Goal: Book appointment/travel/reservation

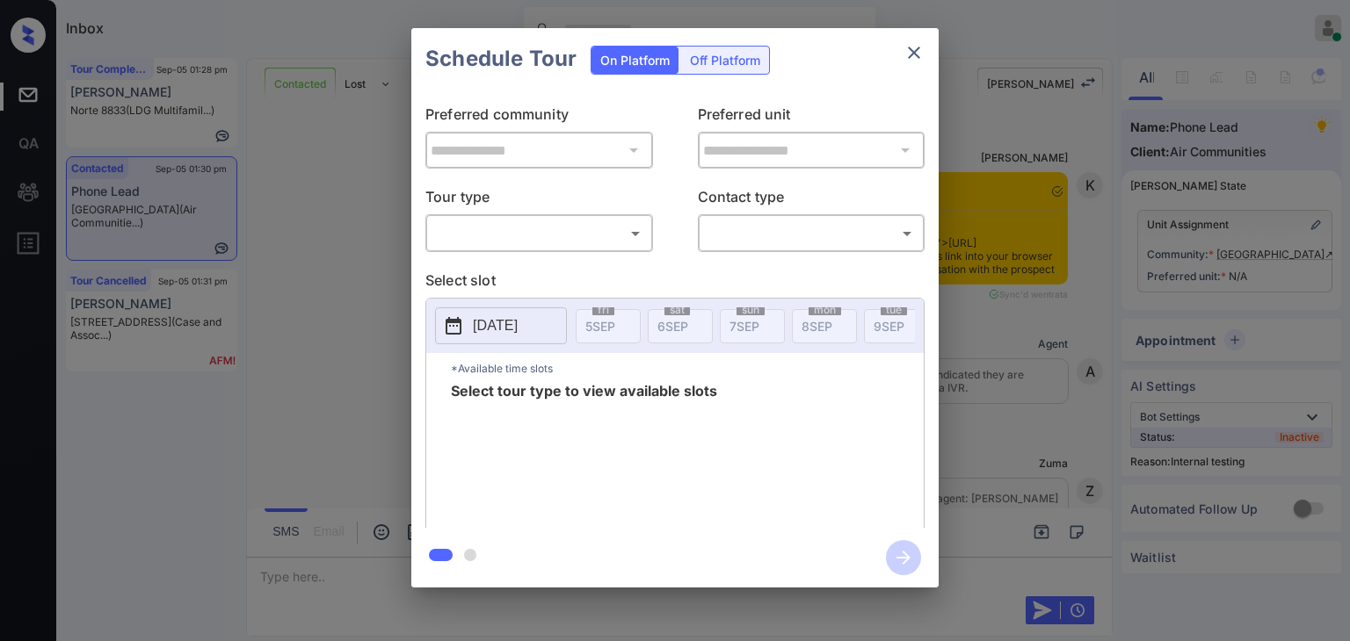
scroll to position [7013, 0]
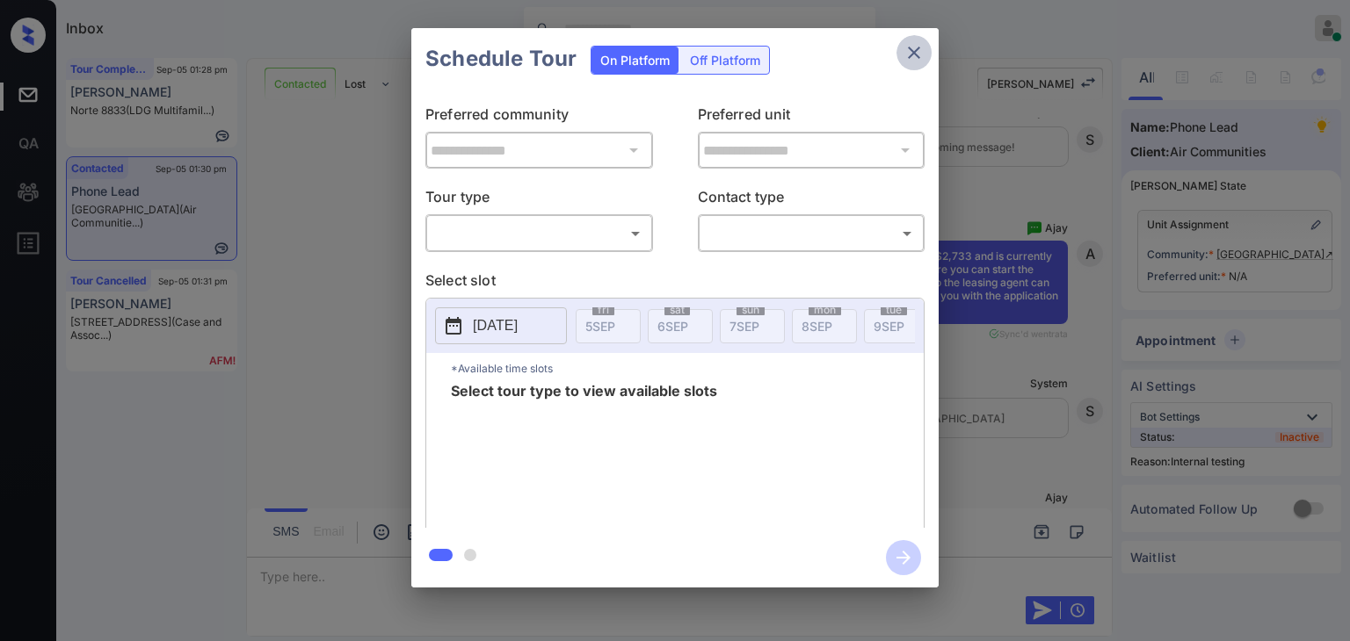
click at [921, 50] on icon "close" at bounding box center [913, 52] width 21 height 21
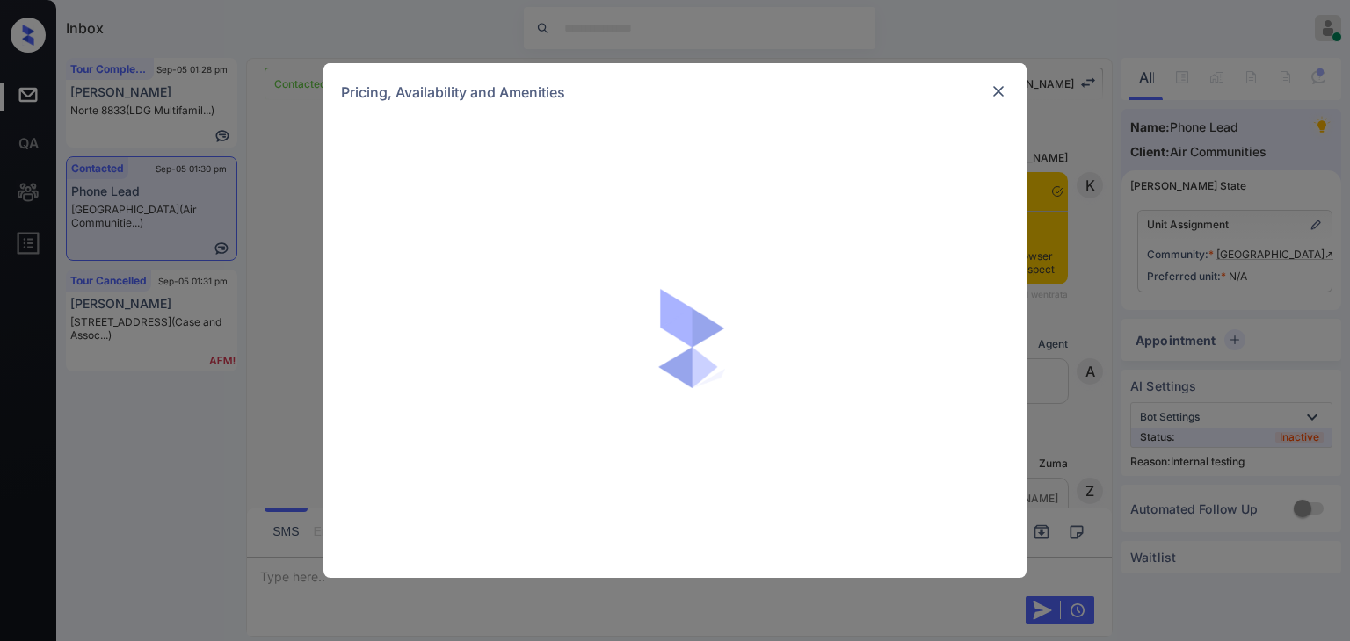
scroll to position [7013, 0]
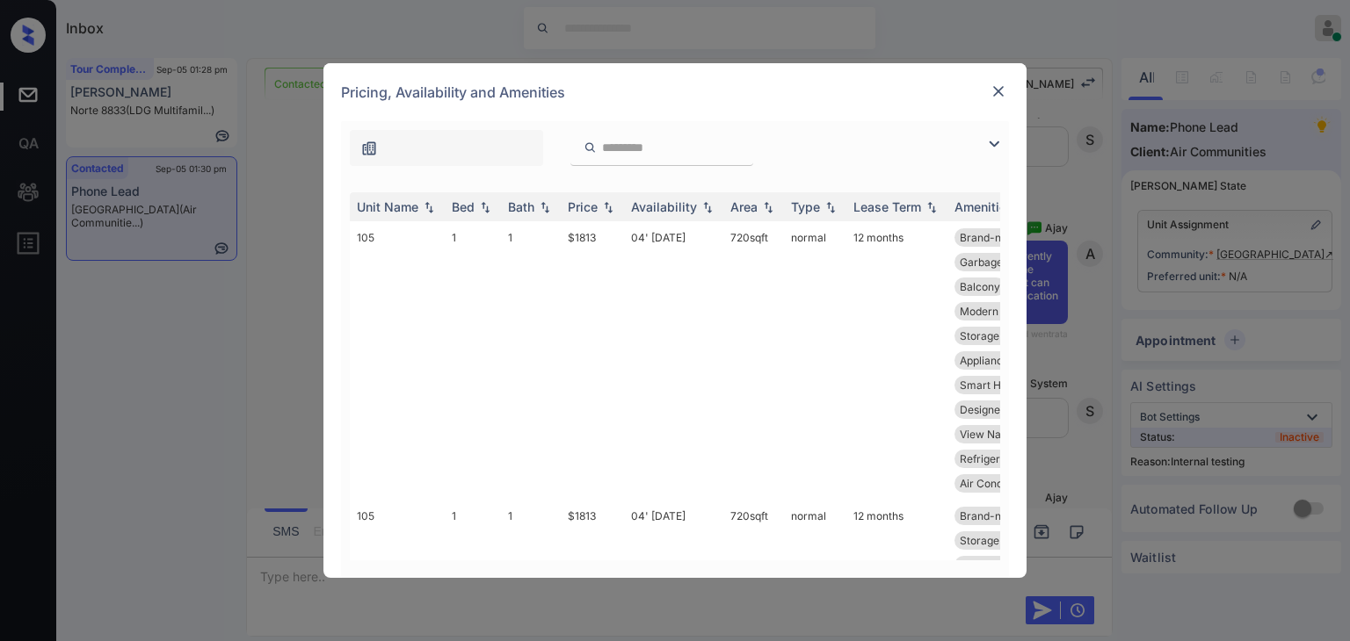
click at [279, 260] on div "**********" at bounding box center [675, 320] width 1350 height 641
click at [1006, 84] on img at bounding box center [998, 92] width 18 height 18
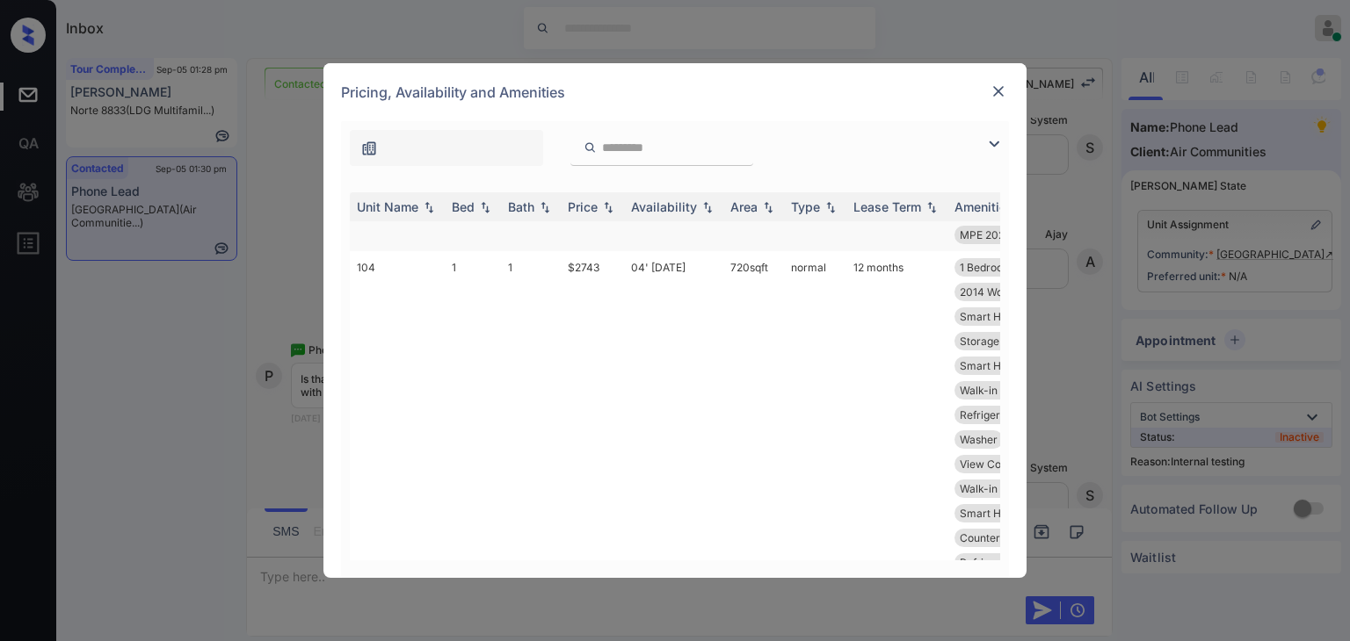
scroll to position [2021, 0]
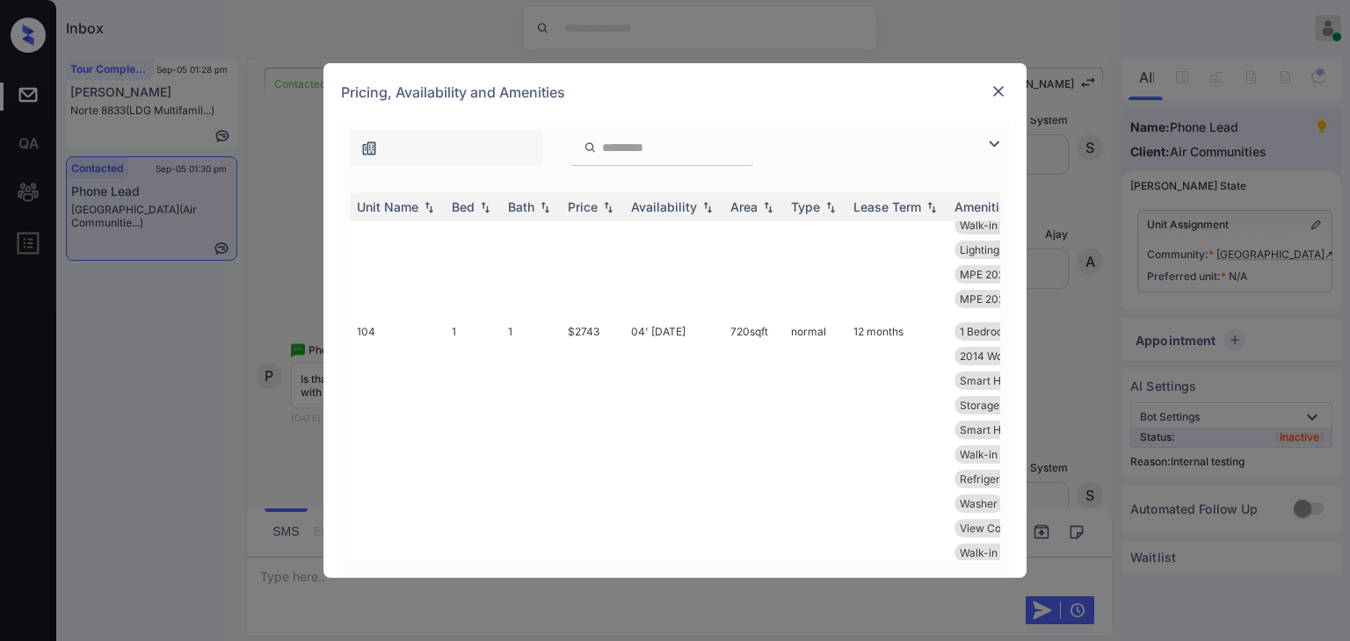
click at [1006, 93] on img at bounding box center [998, 92] width 18 height 18
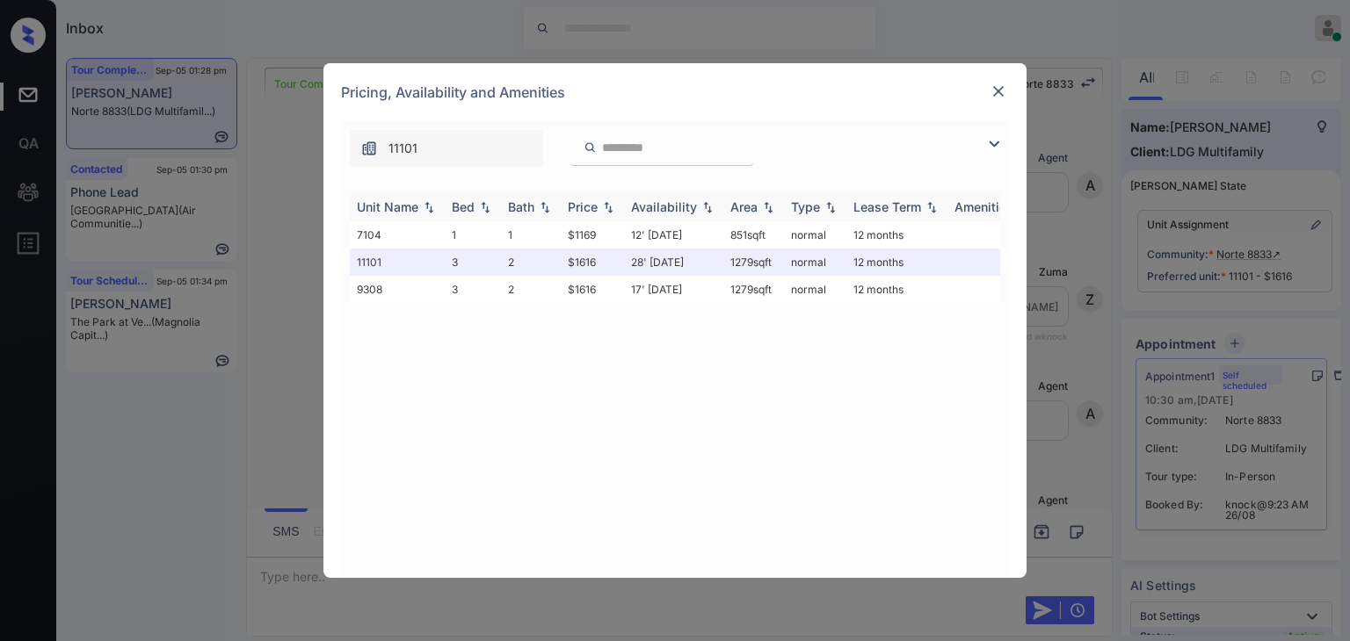
scroll to position [14179, 0]
drag, startPoint x: 562, startPoint y: 289, endPoint x: 614, endPoint y: 289, distance: 51.8
click at [614, 289] on td "$1616" at bounding box center [592, 289] width 63 height 27
copy td "$1616"
click at [993, 91] on img at bounding box center [998, 92] width 18 height 18
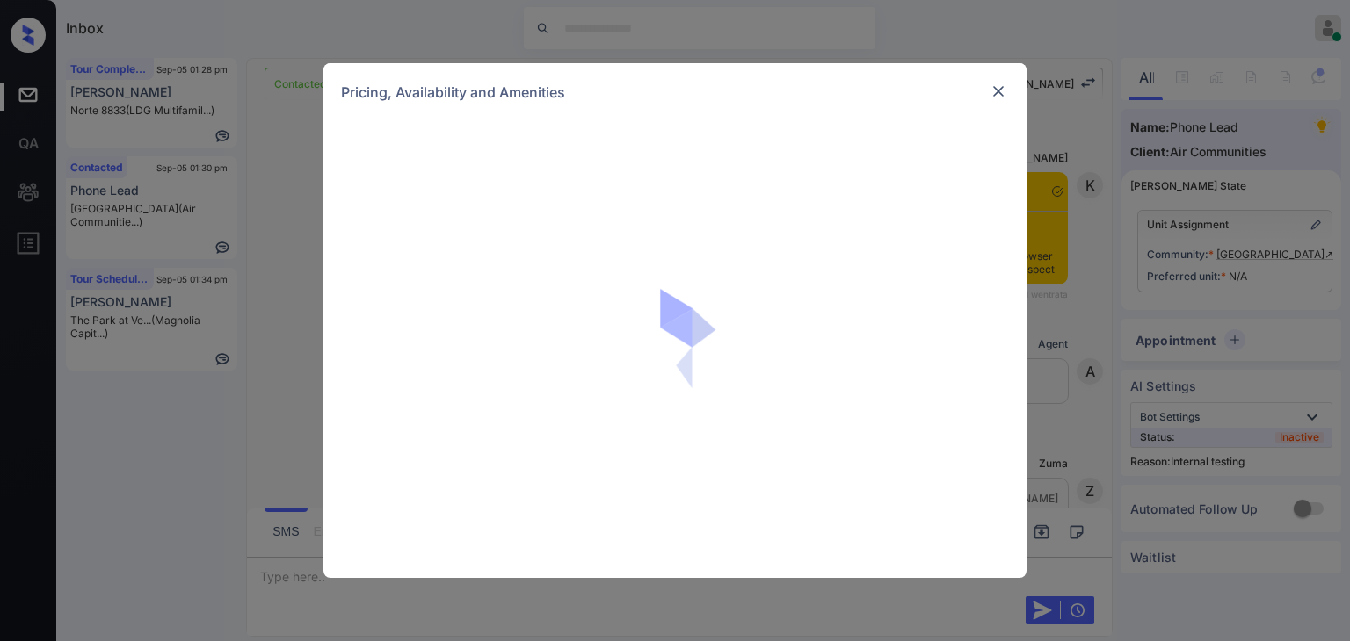
scroll to position [7013, 0]
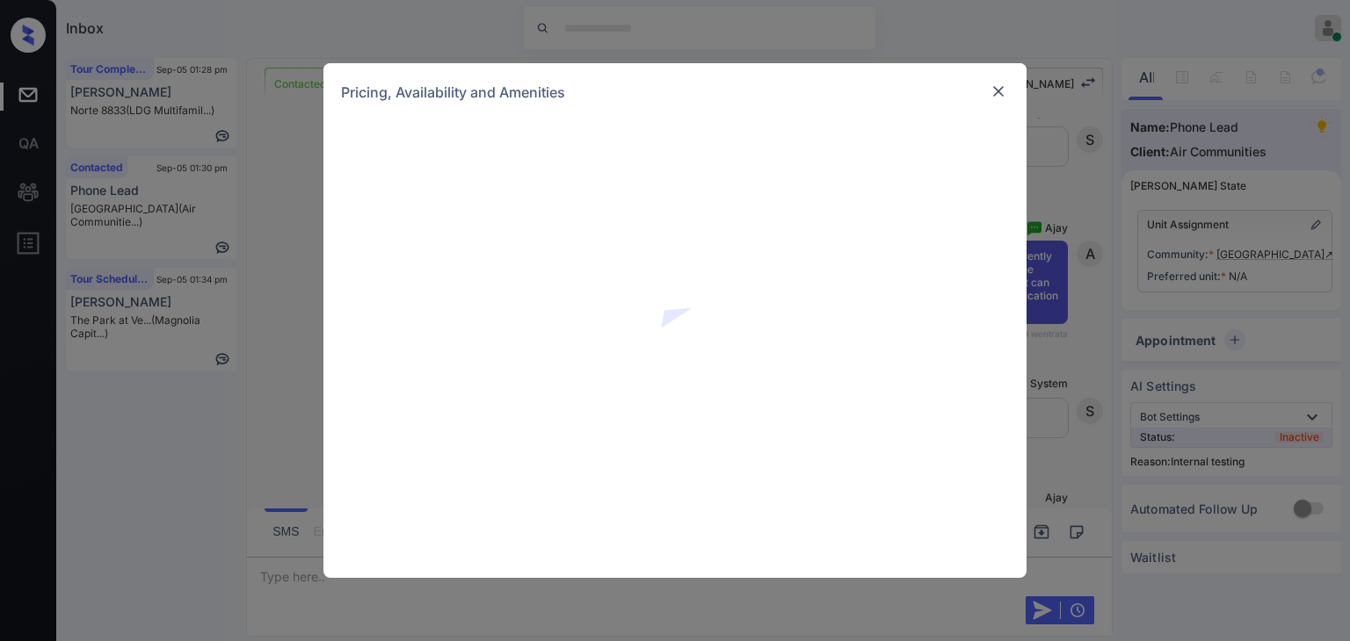
click at [997, 92] on img at bounding box center [998, 92] width 18 height 18
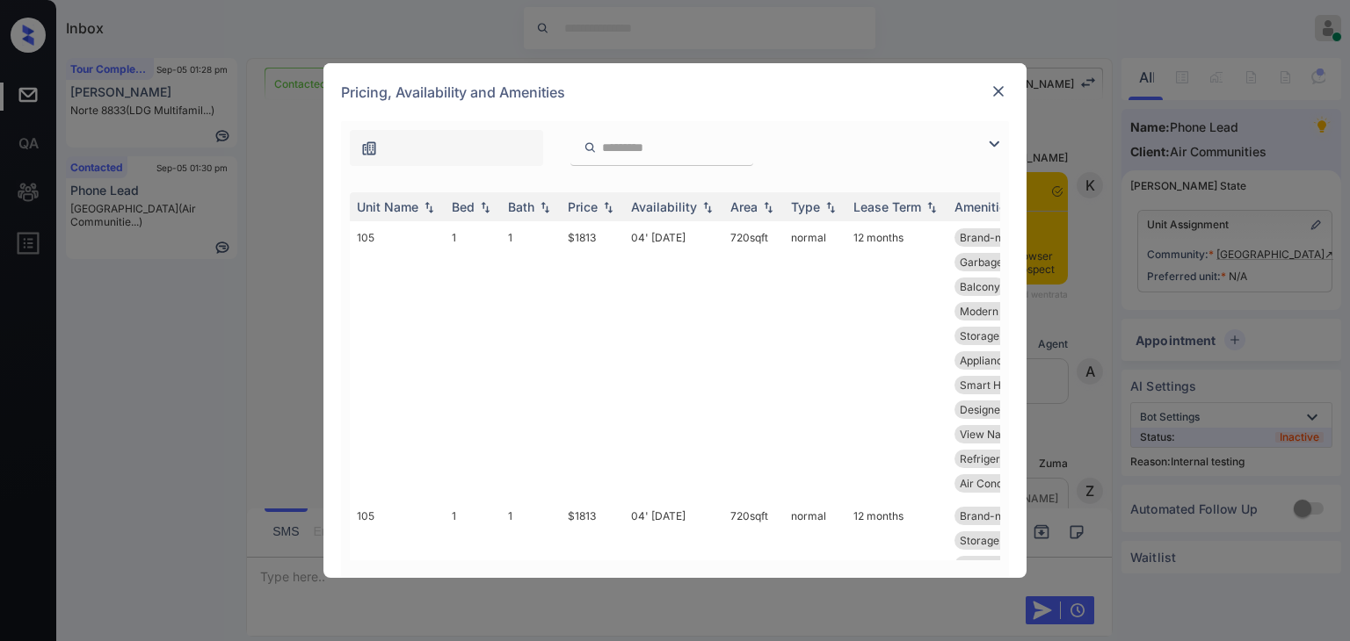
scroll to position [100, 0]
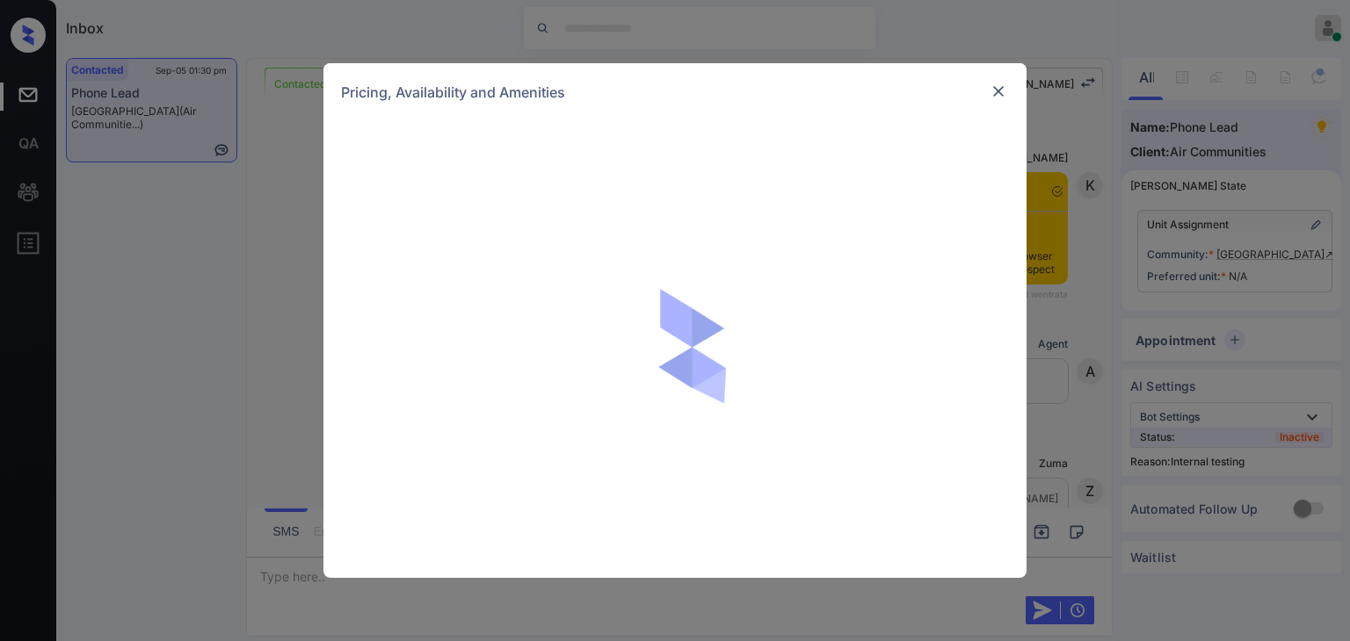
scroll to position [7452, 0]
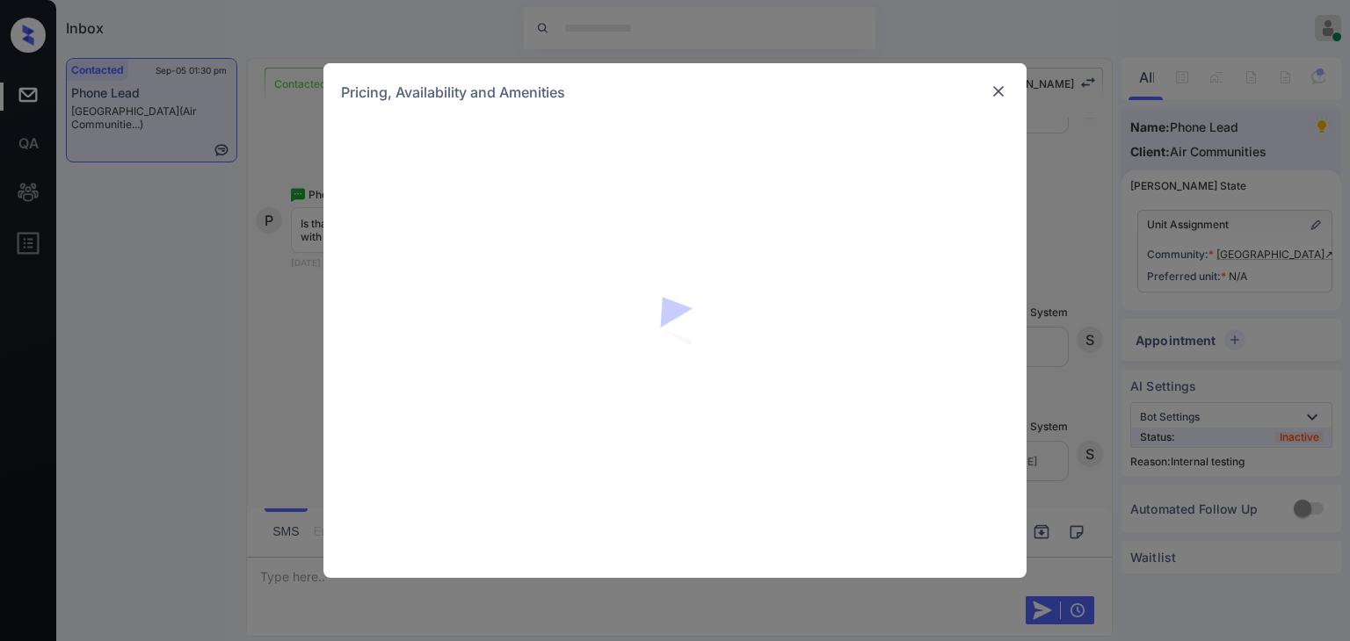
click at [291, 265] on div "Pricing, Availability and Amenities" at bounding box center [675, 320] width 1350 height 641
click at [1002, 85] on img at bounding box center [998, 92] width 18 height 18
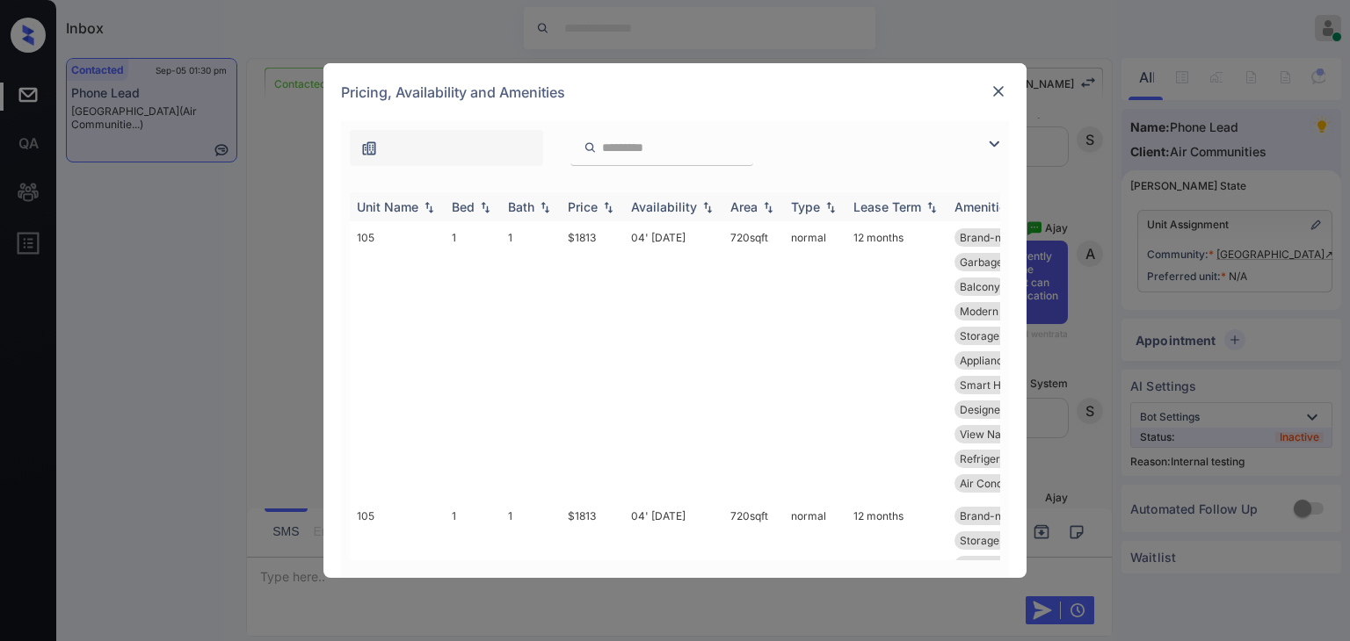
click at [526, 205] on div "Bath" at bounding box center [521, 206] width 26 height 15
click at [473, 202] on div "Bed" at bounding box center [463, 206] width 23 height 15
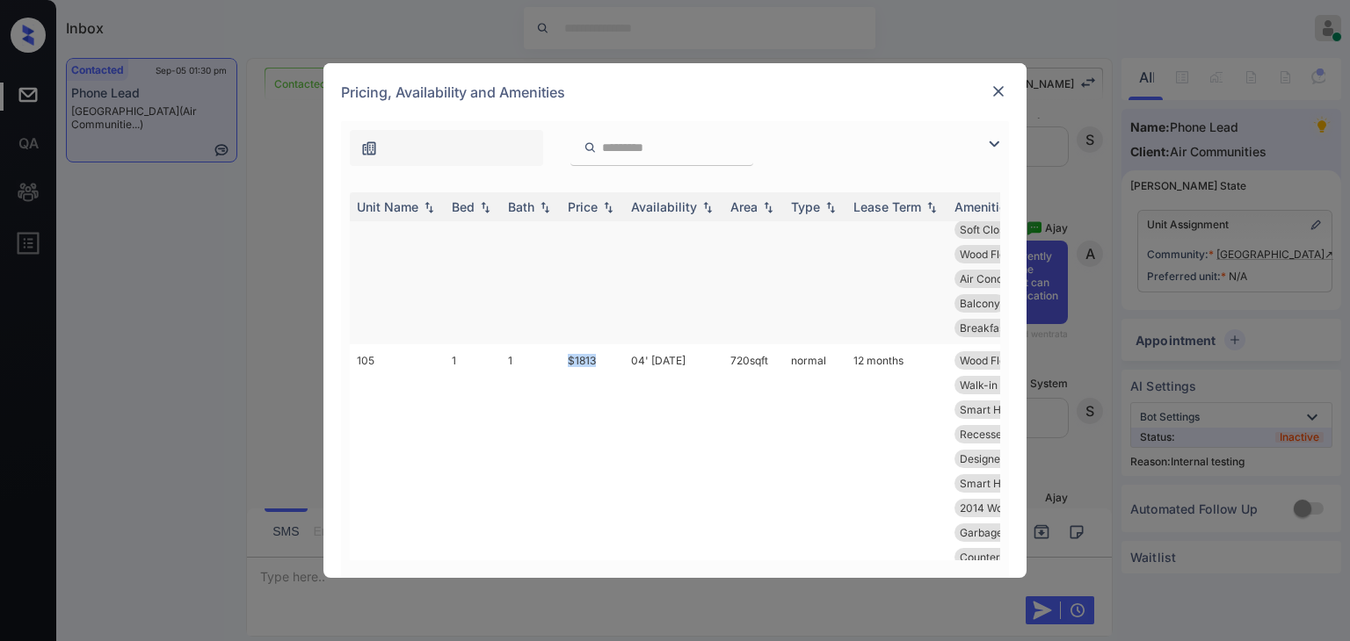
scroll to position [264, 0]
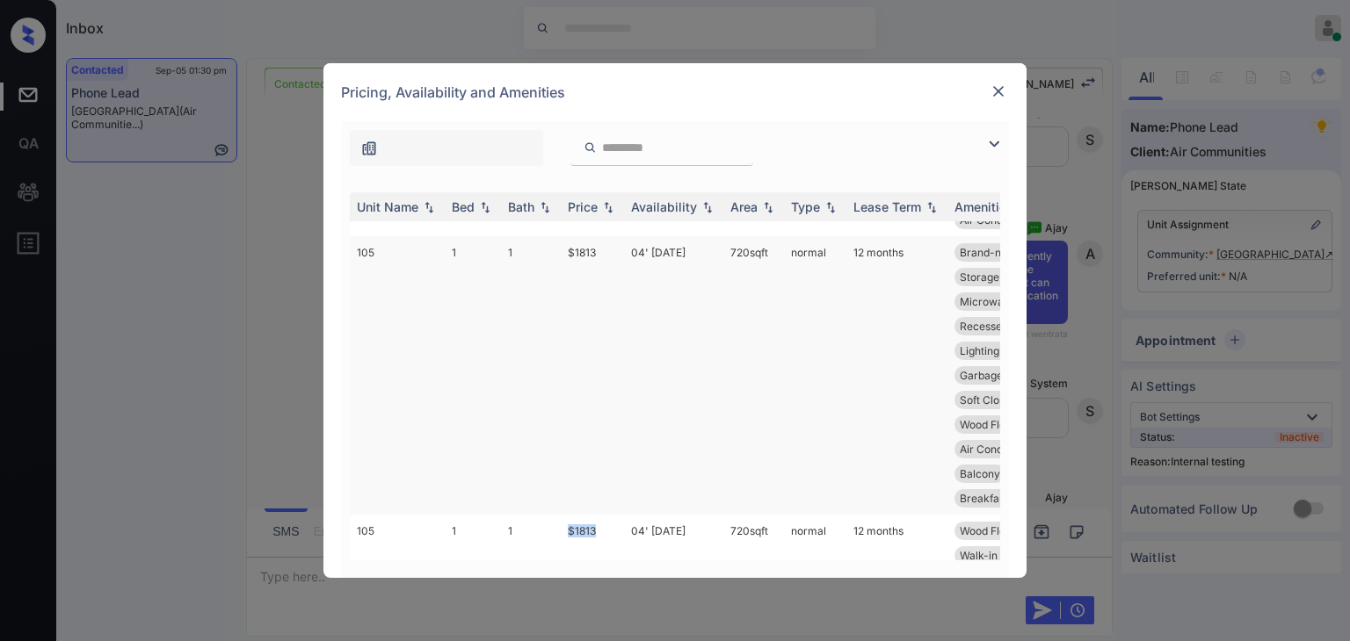
copy tr "$1813"
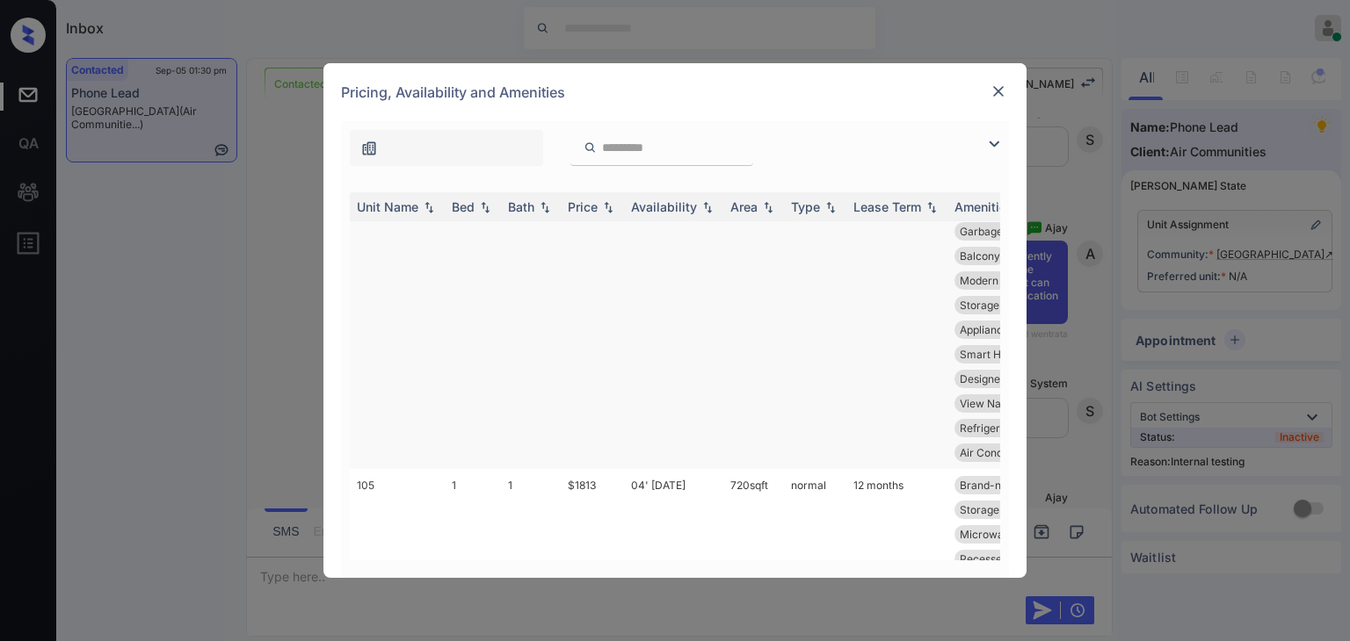
scroll to position [0, 0]
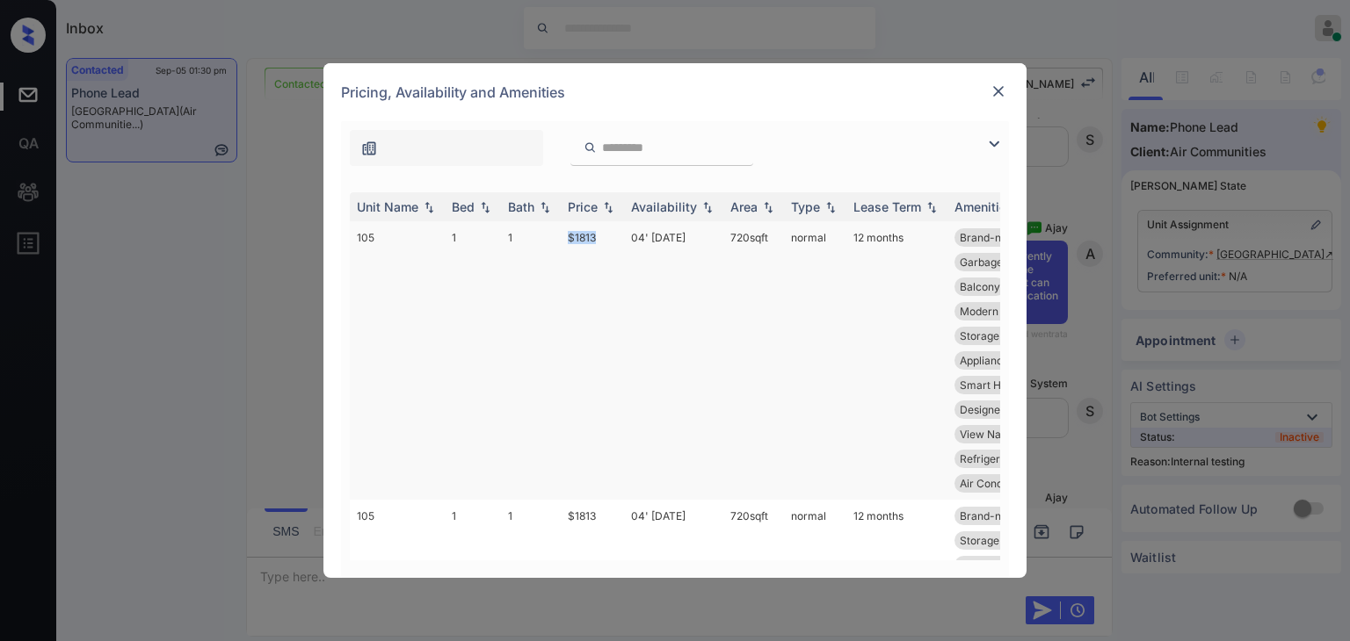
drag, startPoint x: 575, startPoint y: 233, endPoint x: 597, endPoint y: 234, distance: 22.0
click at [597, 234] on td "$1813" at bounding box center [592, 360] width 63 height 279
copy td "$1813"
click at [997, 91] on img at bounding box center [998, 92] width 18 height 18
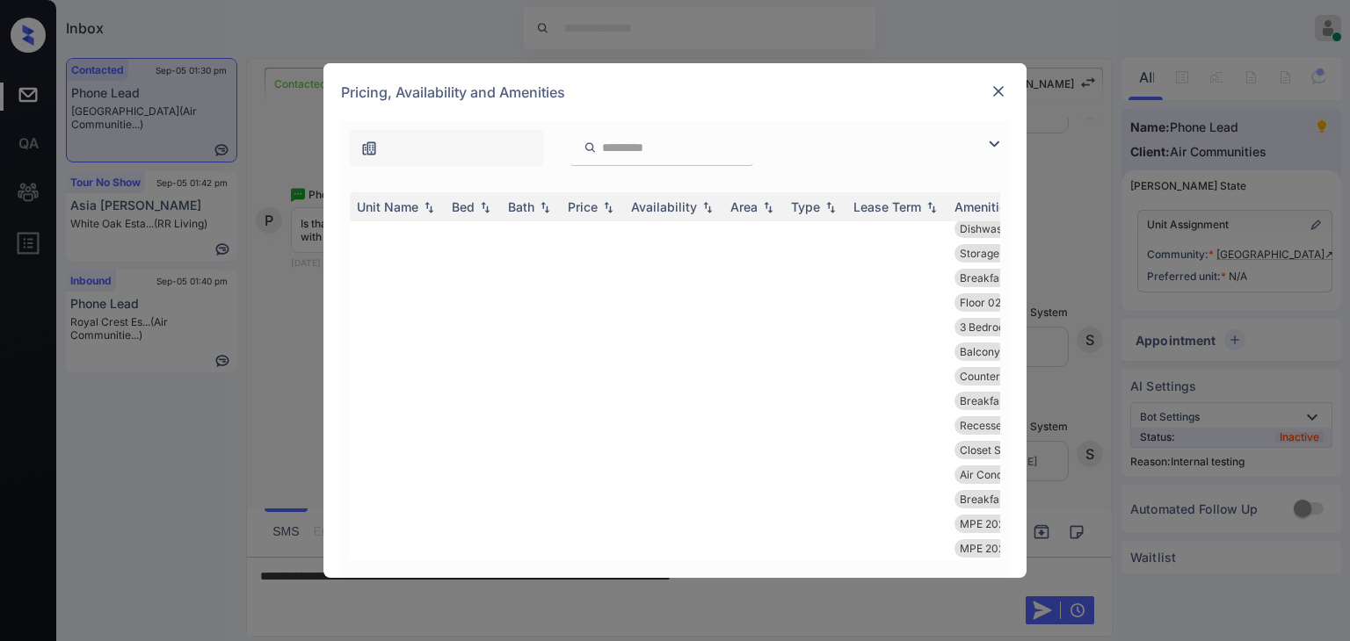
scroll to position [7206, 0]
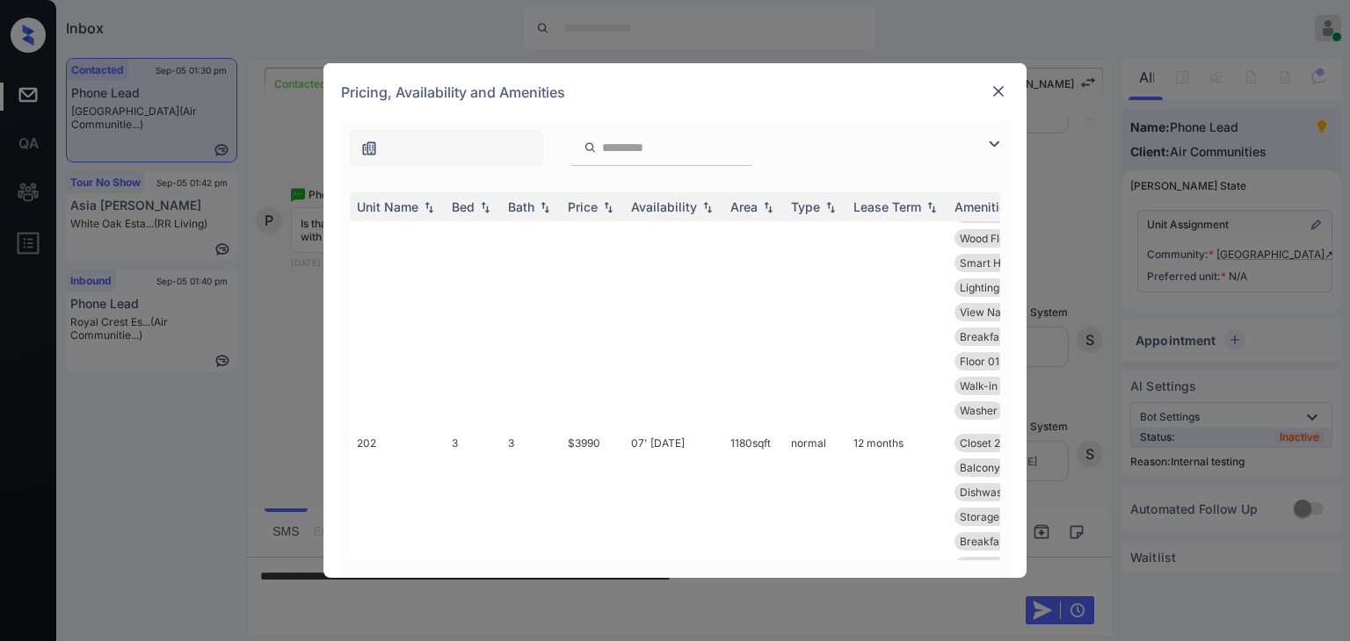
click at [999, 90] on img at bounding box center [998, 92] width 18 height 18
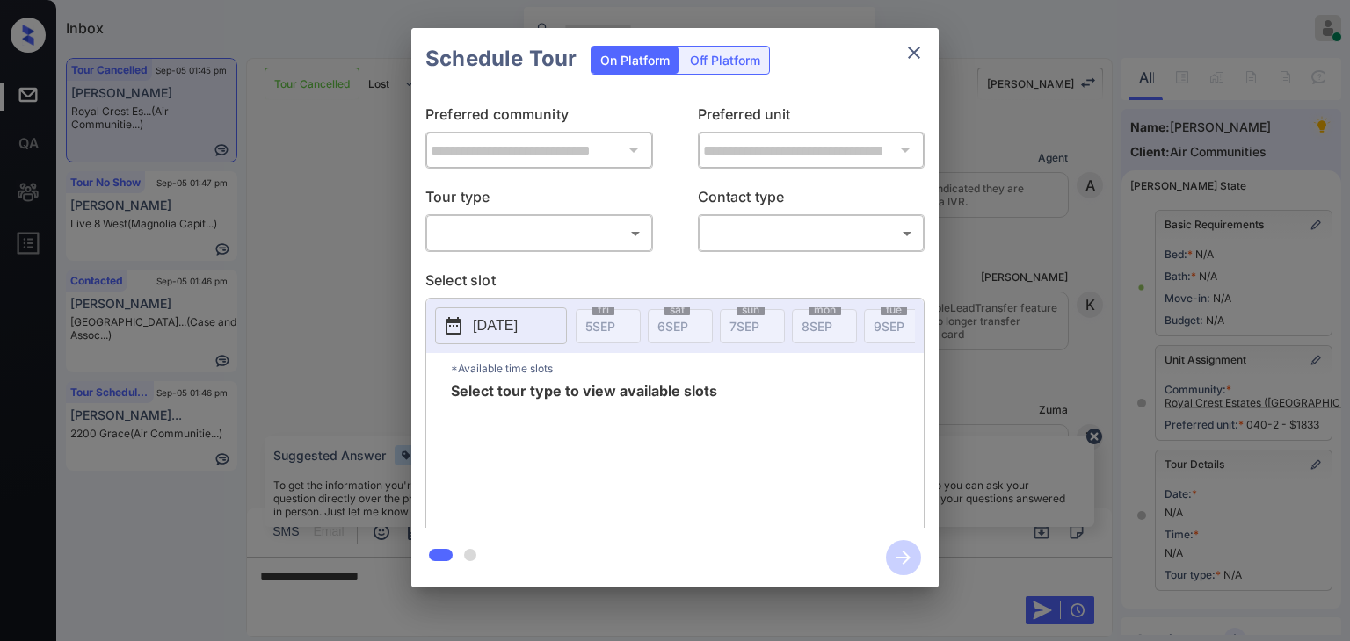
scroll to position [239, 0]
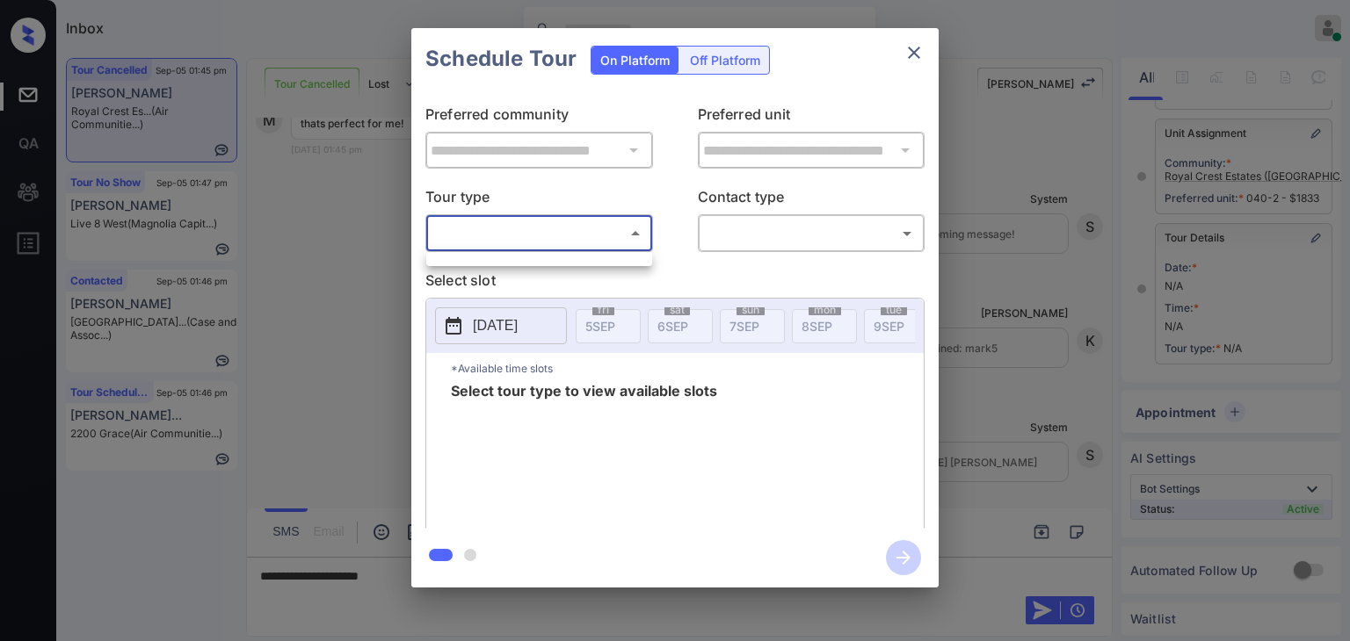
click at [516, 226] on body "Inbox Danielle Dela Cruz Online Set yourself offline Set yourself on break Prof…" at bounding box center [675, 320] width 1350 height 641
drag, startPoint x: 513, startPoint y: 247, endPoint x: 538, endPoint y: 233, distance: 28.3
click at [513, 246] on div at bounding box center [675, 320] width 1350 height 641
click at [917, 51] on icon "close" at bounding box center [913, 52] width 21 height 21
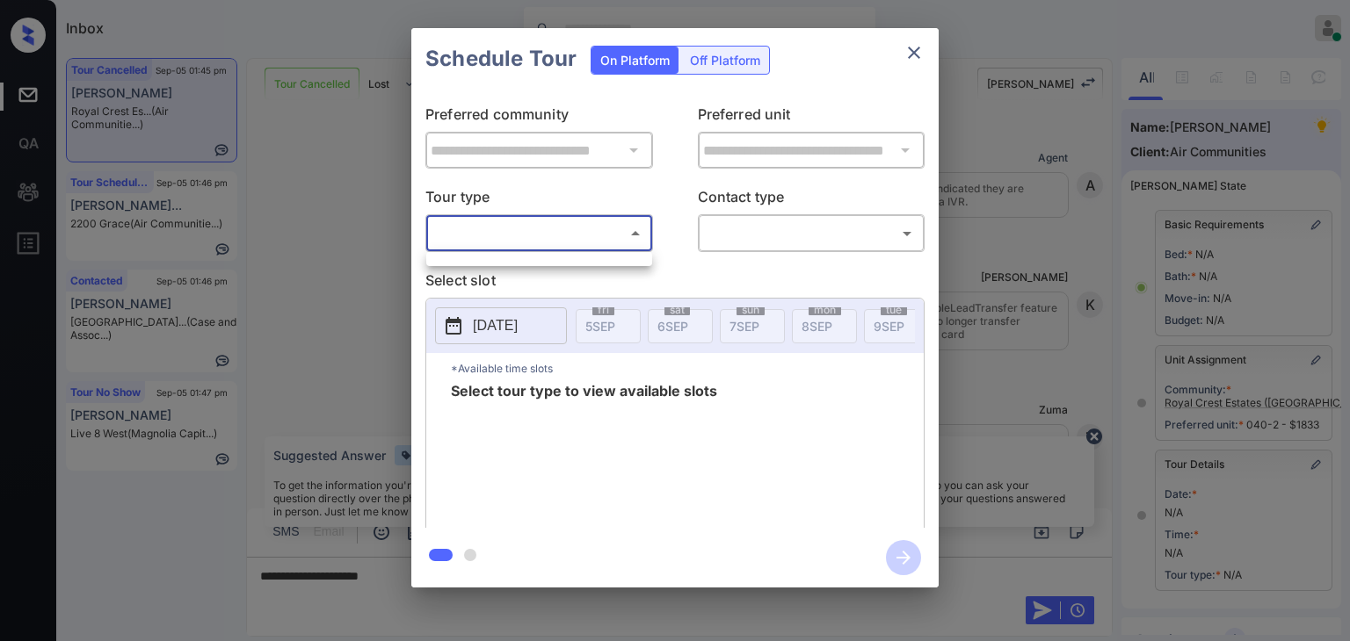
scroll to position [239, 0]
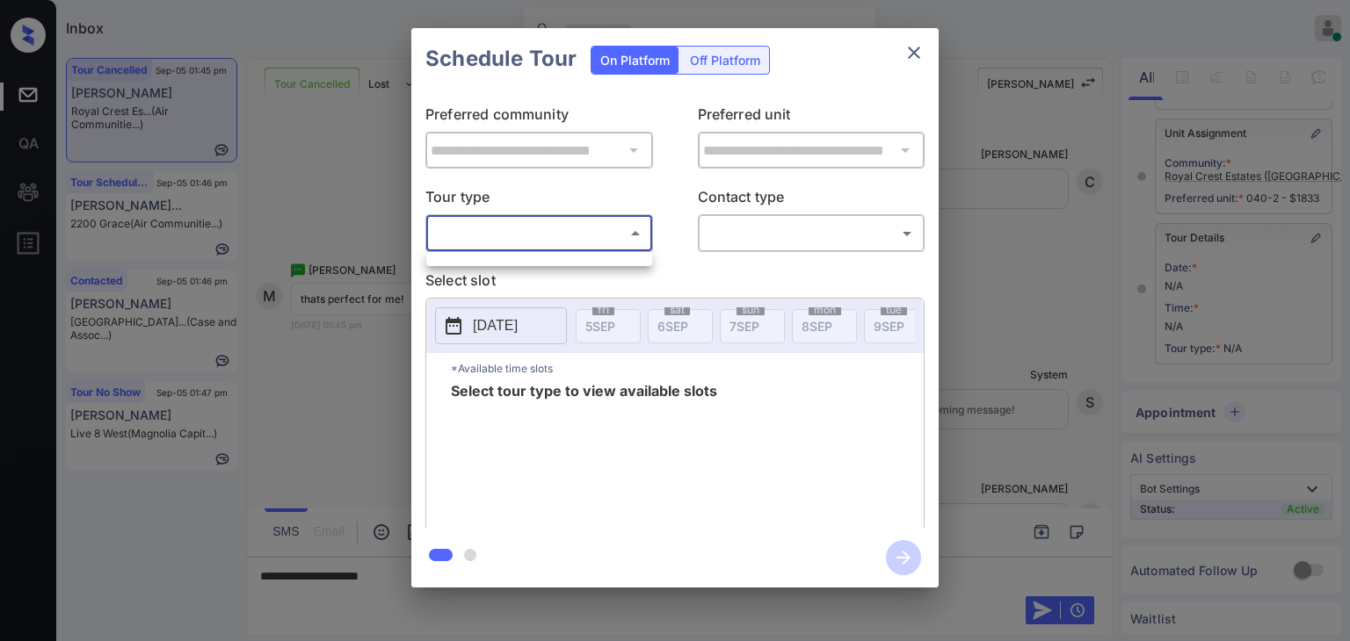
click at [547, 236] on div at bounding box center [675, 320] width 1350 height 641
click at [179, 107] on div "**********" at bounding box center [675, 308] width 1350 height 616
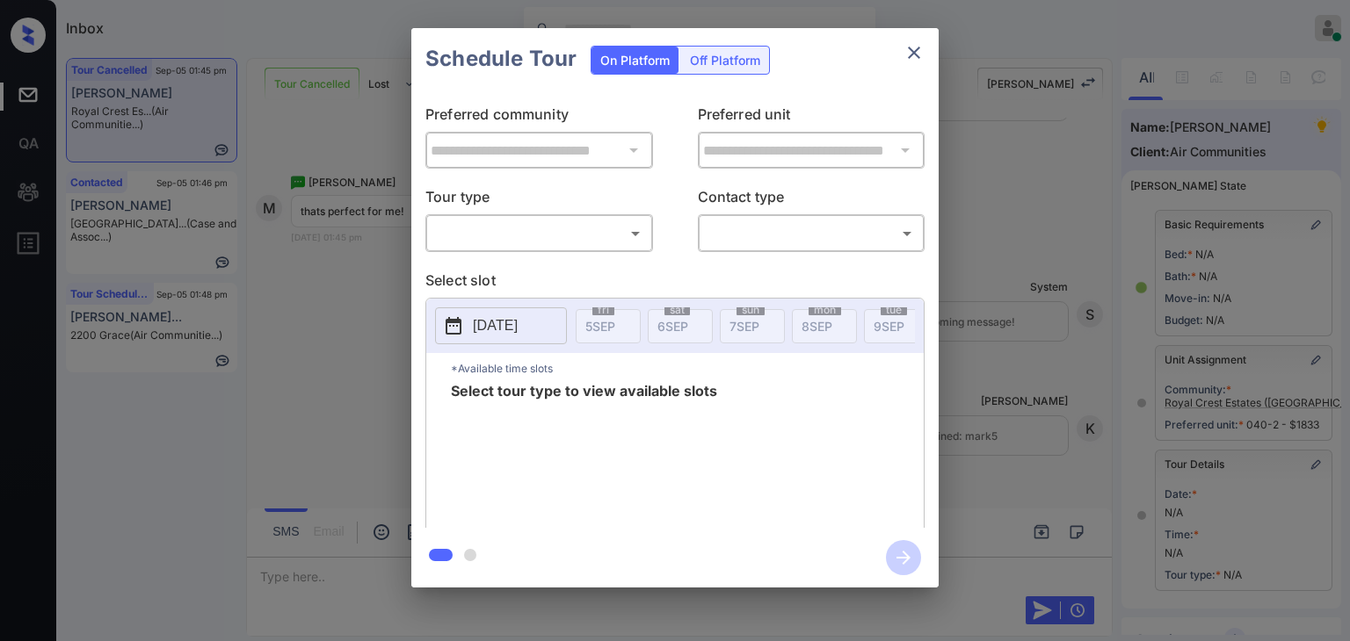
scroll to position [176, 0]
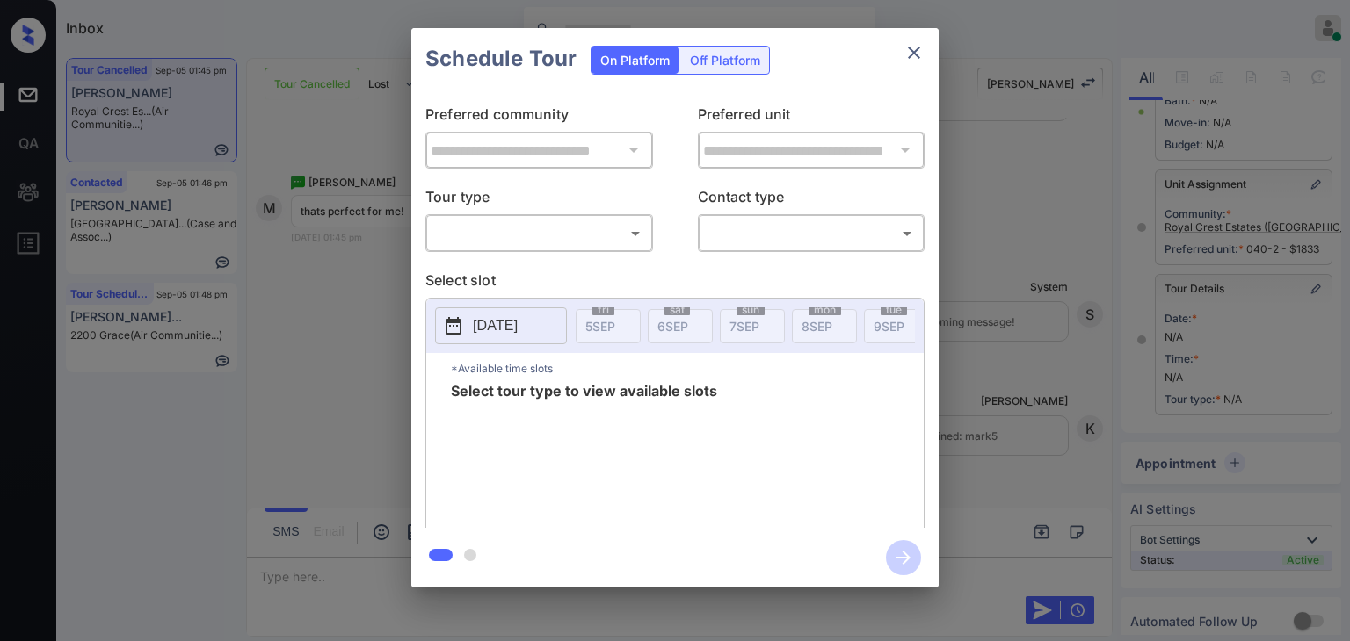
click at [574, 230] on body "Inbox [PERSON_NAME] [PERSON_NAME] Online Set yourself offline Set yourself on b…" at bounding box center [675, 320] width 1350 height 641
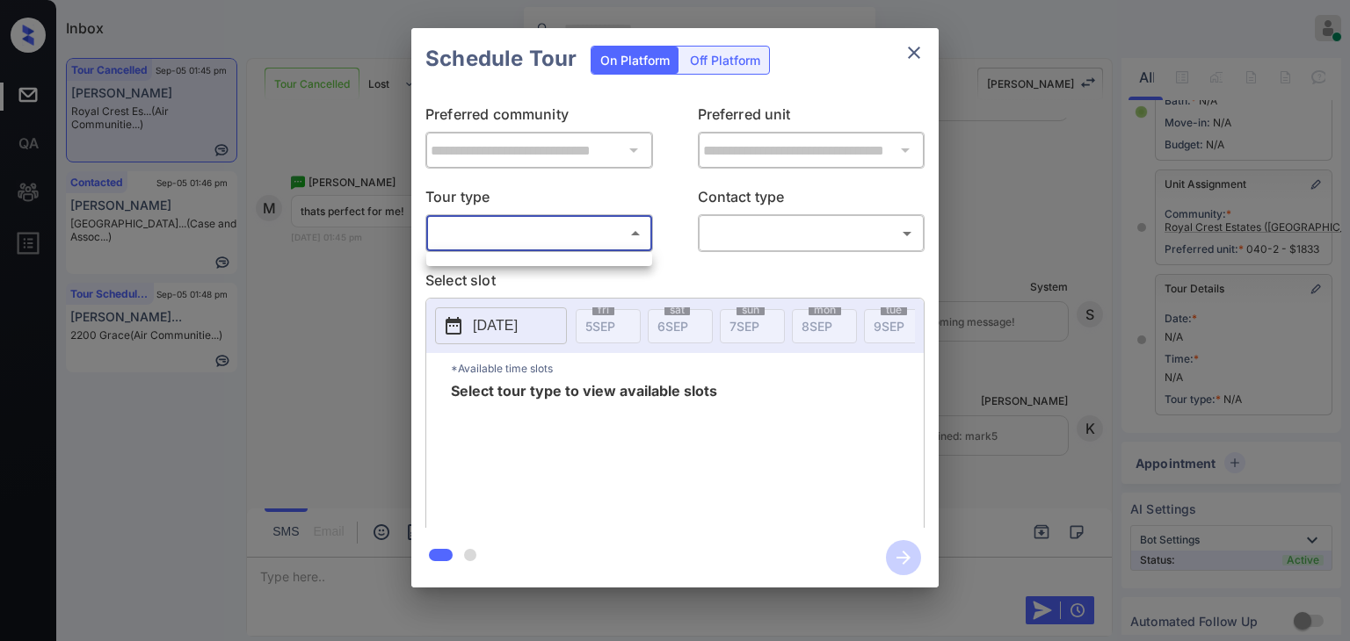
click at [918, 47] on div at bounding box center [675, 320] width 1350 height 641
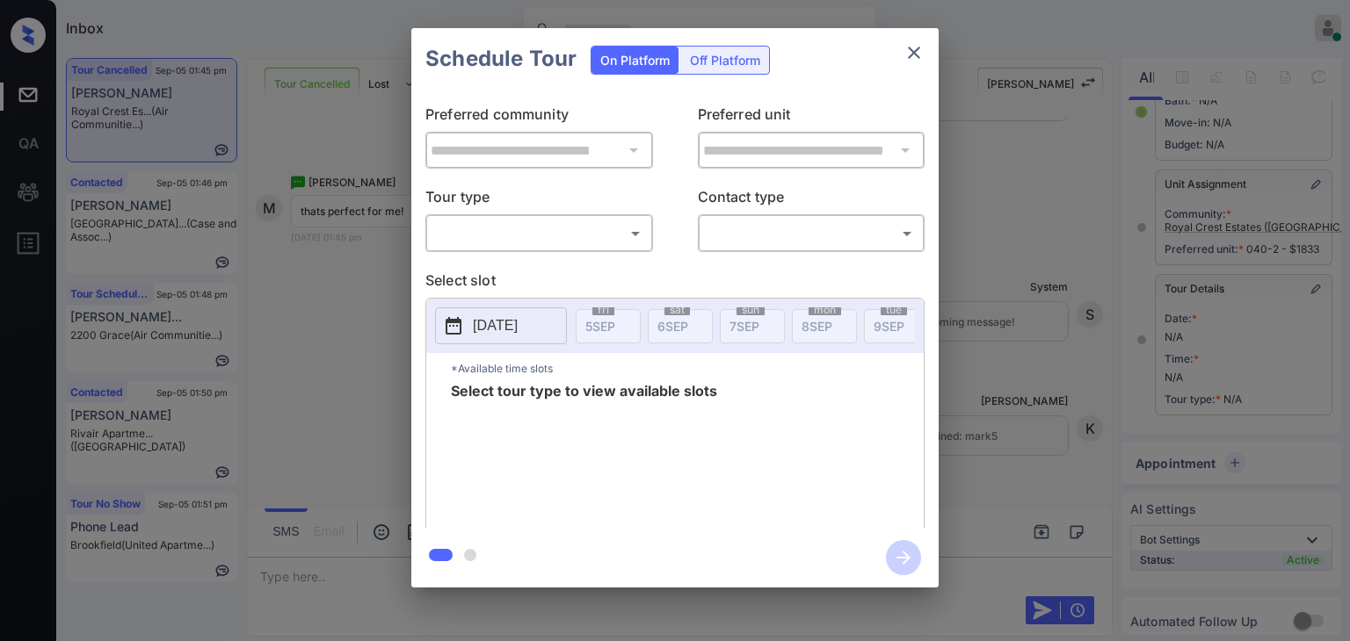
click at [1059, 120] on div "**********" at bounding box center [675, 308] width 1350 height 616
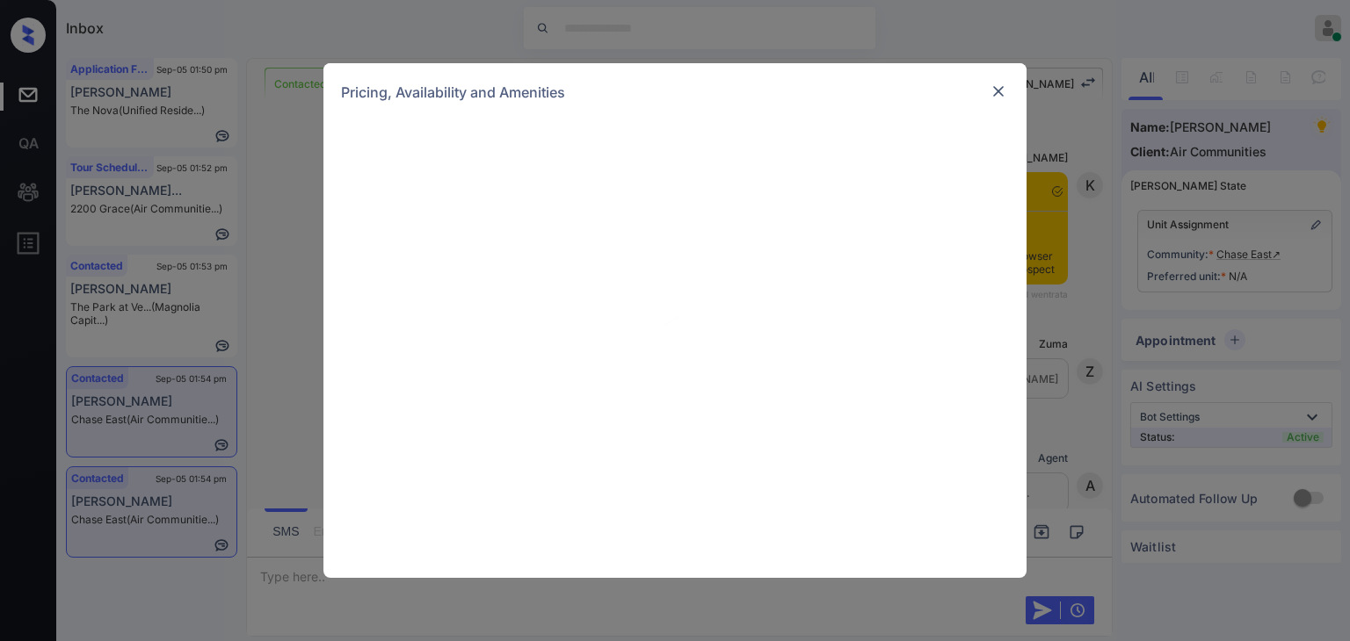
scroll to position [1659, 0]
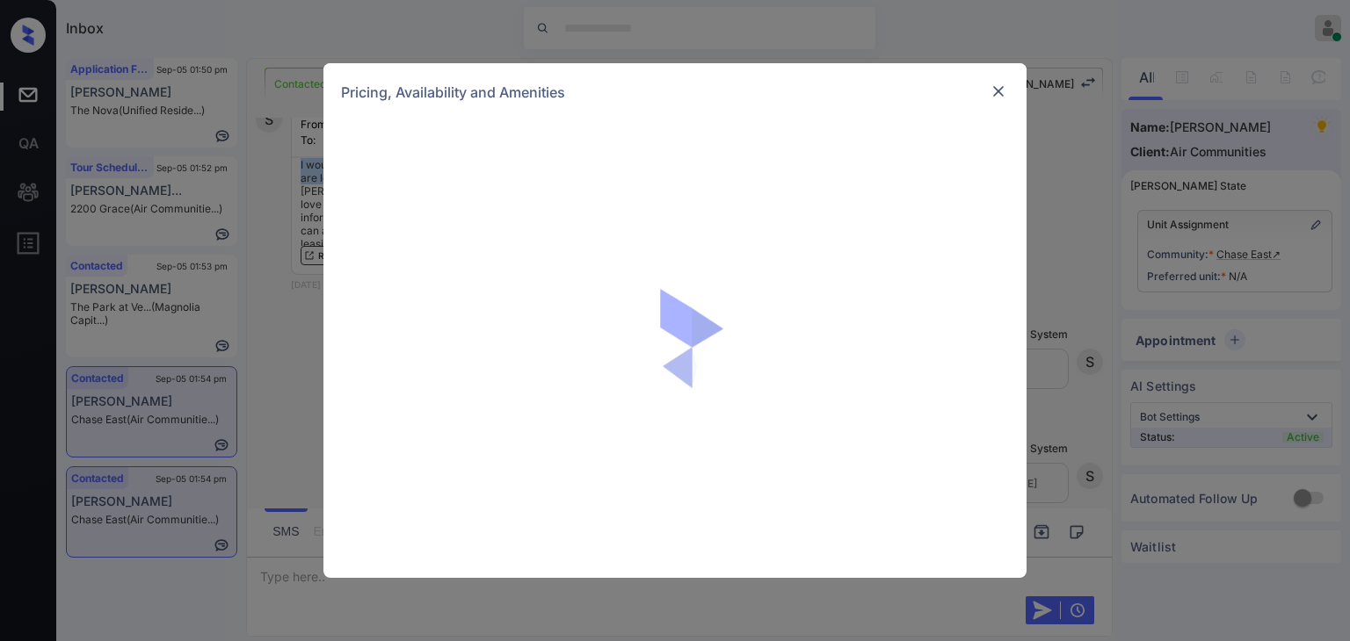
click at [994, 90] on img at bounding box center [998, 92] width 18 height 18
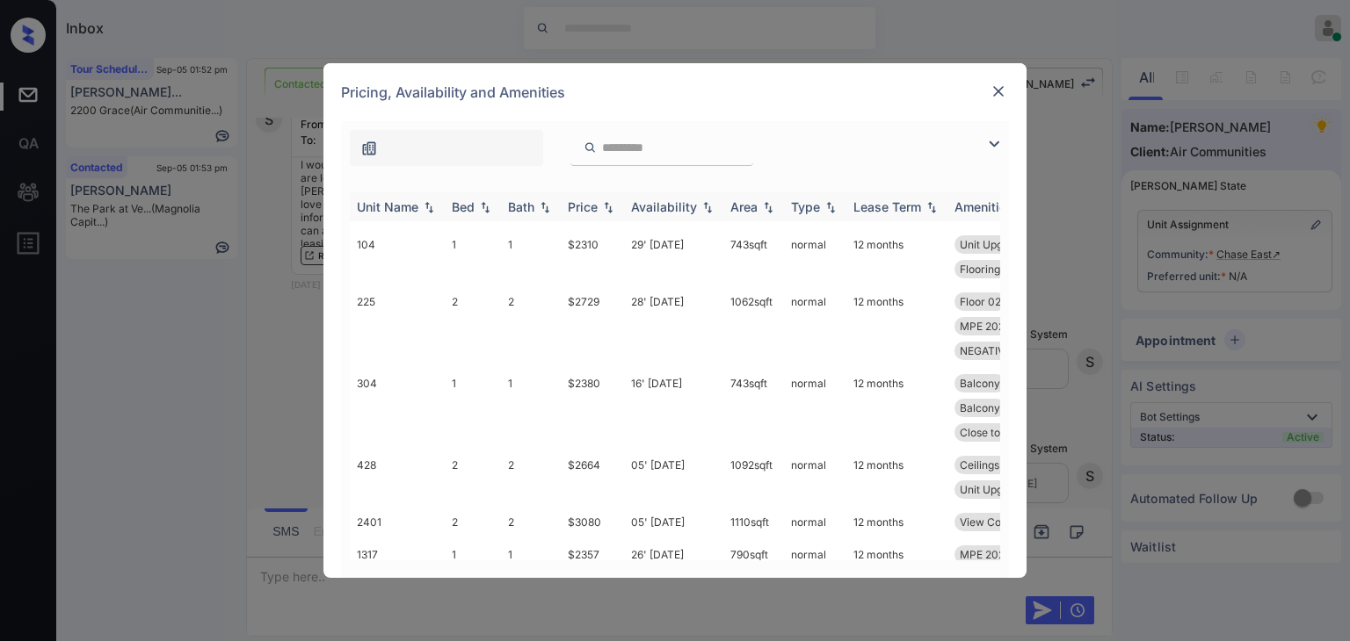
scroll to position [1670, 0]
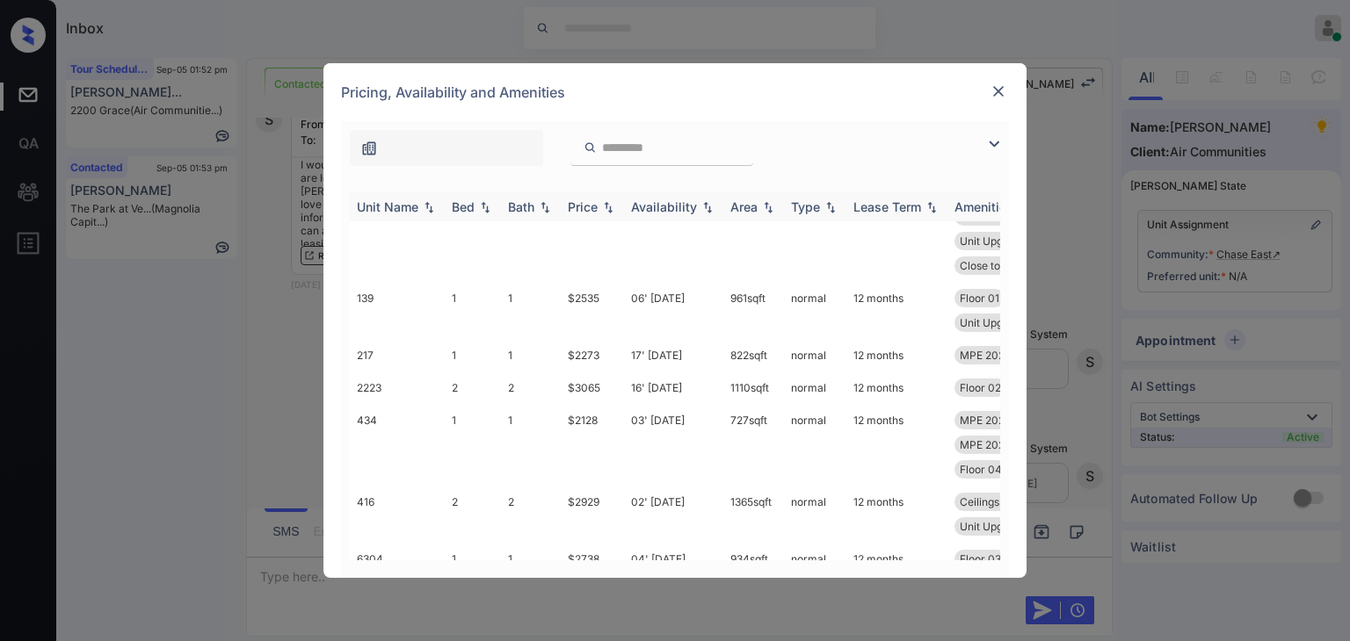
click at [471, 202] on div "Bed" at bounding box center [463, 206] width 23 height 15
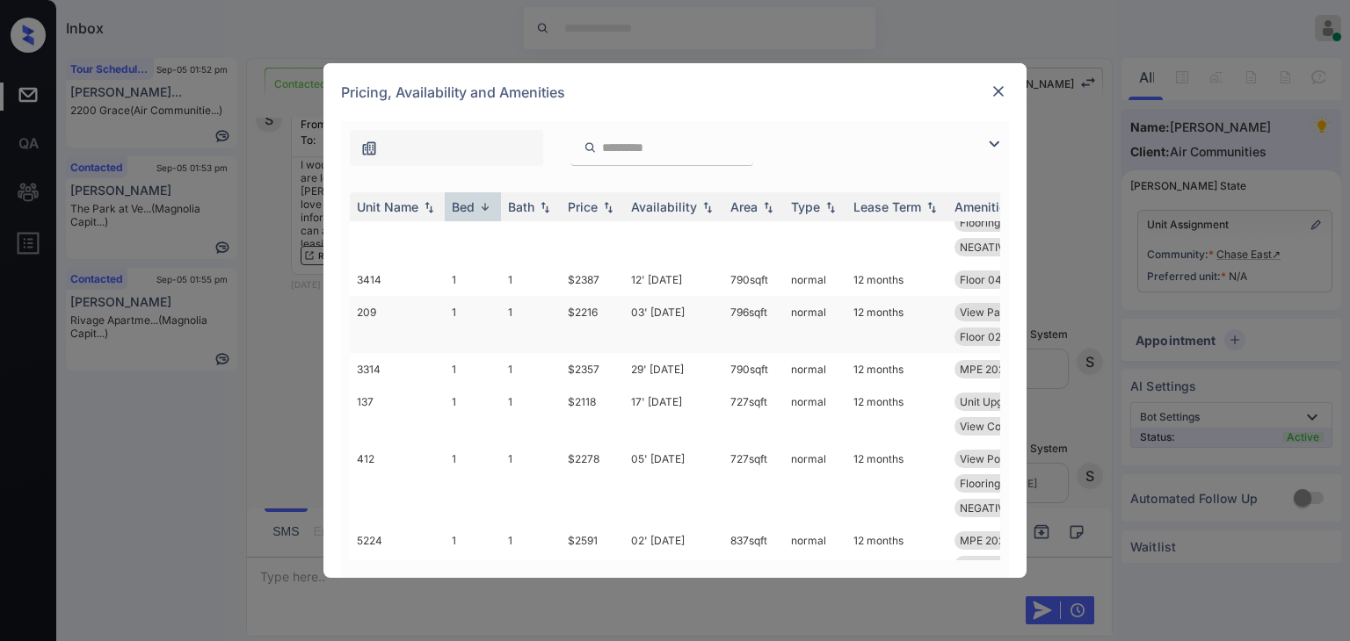
scroll to position [9111, 0]
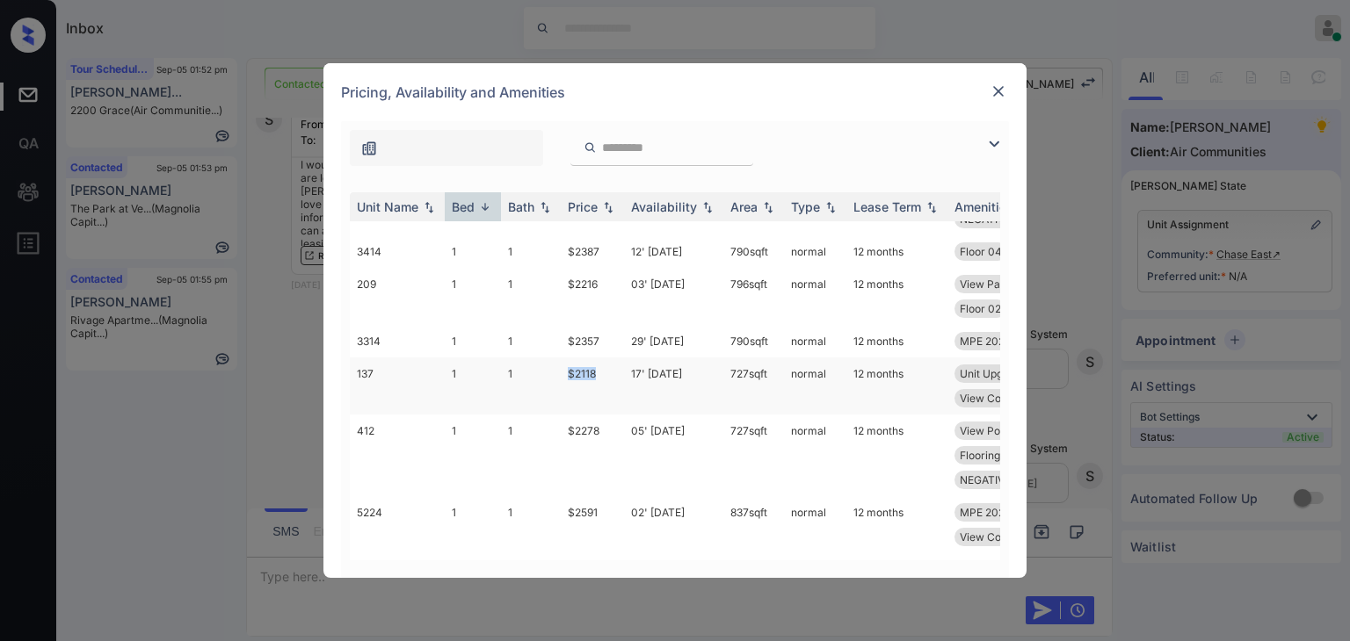
drag, startPoint x: 570, startPoint y: 370, endPoint x: 605, endPoint y: 370, distance: 34.3
click at [605, 370] on td "$2118" at bounding box center [592, 386] width 63 height 57
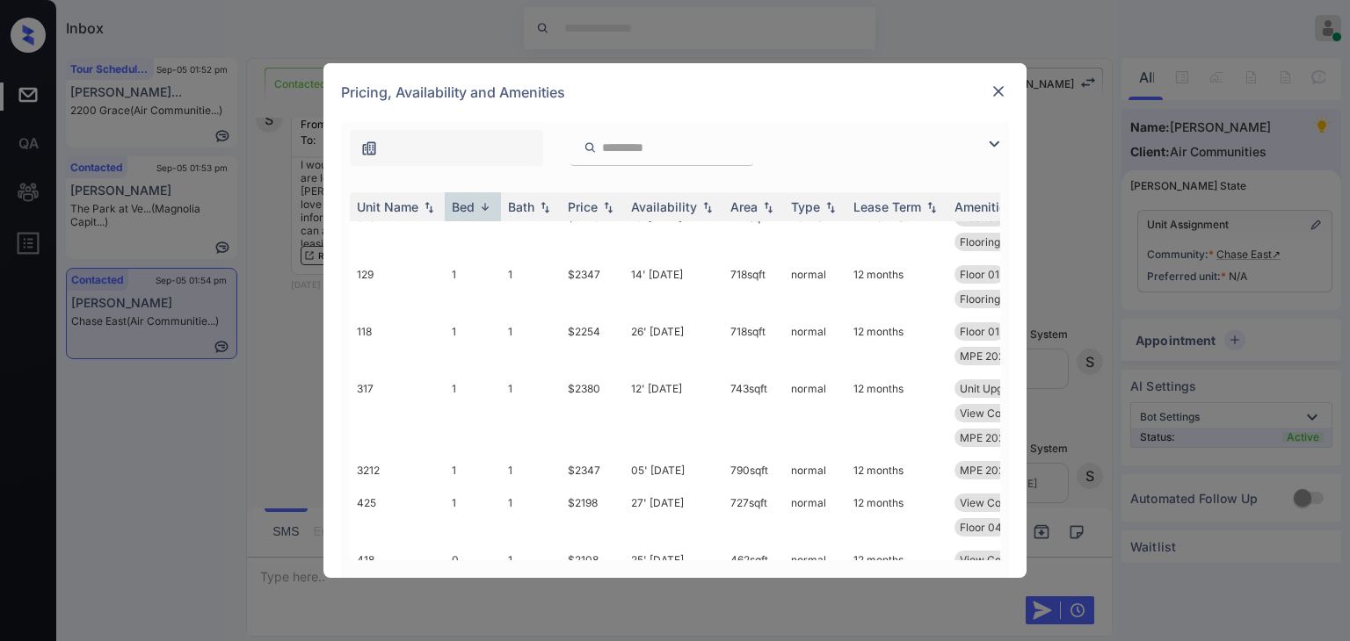
scroll to position [15175, 0]
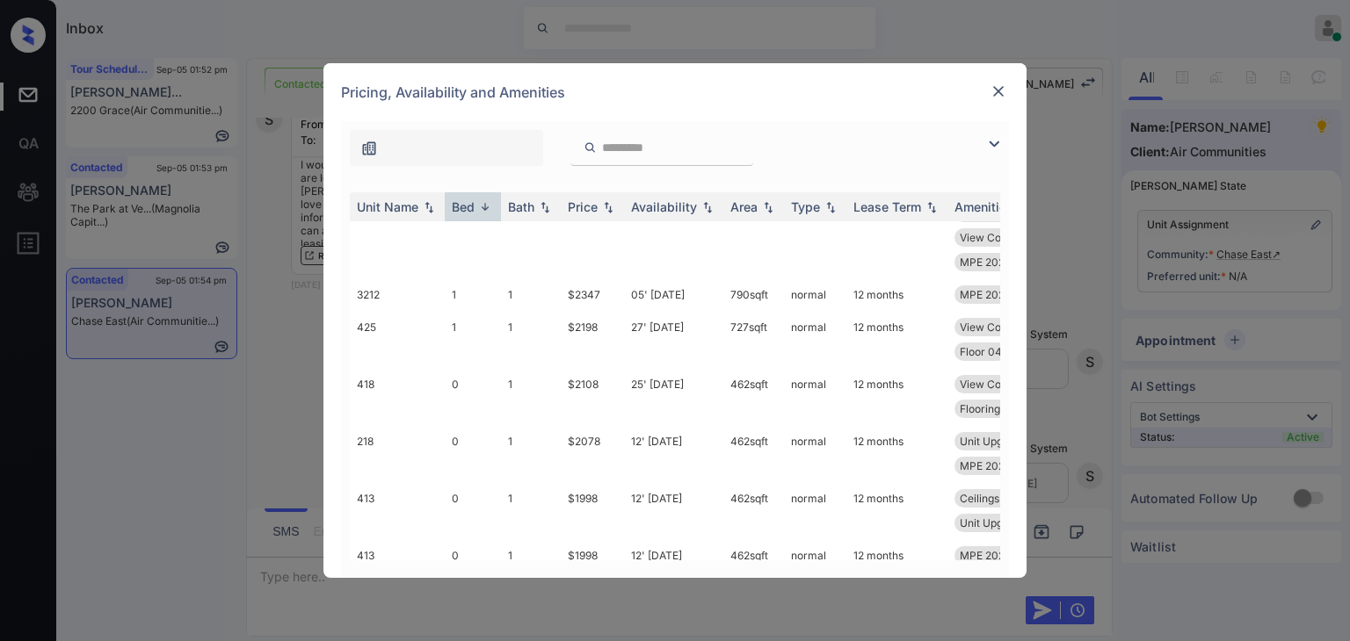
click at [993, 91] on img at bounding box center [998, 92] width 18 height 18
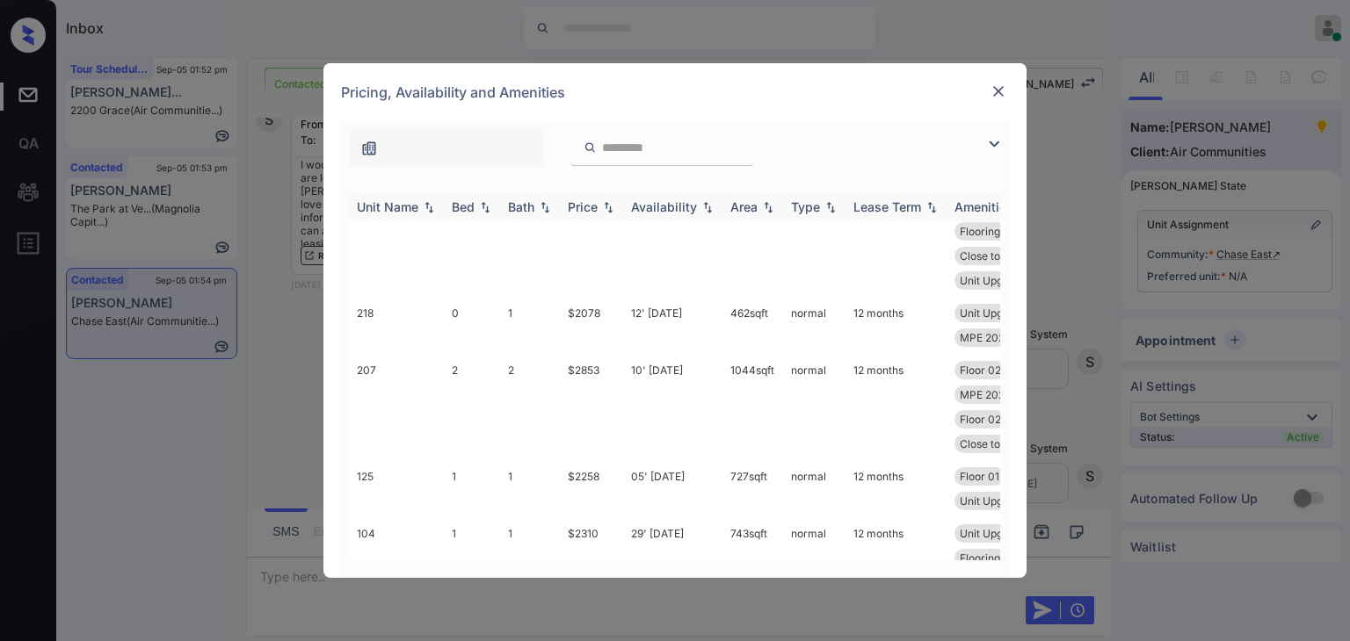
scroll to position [350, 0]
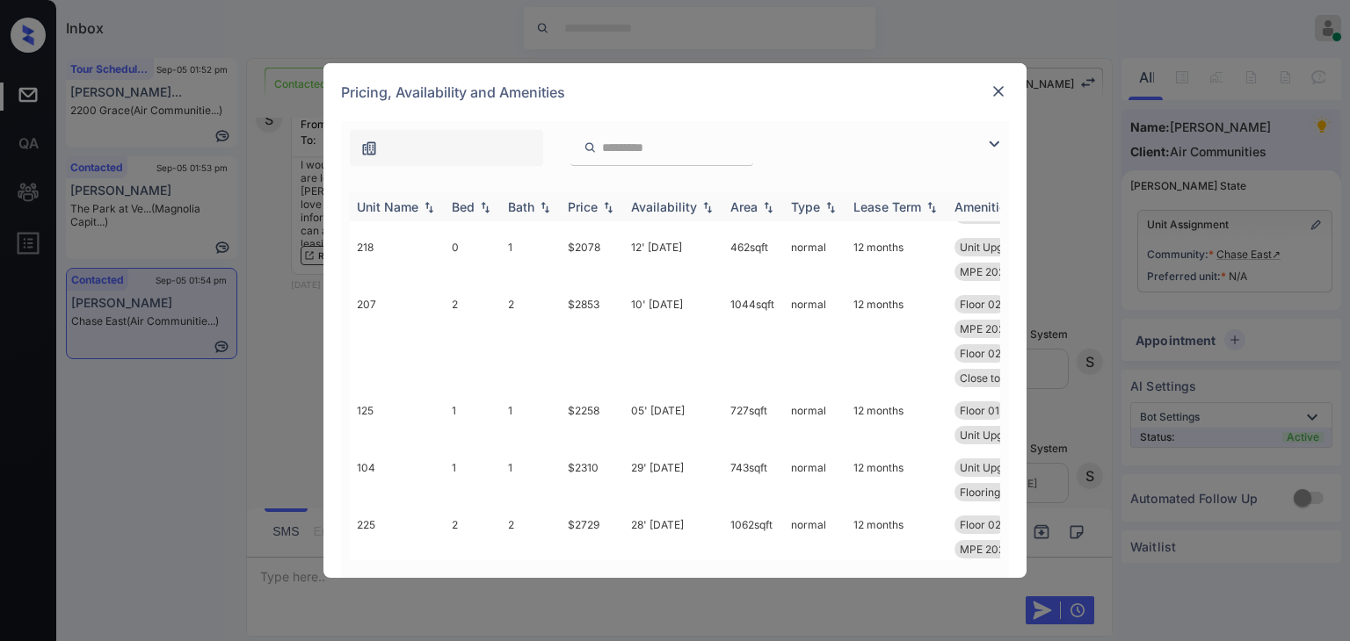
click at [469, 203] on div "Bed" at bounding box center [463, 206] width 23 height 15
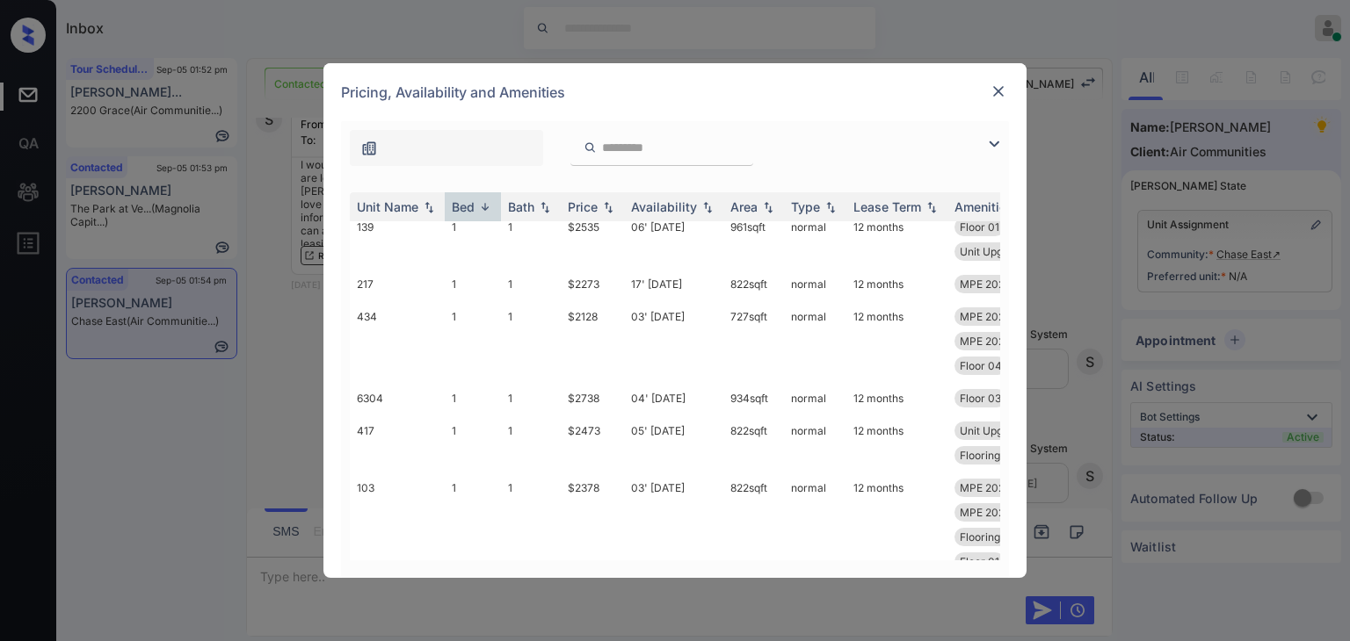
scroll to position [7807, 0]
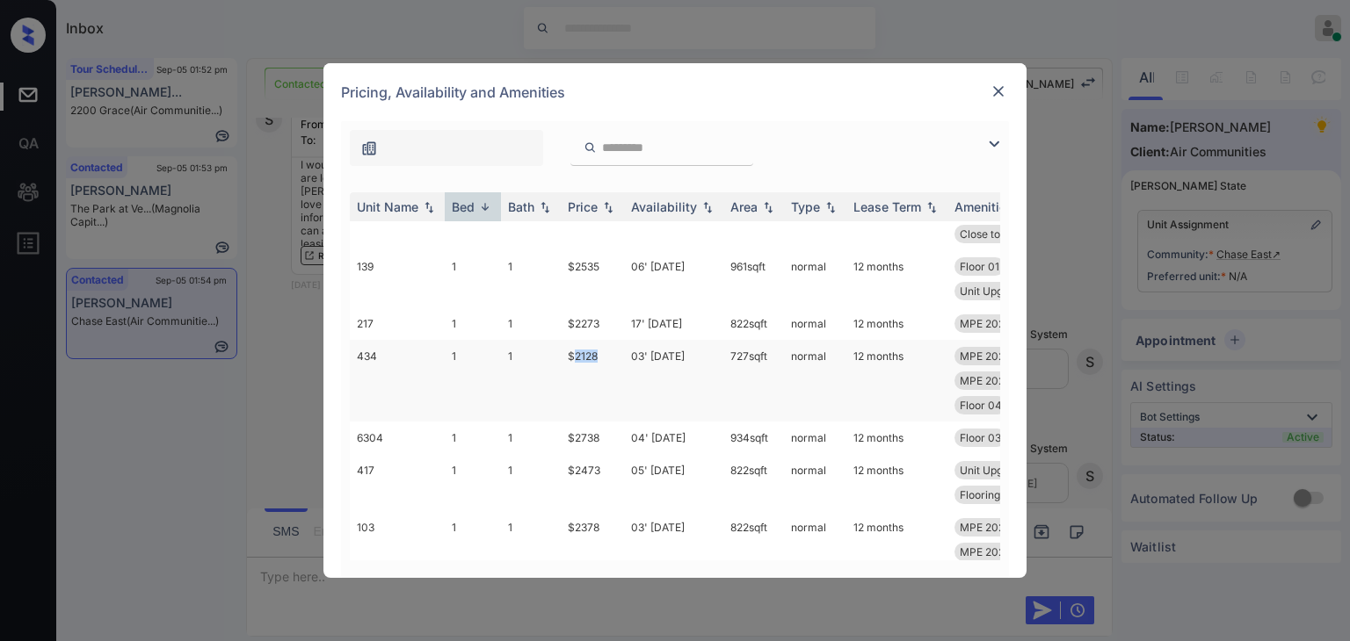
drag, startPoint x: 571, startPoint y: 359, endPoint x: 601, endPoint y: 356, distance: 30.0
click at [601, 356] on td "$2128" at bounding box center [592, 381] width 63 height 82
copy td "2128"
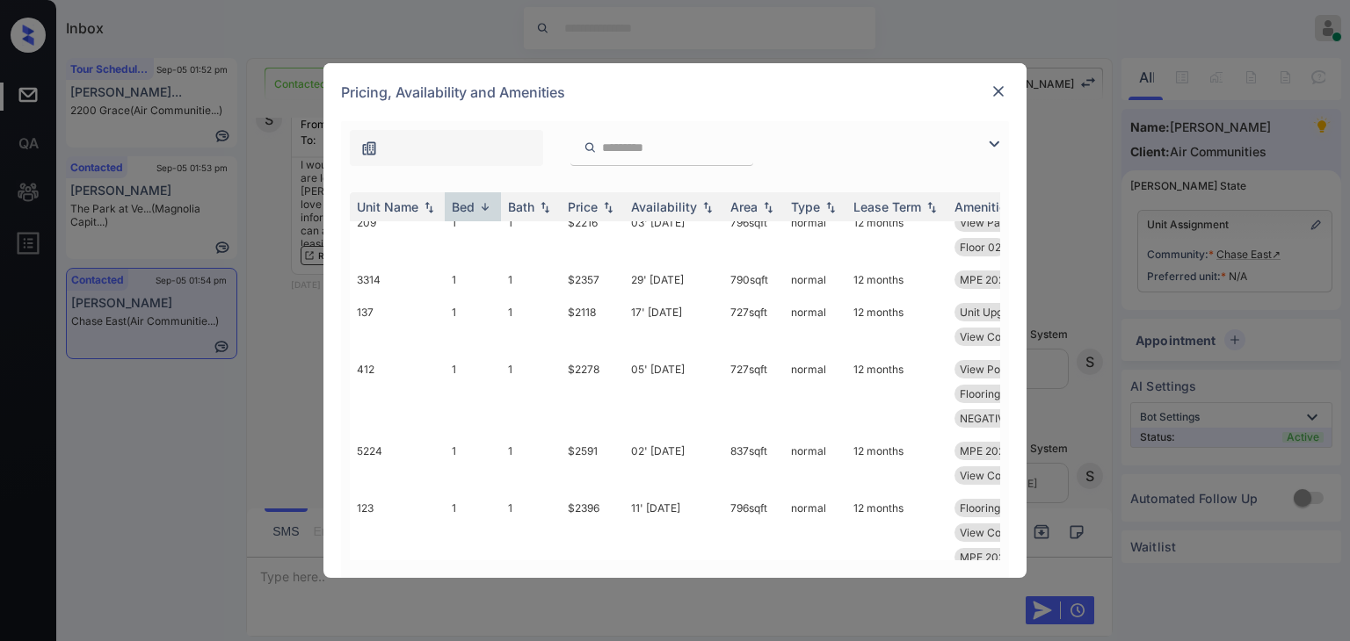
scroll to position [9213, 0]
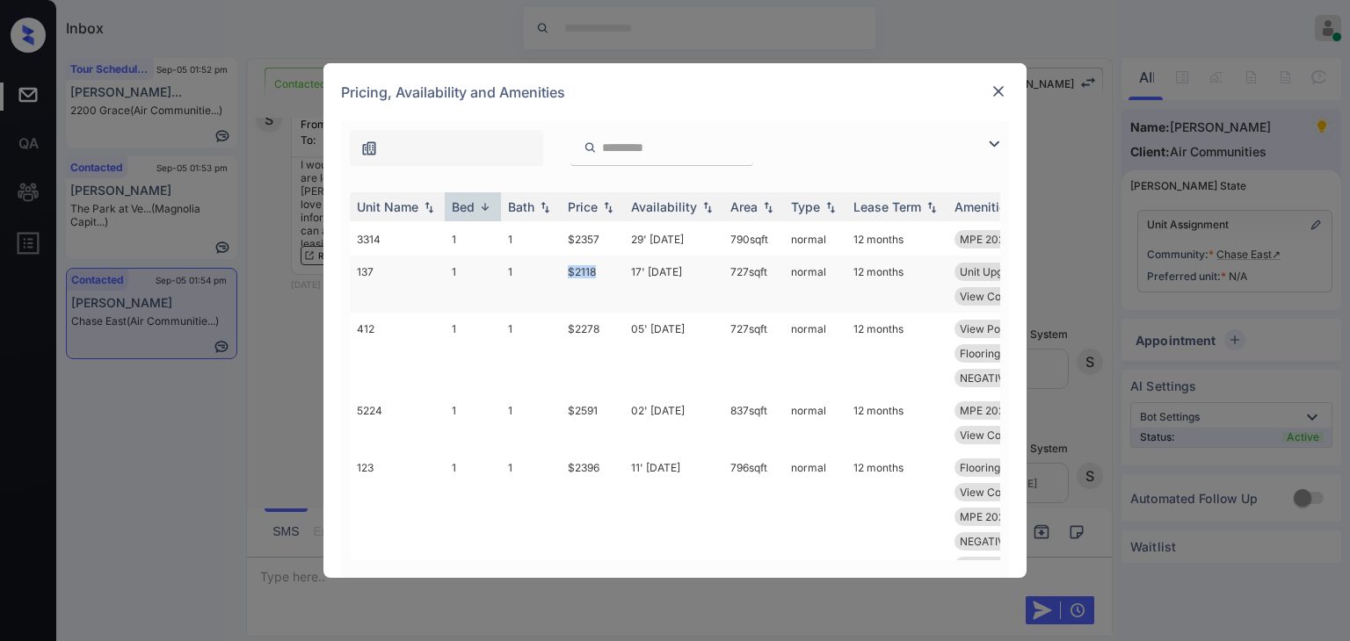
drag, startPoint x: 559, startPoint y: 272, endPoint x: 605, endPoint y: 272, distance: 45.7
click at [605, 272] on tr "137 1 1 $2118 17' Sep 25 727 sqft normal 12 months Unit Upgrade 1-... MPE 2025 …" at bounding box center [809, 284] width 918 height 57
copy tr "$2118"
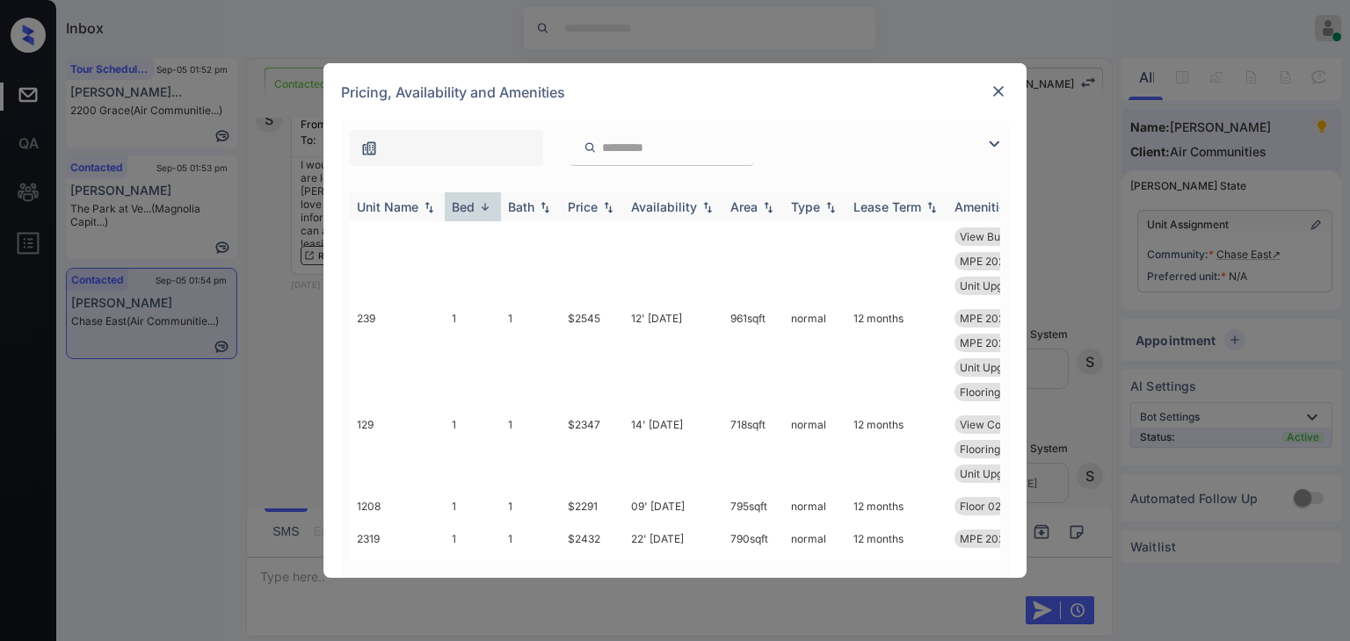
scroll to position [12992, 0]
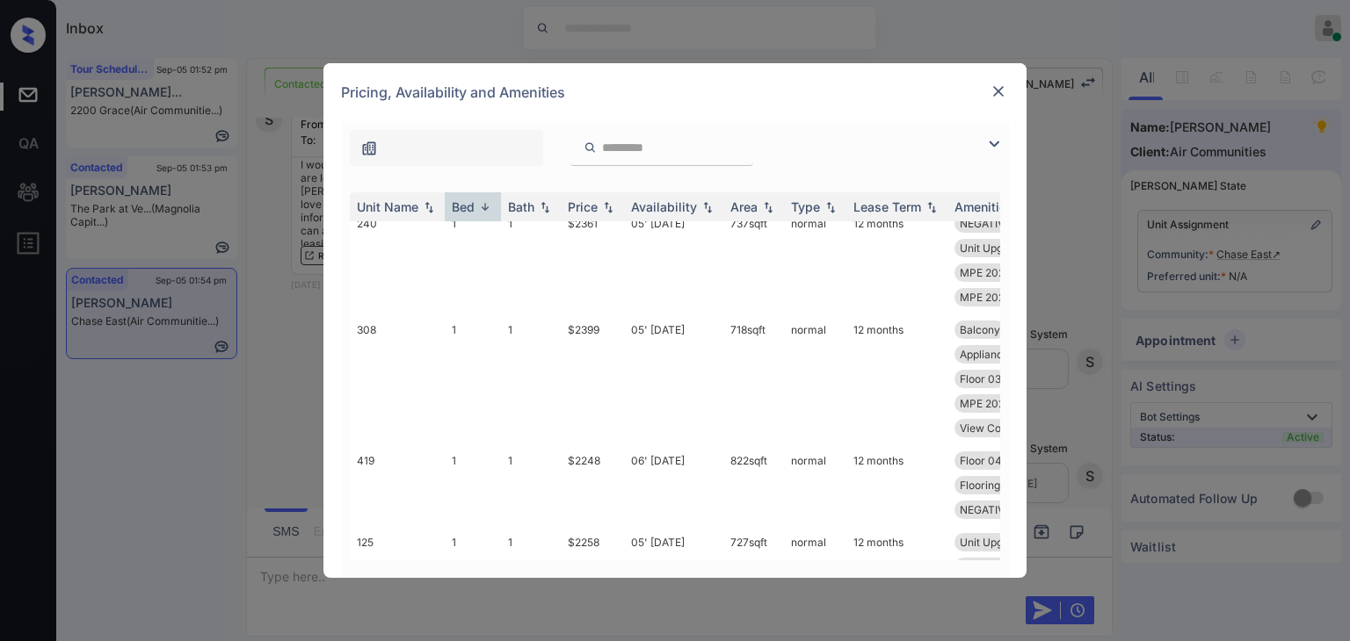
click at [1002, 84] on img at bounding box center [998, 92] width 18 height 18
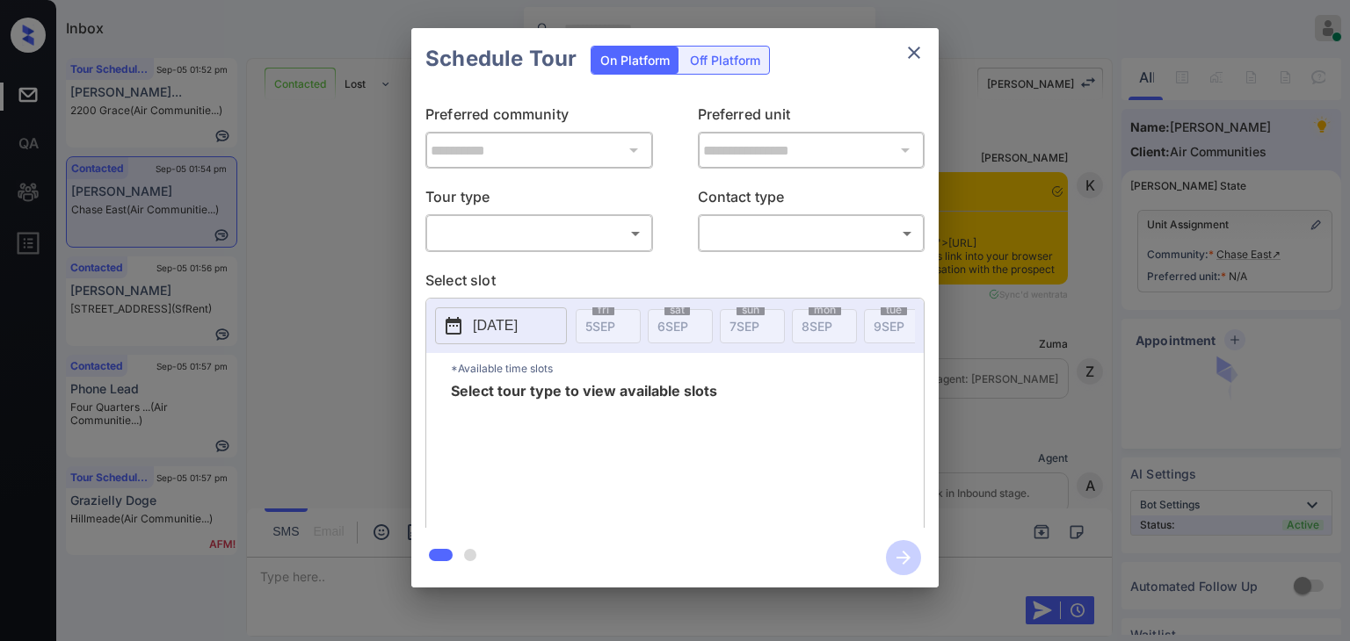
scroll to position [2277, 0]
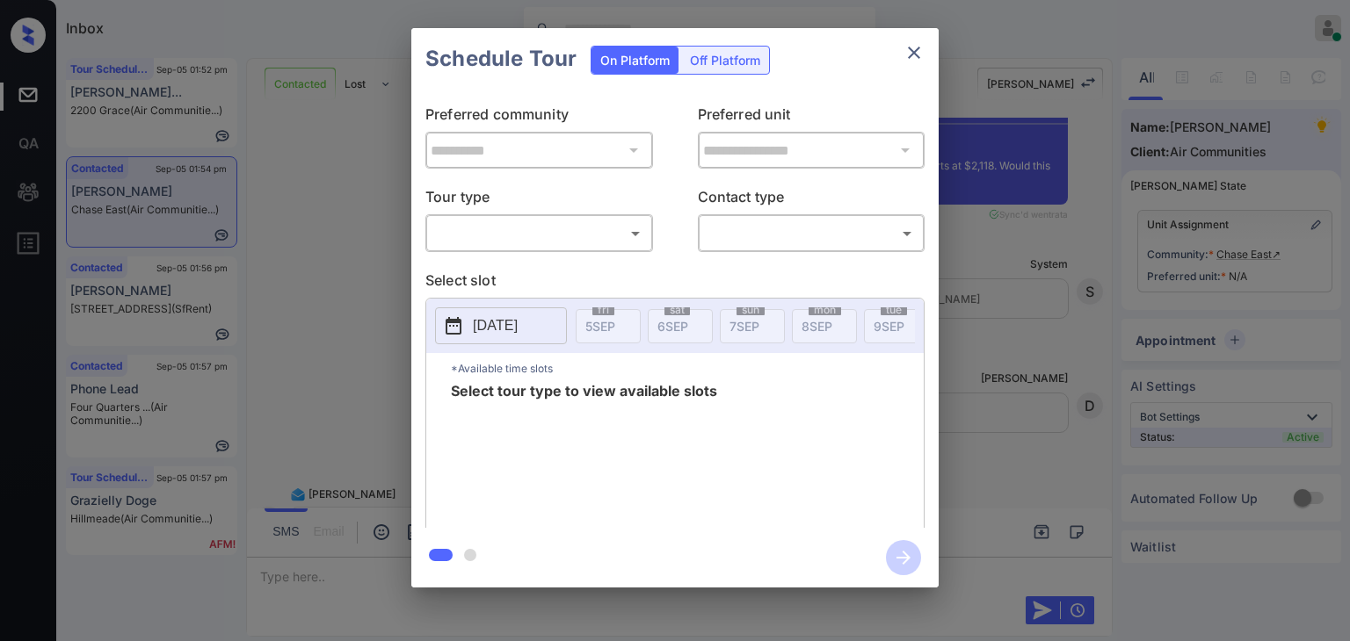
click at [517, 232] on body "Inbox [PERSON_NAME] [PERSON_NAME] Online Set yourself offline Set yourself on b…" at bounding box center [675, 320] width 1350 height 641
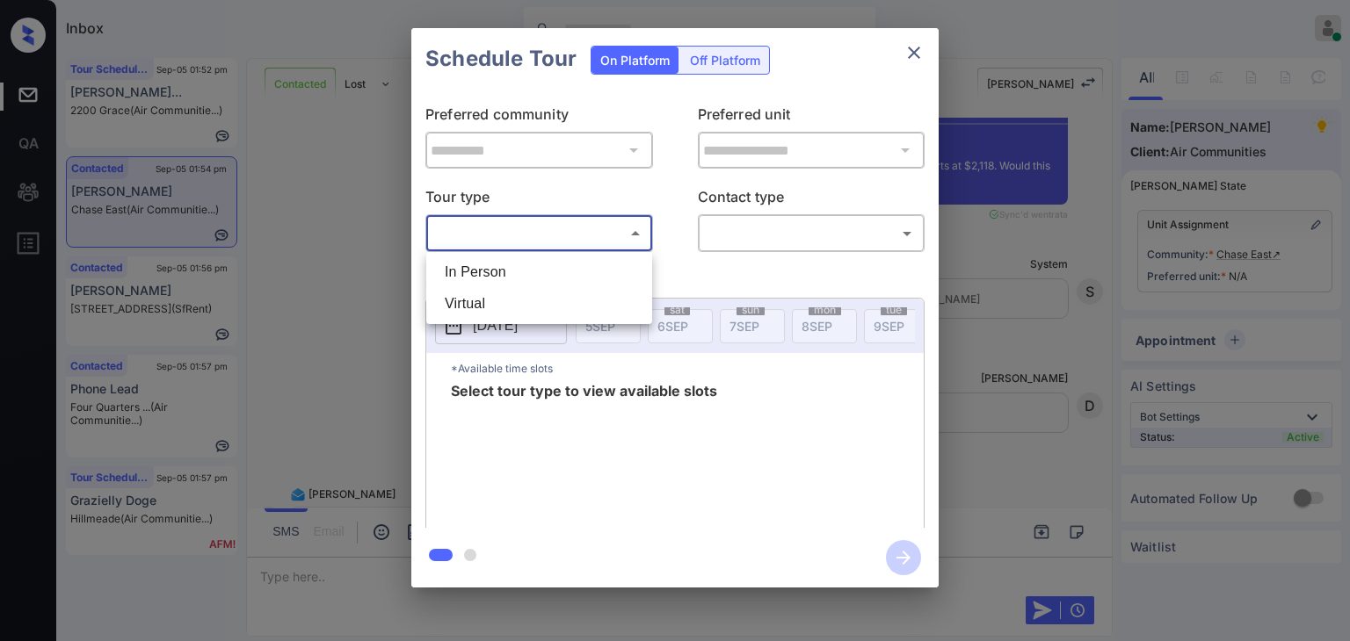
click at [475, 268] on li "In Person" at bounding box center [539, 273] width 217 height 32
type input "********"
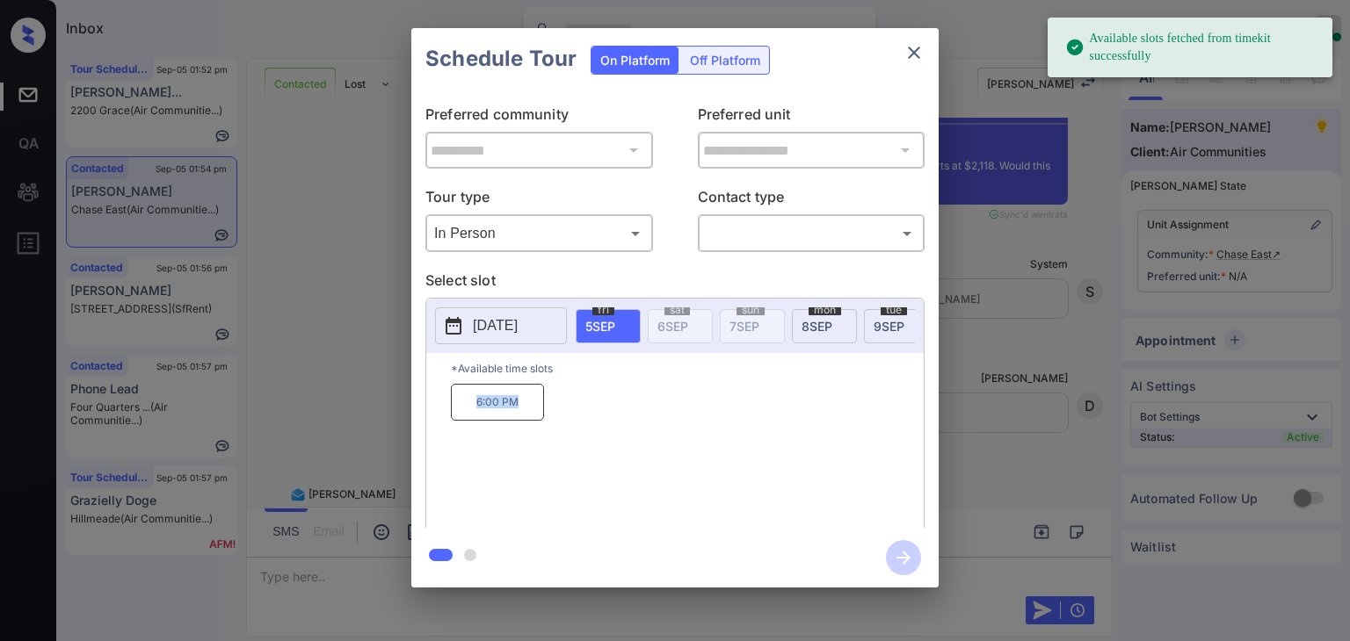
drag, startPoint x: 471, startPoint y: 412, endPoint x: 570, endPoint y: 409, distance: 99.4
click at [569, 410] on div "6:00 PM" at bounding box center [687, 454] width 473 height 141
copy p "6:00 PM"
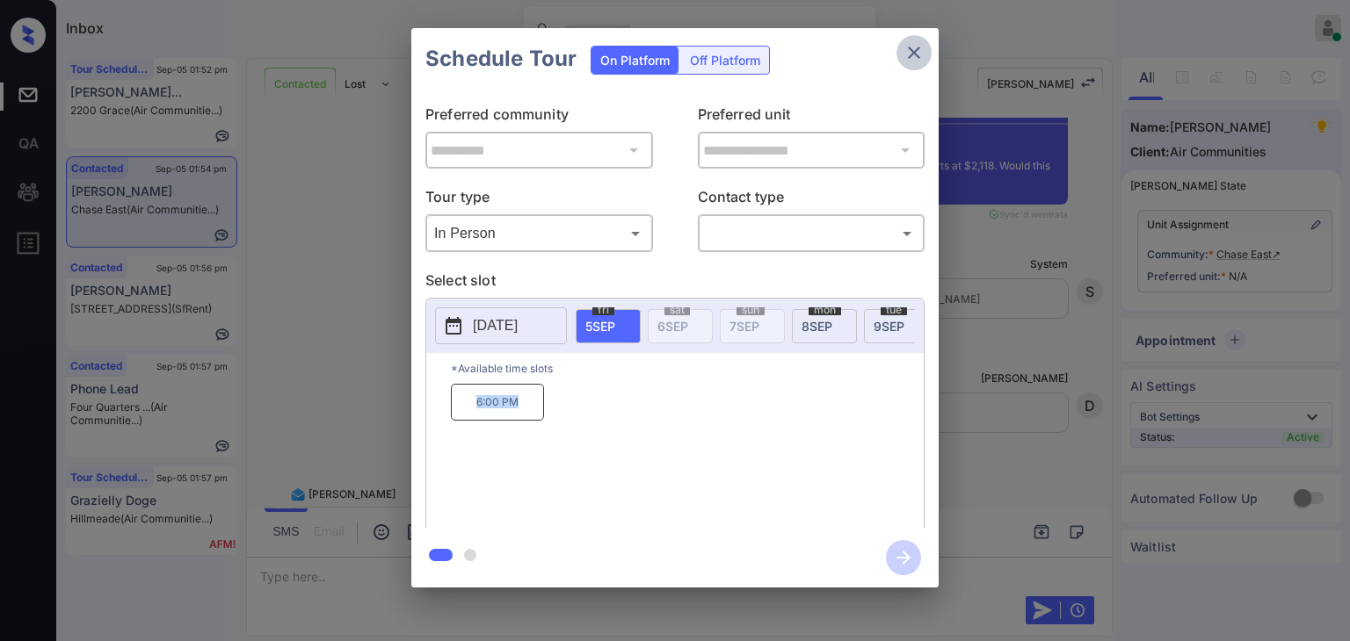
click at [908, 54] on icon "close" at bounding box center [913, 52] width 21 height 21
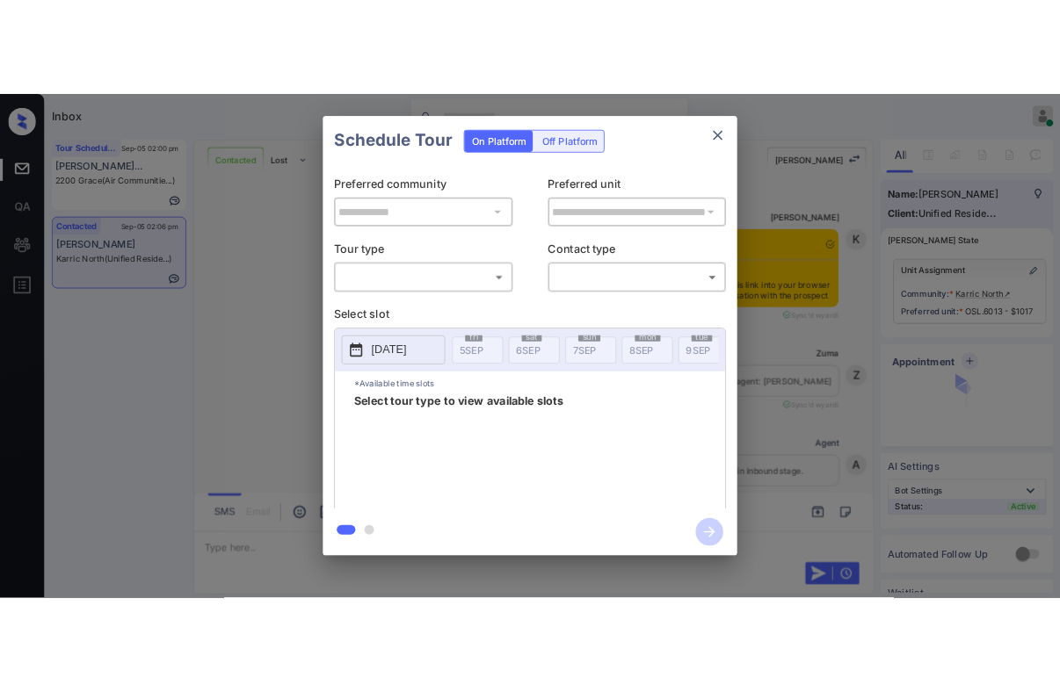
scroll to position [7048, 0]
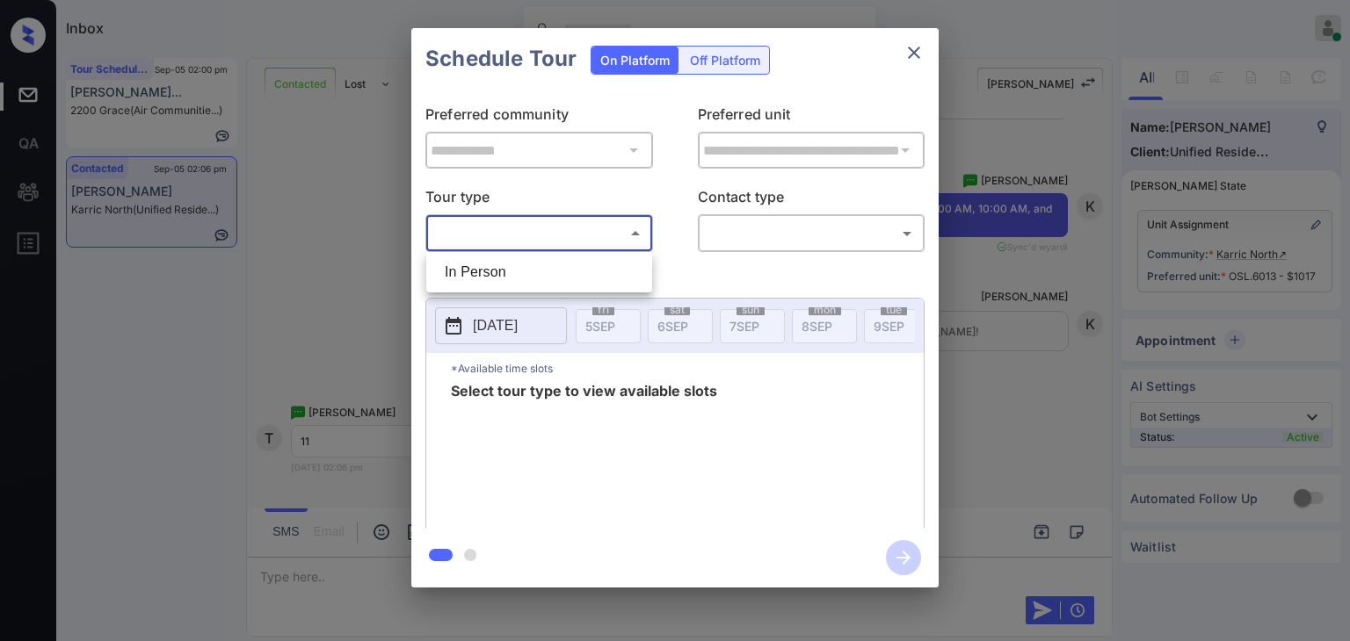
click at [545, 238] on body "Inbox [PERSON_NAME] [PERSON_NAME] Online Set yourself offline Set yourself on b…" at bounding box center [675, 320] width 1350 height 641
click at [515, 271] on li "In Person" at bounding box center [539, 273] width 217 height 32
type input "********"
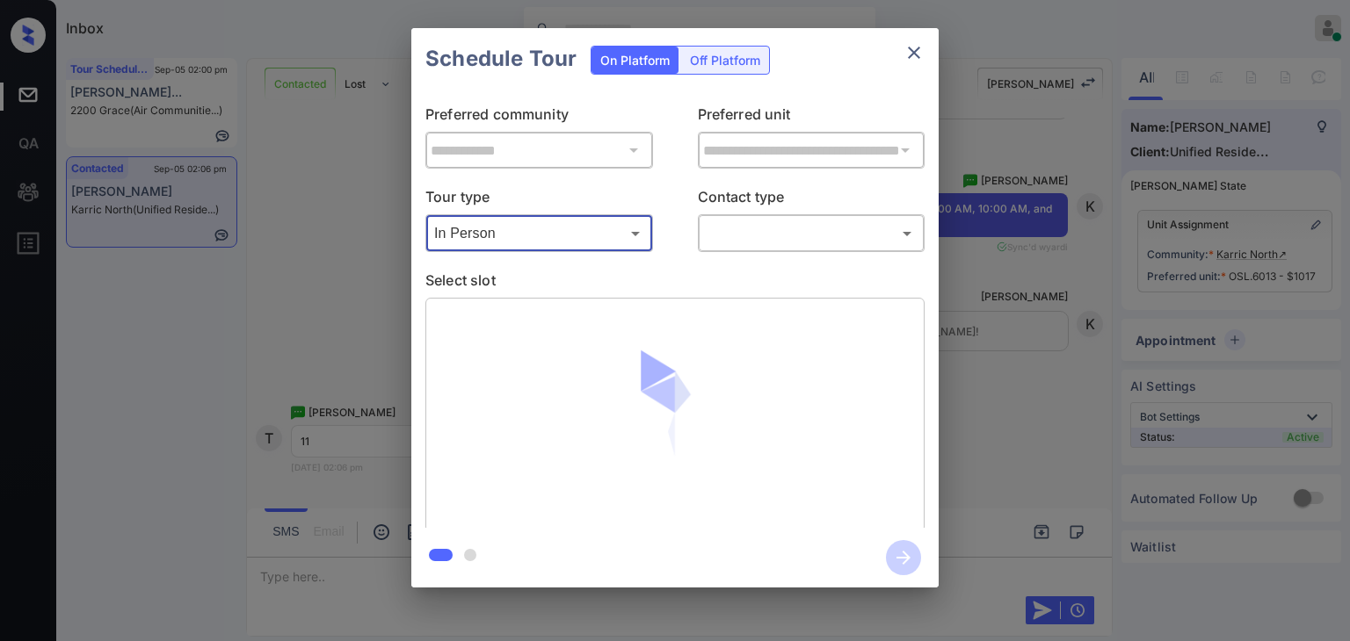
click at [743, 228] on body "Inbox [PERSON_NAME] [PERSON_NAME] Online Set yourself offline Set yourself on b…" at bounding box center [675, 320] width 1350 height 641
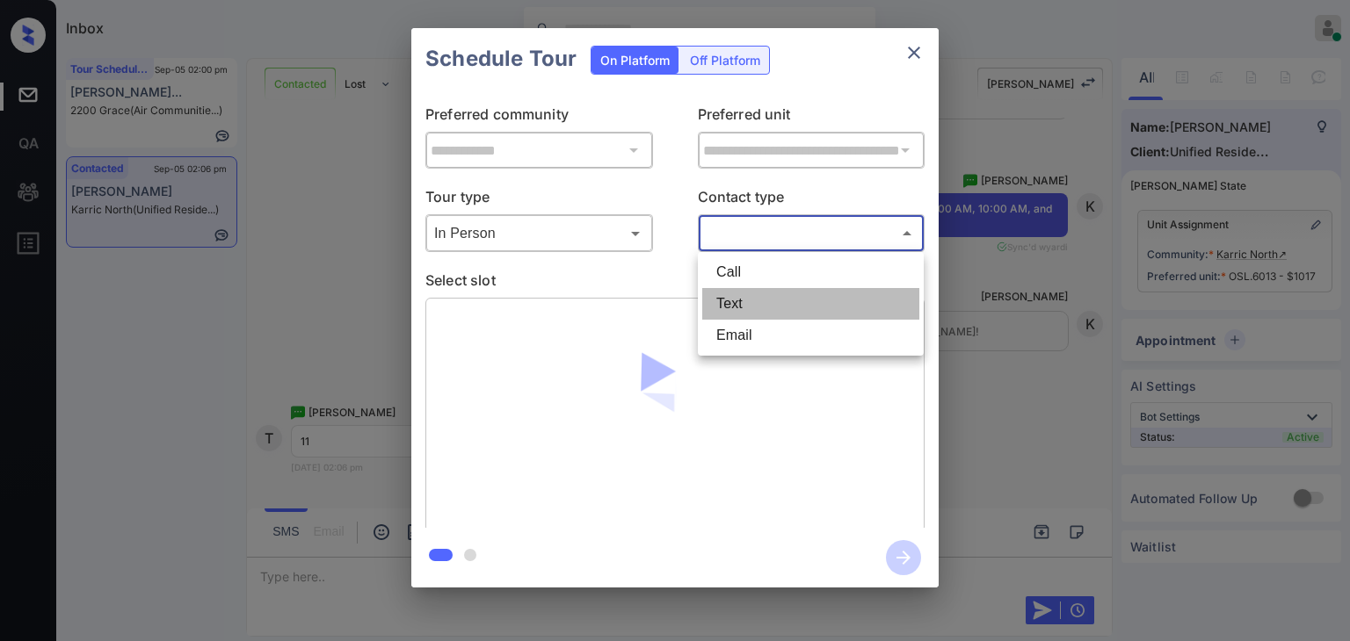
click at [739, 298] on li "Text" at bounding box center [810, 304] width 217 height 32
type input "****"
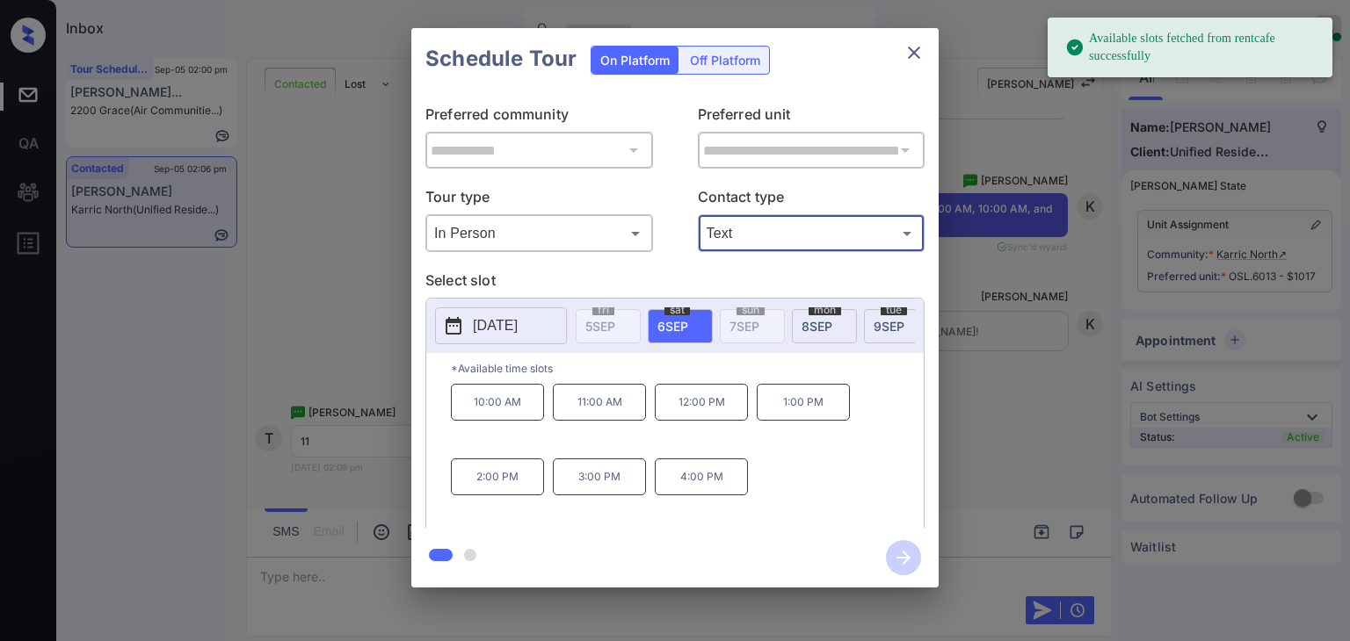
click at [822, 325] on span "[DATE]" at bounding box center [816, 326] width 31 height 15
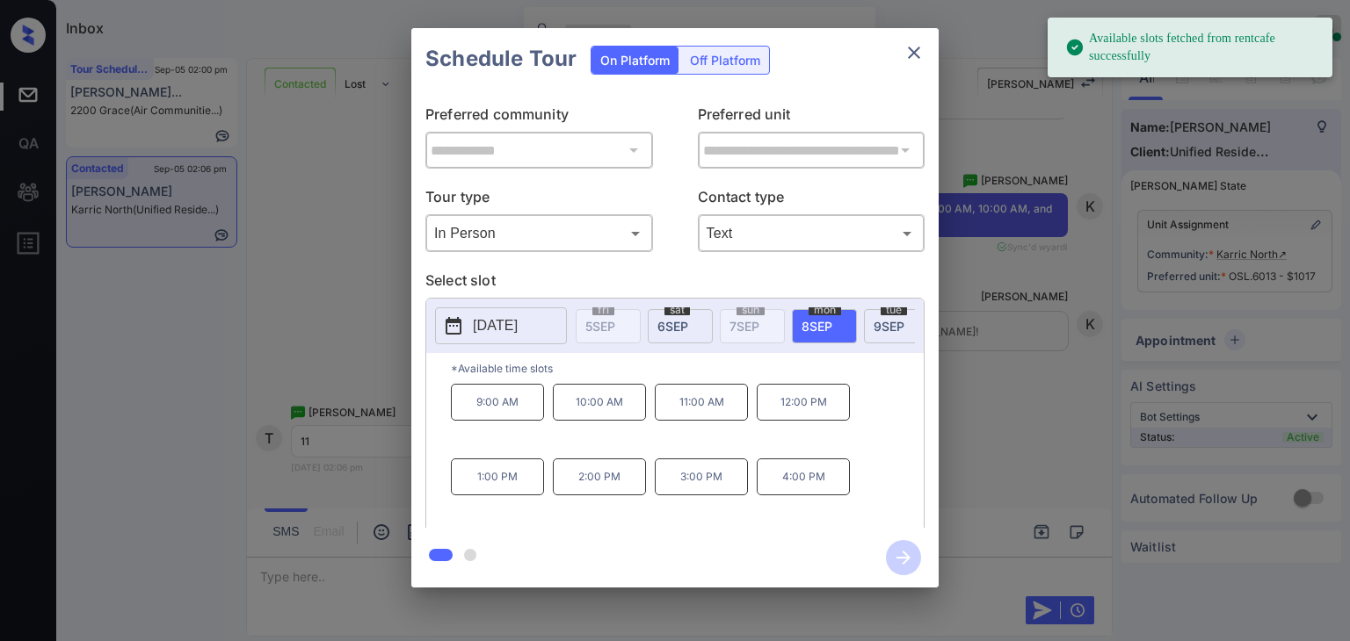
click at [699, 414] on p "11:00 AM" at bounding box center [701, 402] width 93 height 37
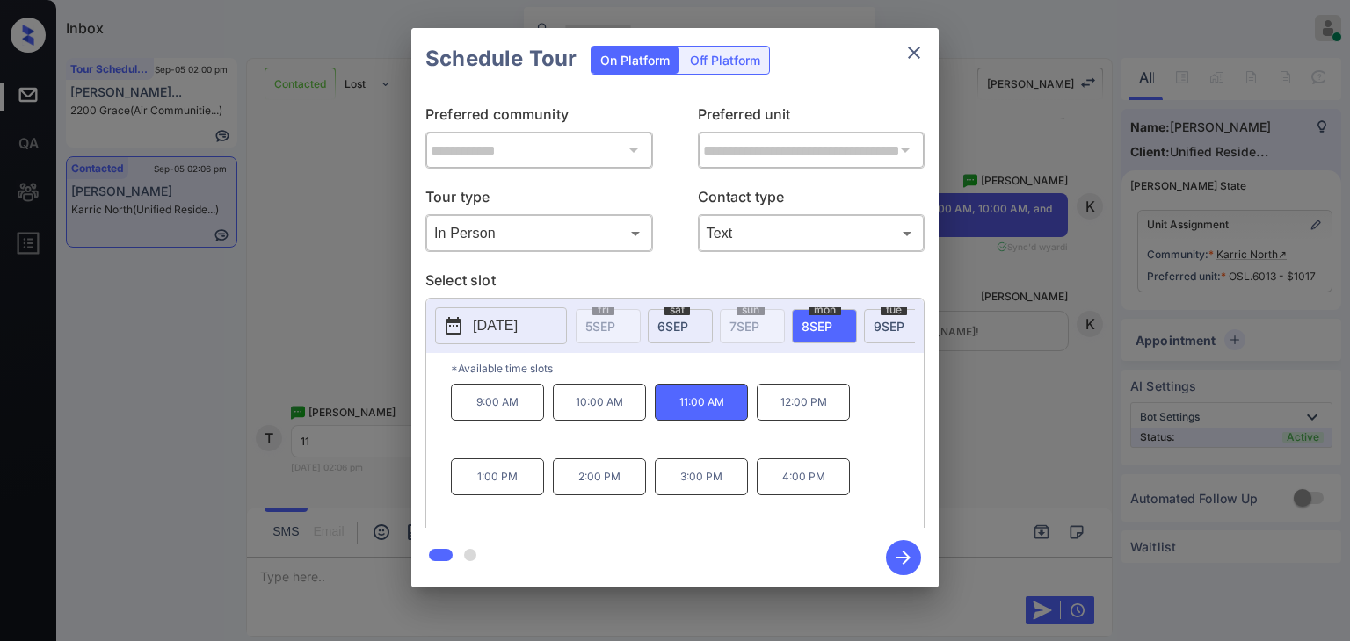
click at [914, 566] on icon "button" at bounding box center [903, 557] width 35 height 35
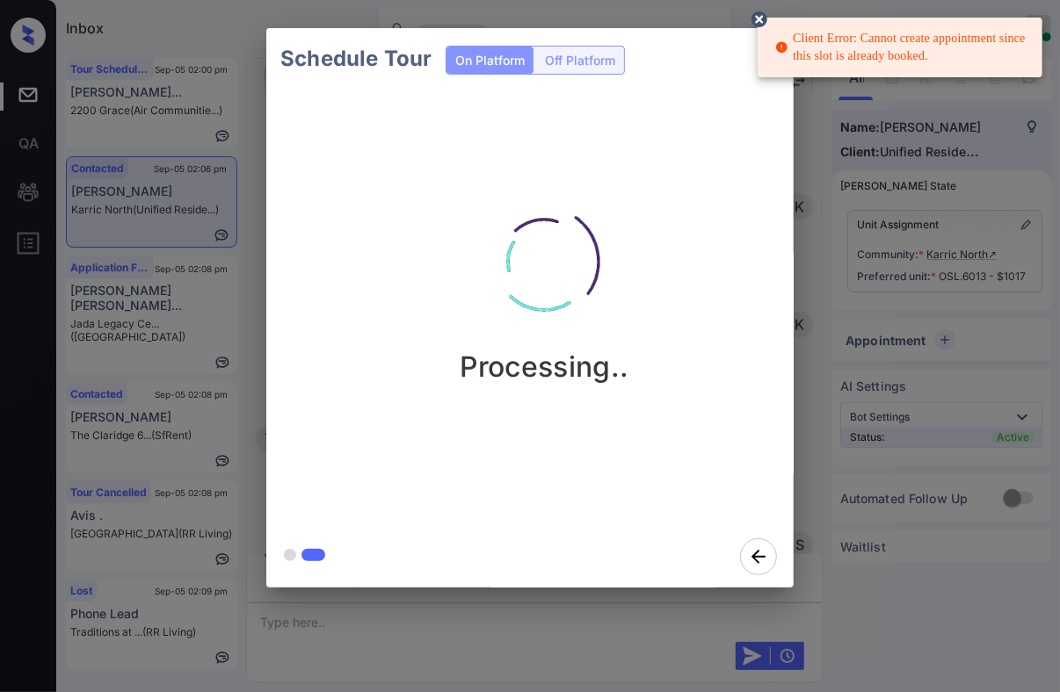
click at [757, 18] on circle at bounding box center [759, 19] width 11 height 11
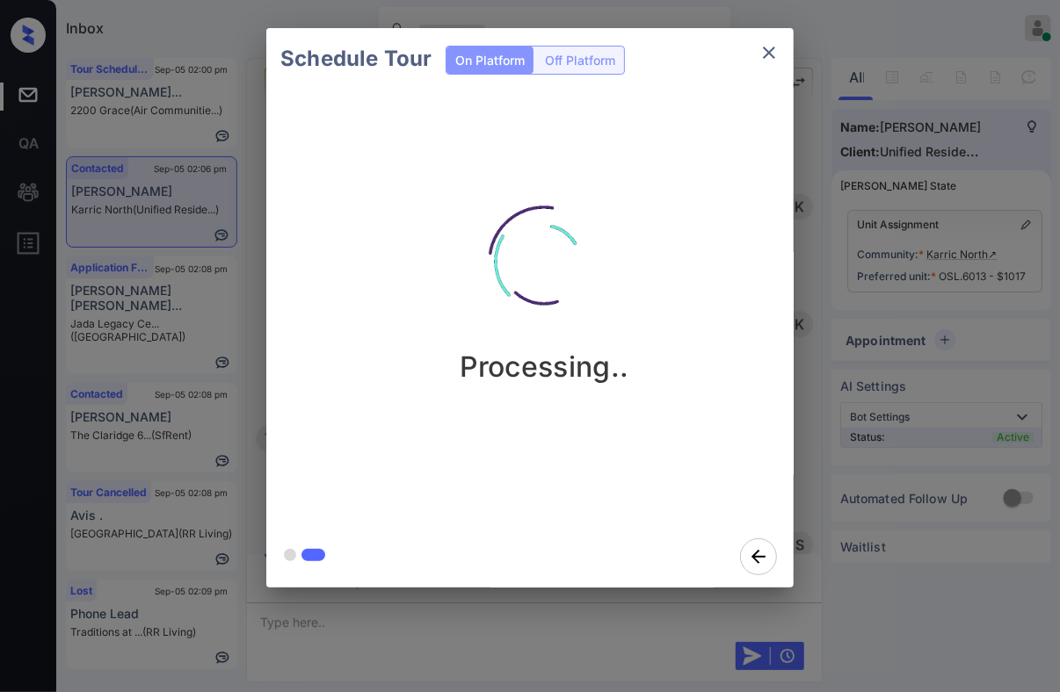
click at [758, 53] on button "close" at bounding box center [768, 52] width 35 height 35
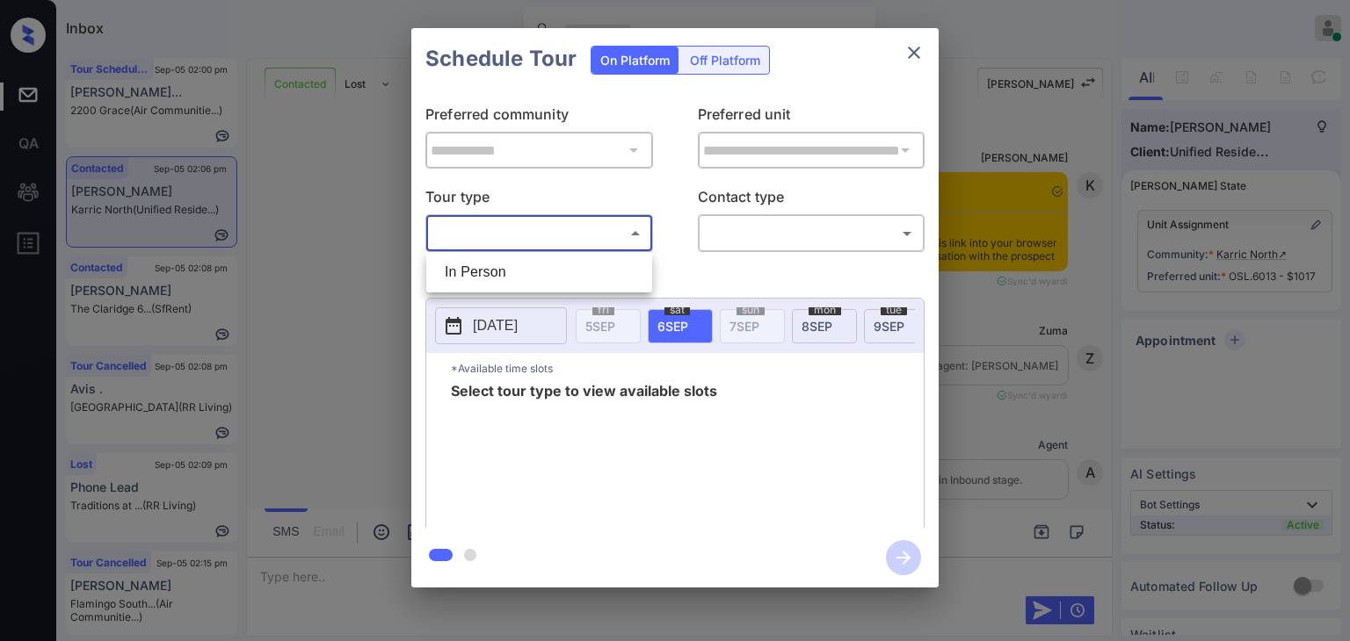
scroll to position [7048, 0]
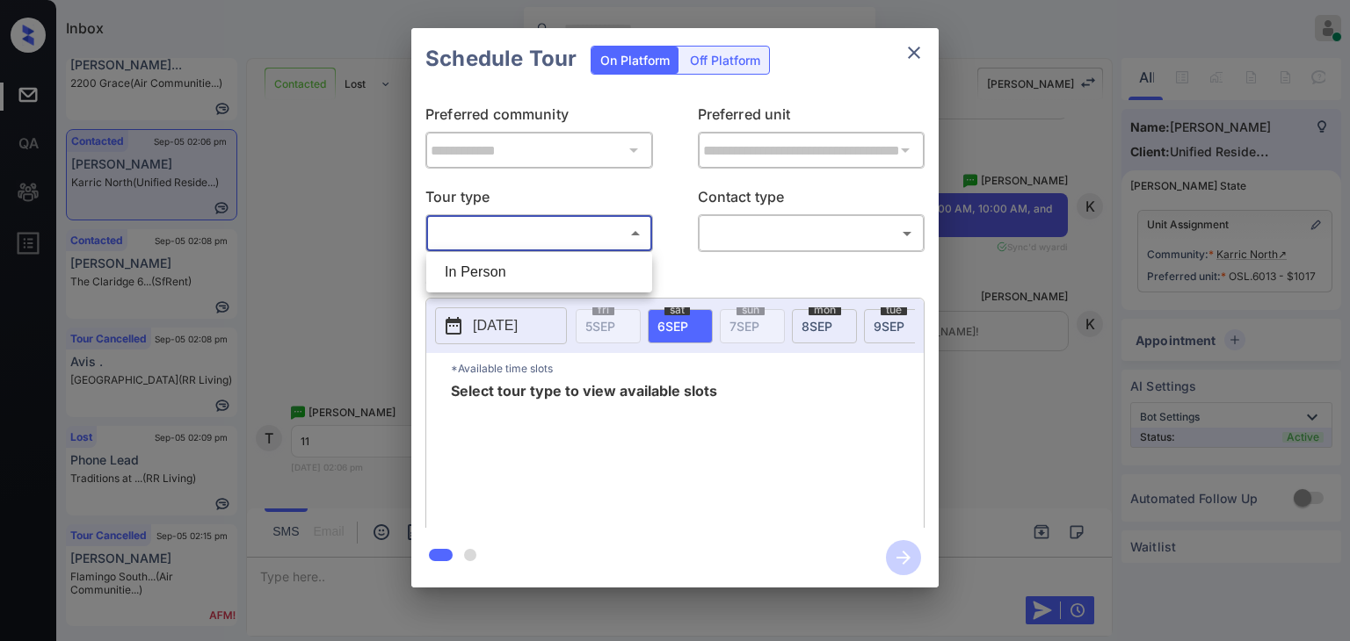
click at [520, 272] on li "In Person" at bounding box center [539, 273] width 217 height 32
type input "********"
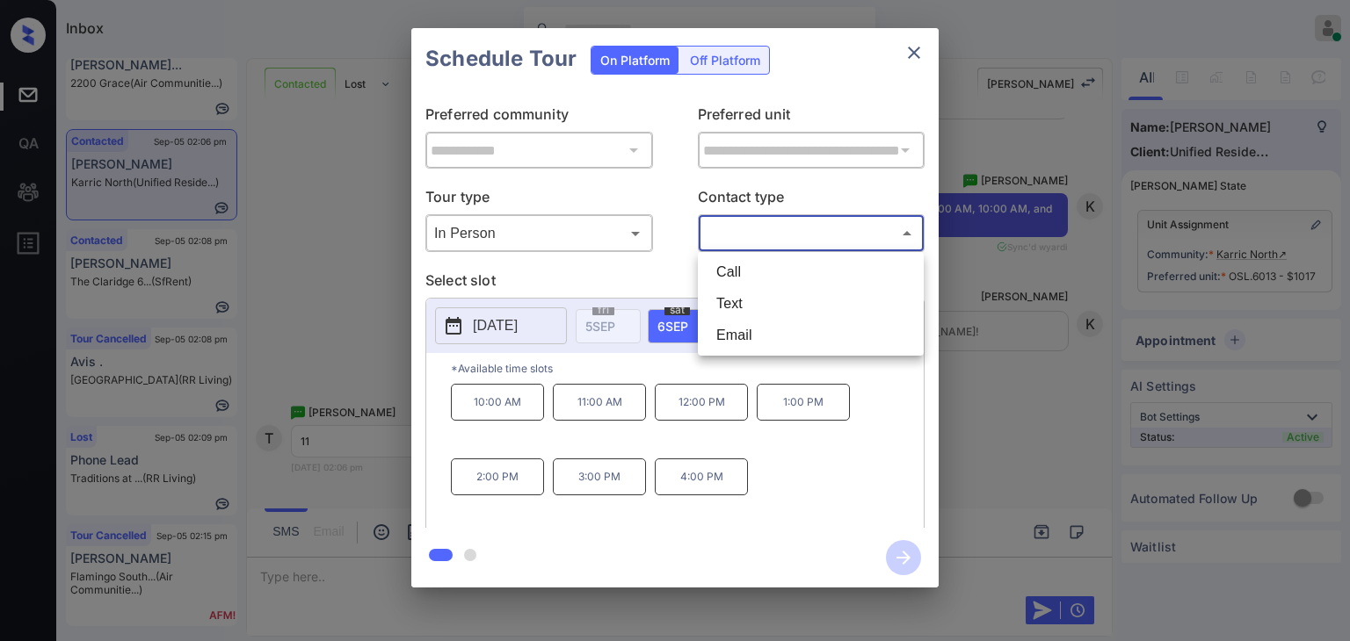
click at [749, 231] on body "Inbox [PERSON_NAME] [PERSON_NAME] Online Set yourself offline Set yourself on b…" at bounding box center [675, 320] width 1350 height 641
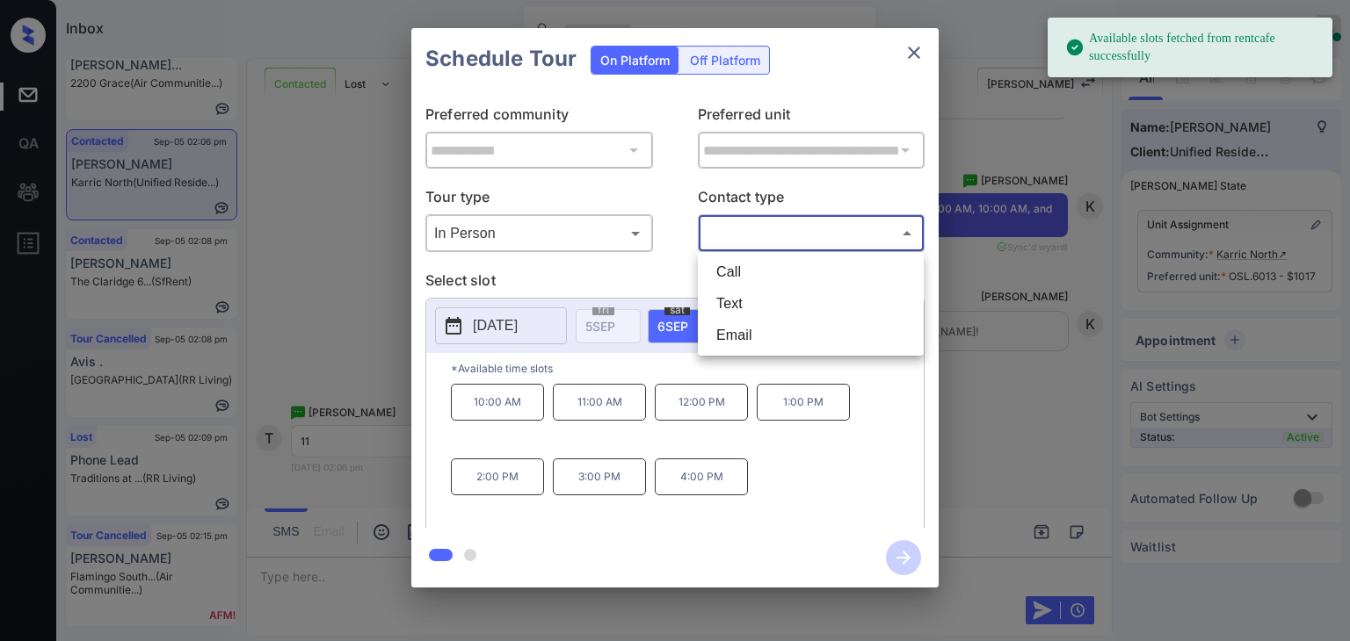
click at [741, 294] on li "Text" at bounding box center [810, 304] width 217 height 32
type input "****"
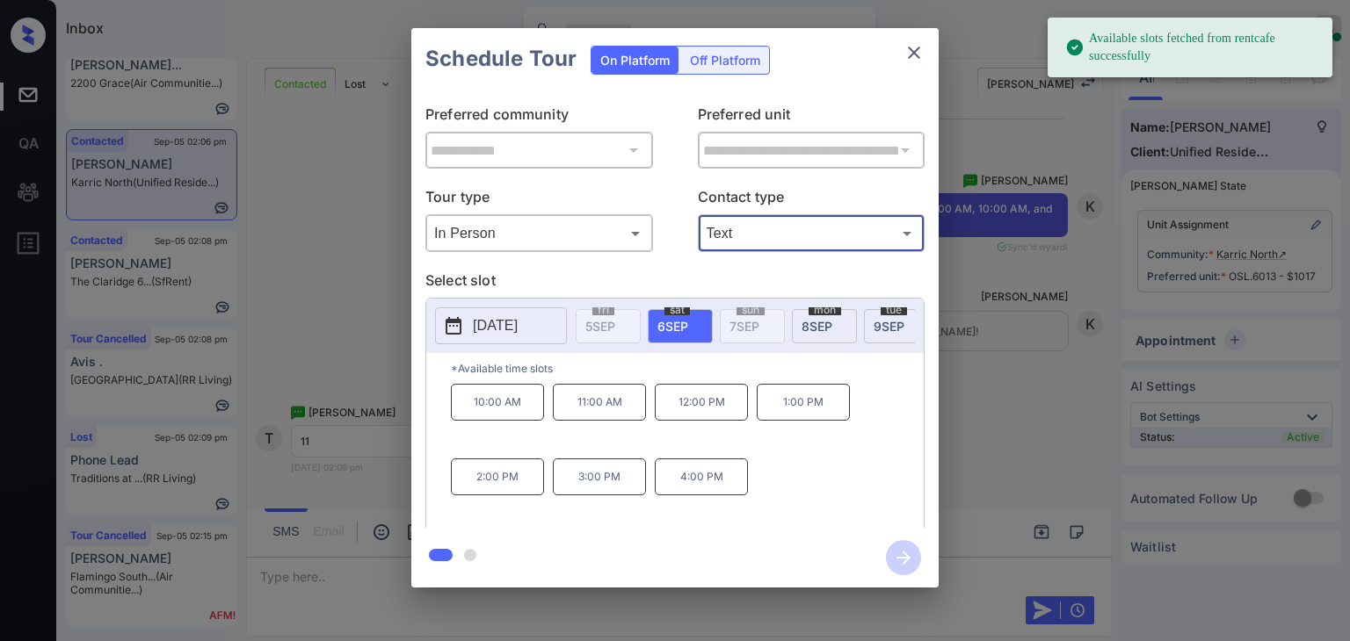
click at [823, 321] on span "[DATE]" at bounding box center [816, 326] width 31 height 15
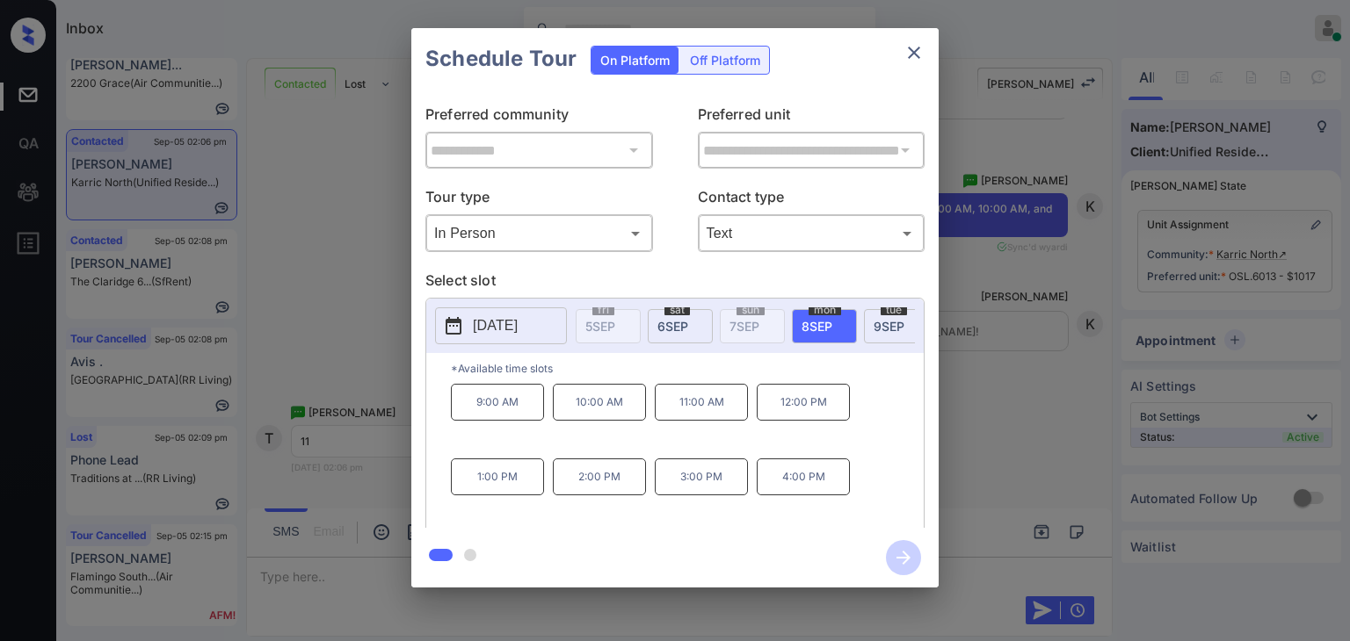
scroll to position [43, 0]
click at [703, 413] on p "11:00 AM" at bounding box center [701, 402] width 93 height 37
click at [900, 549] on icon "button" at bounding box center [903, 557] width 35 height 35
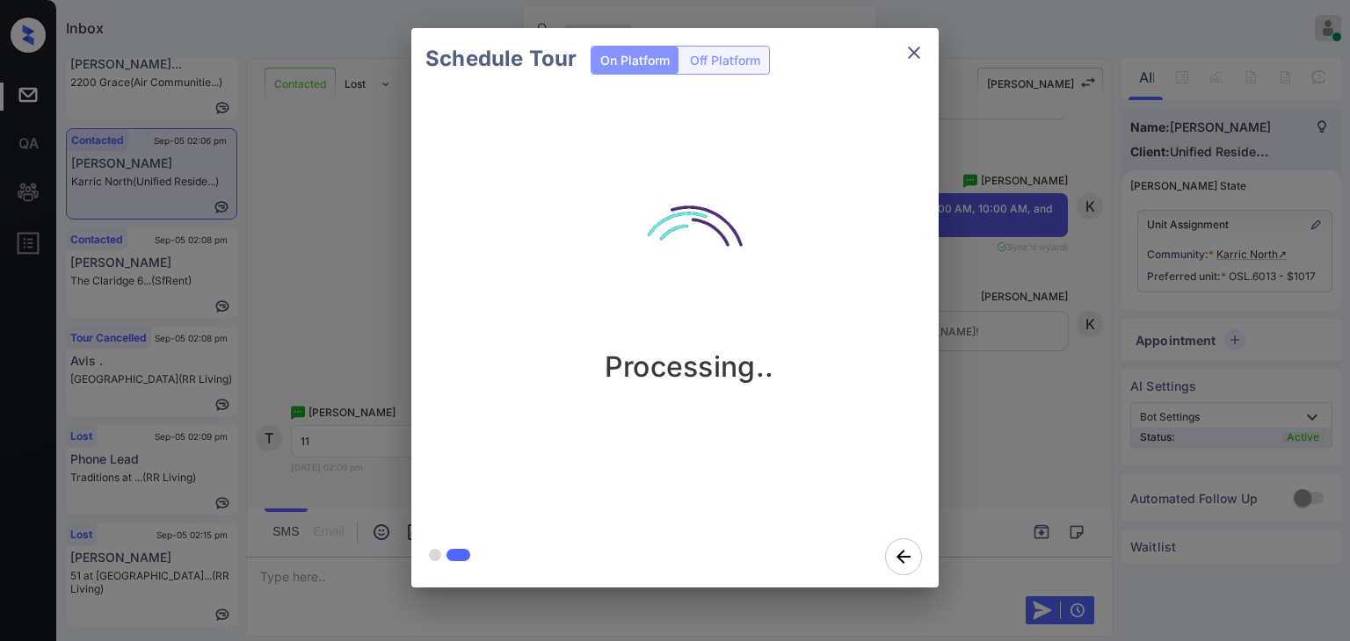
scroll to position [56, 0]
click at [302, 286] on div "Schedule Tour On Platform Off Platform Processing.." at bounding box center [675, 308] width 1350 height 616
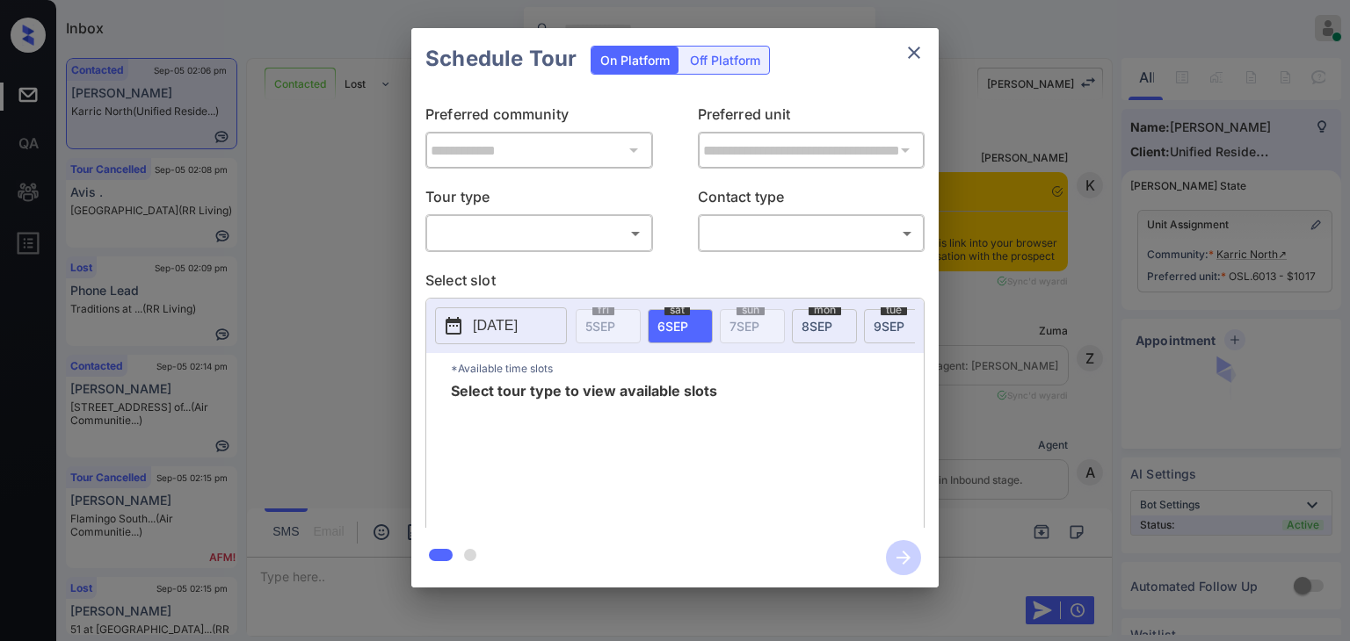
scroll to position [7048, 0]
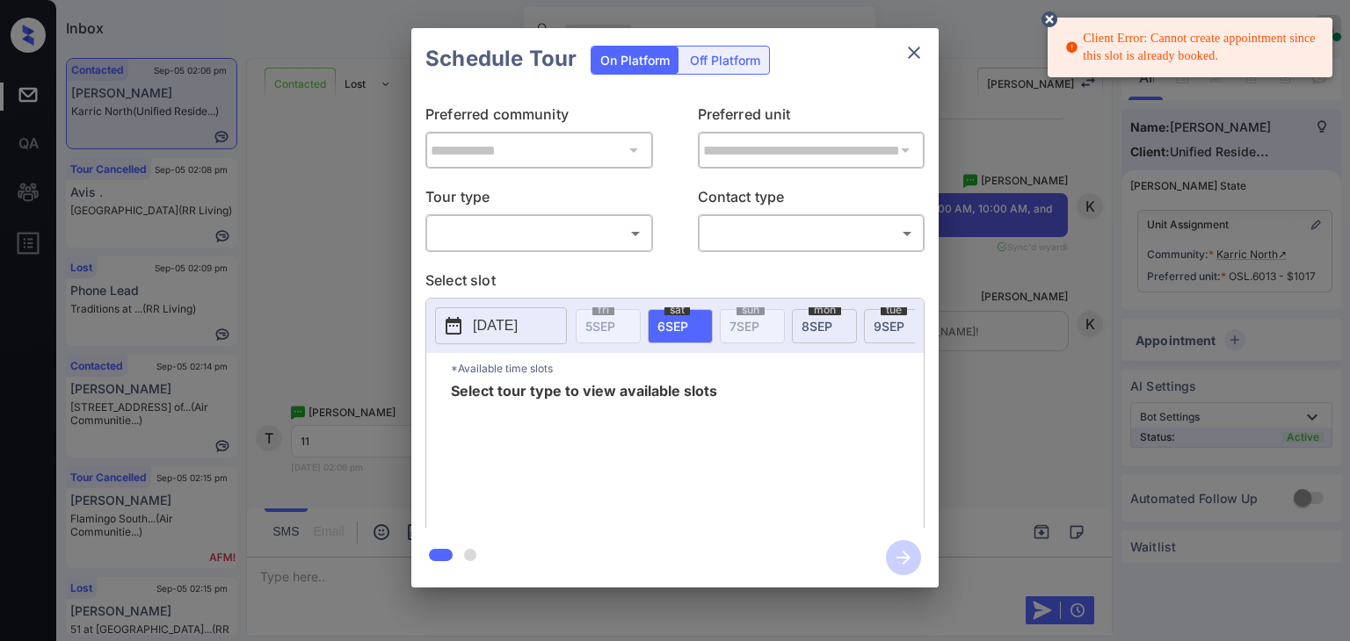
click at [325, 316] on div "**********" at bounding box center [675, 308] width 1350 height 616
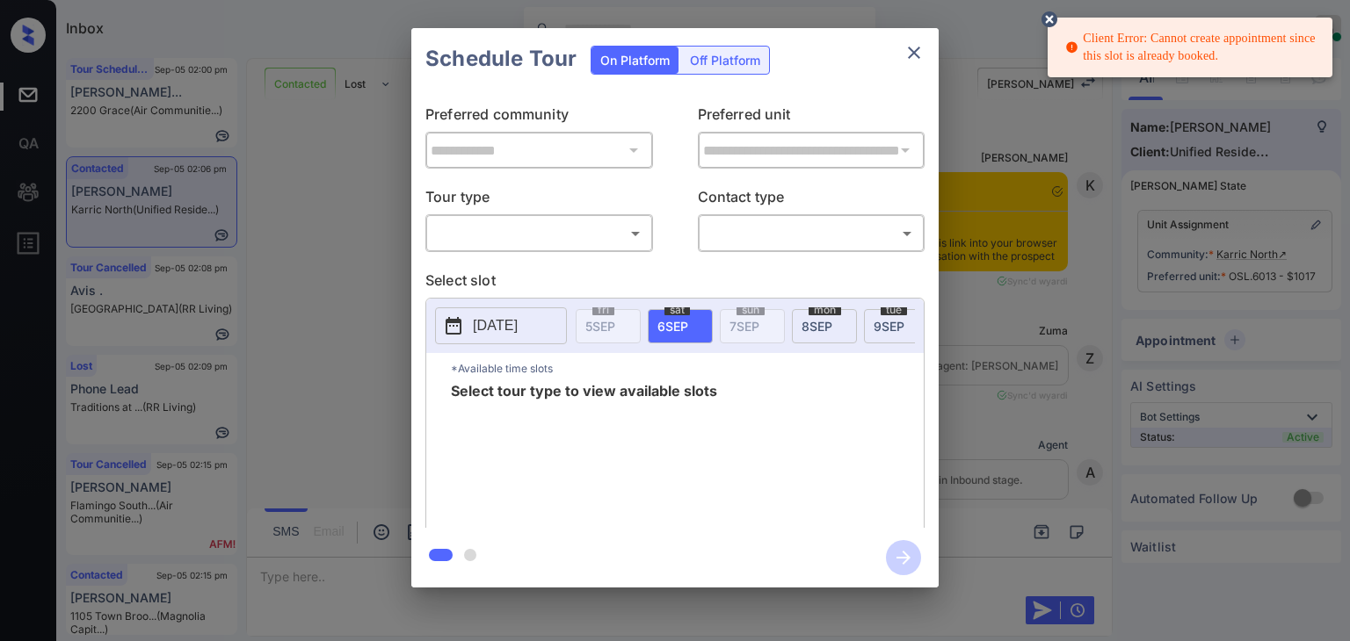
scroll to position [7048, 0]
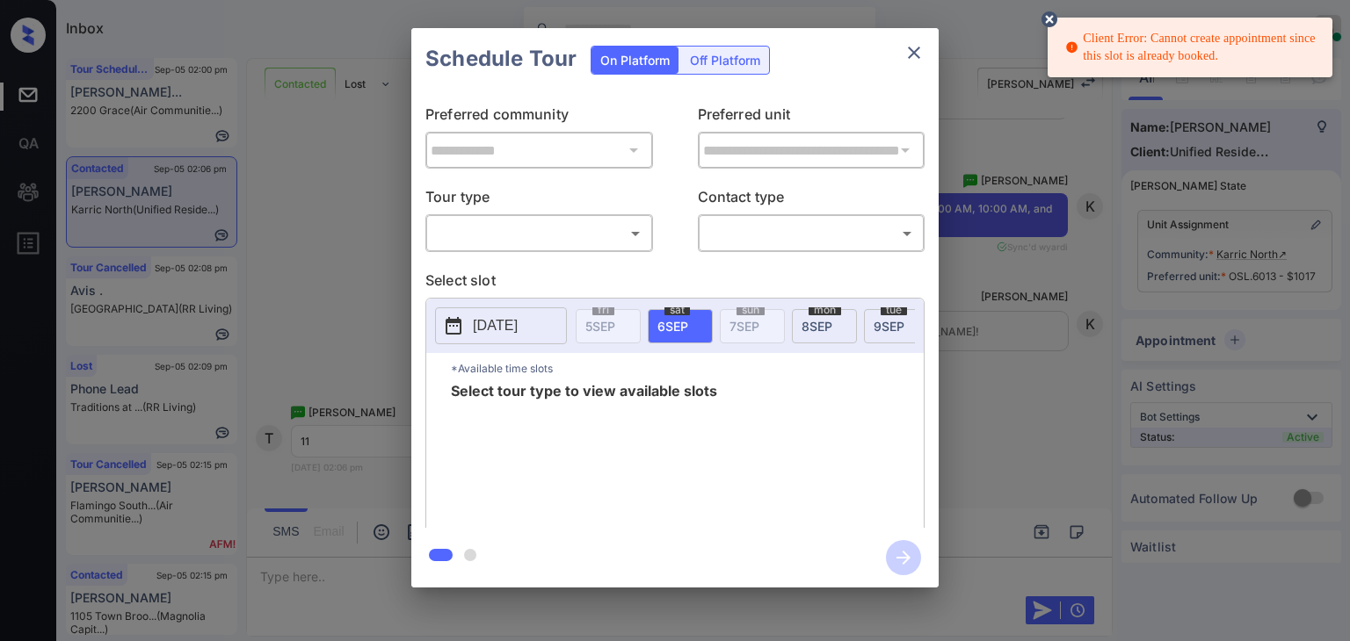
click at [503, 235] on body "Client Error: Cannot create appointment since this slot is already booked. Inbo…" at bounding box center [675, 320] width 1350 height 641
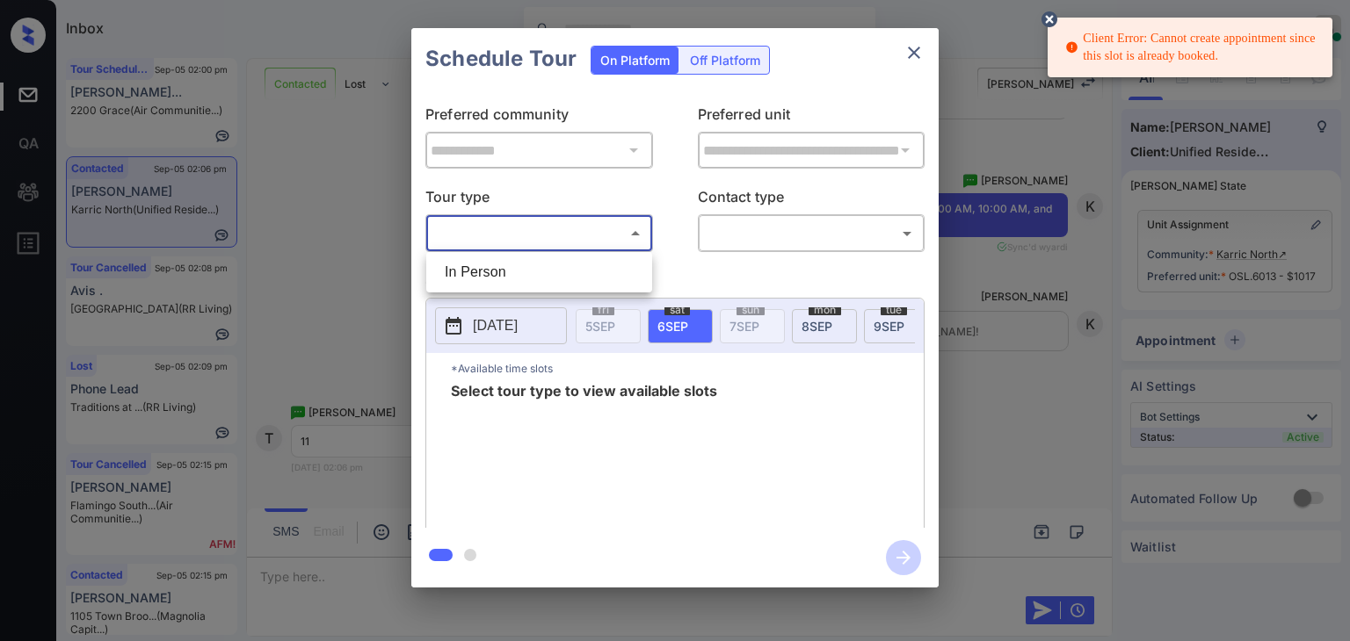
click at [512, 276] on li "In Person" at bounding box center [539, 273] width 217 height 32
type input "********"
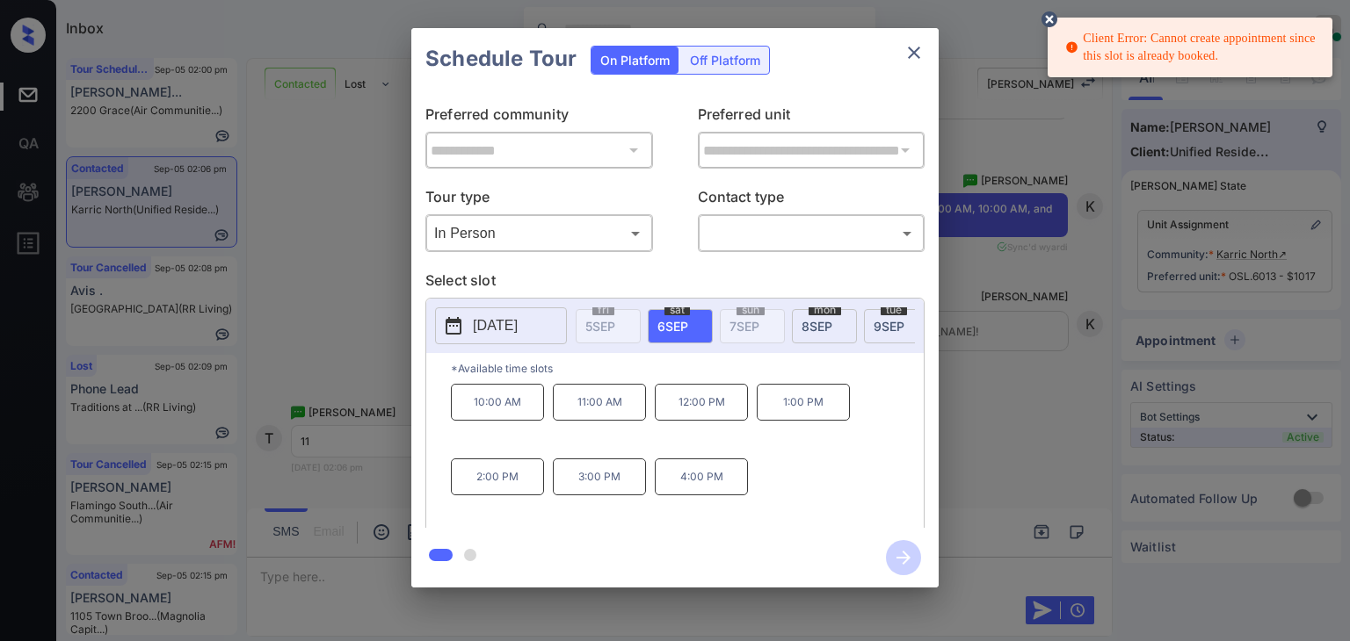
click at [823, 323] on span "[DATE]" at bounding box center [816, 326] width 31 height 15
click at [916, 54] on icon "close" at bounding box center [913, 52] width 21 height 21
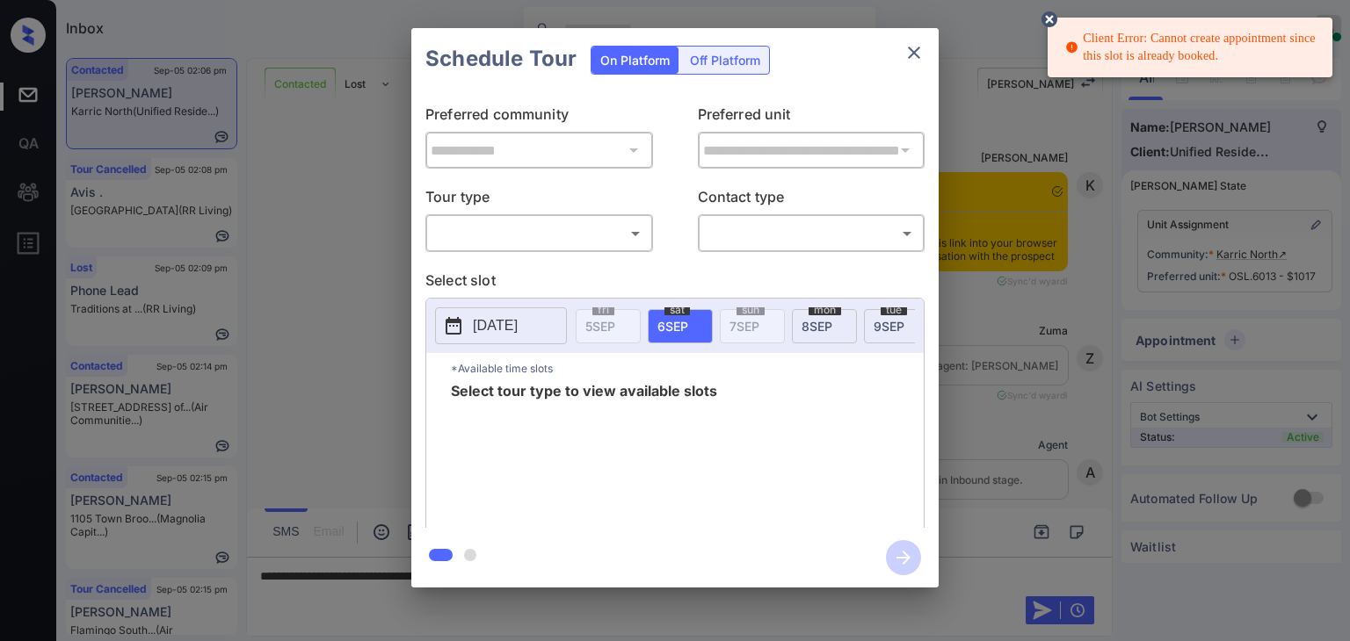
click at [538, 241] on body "Client Error: Cannot create appointment since this slot is already booked. Inbo…" at bounding box center [675, 320] width 1350 height 641
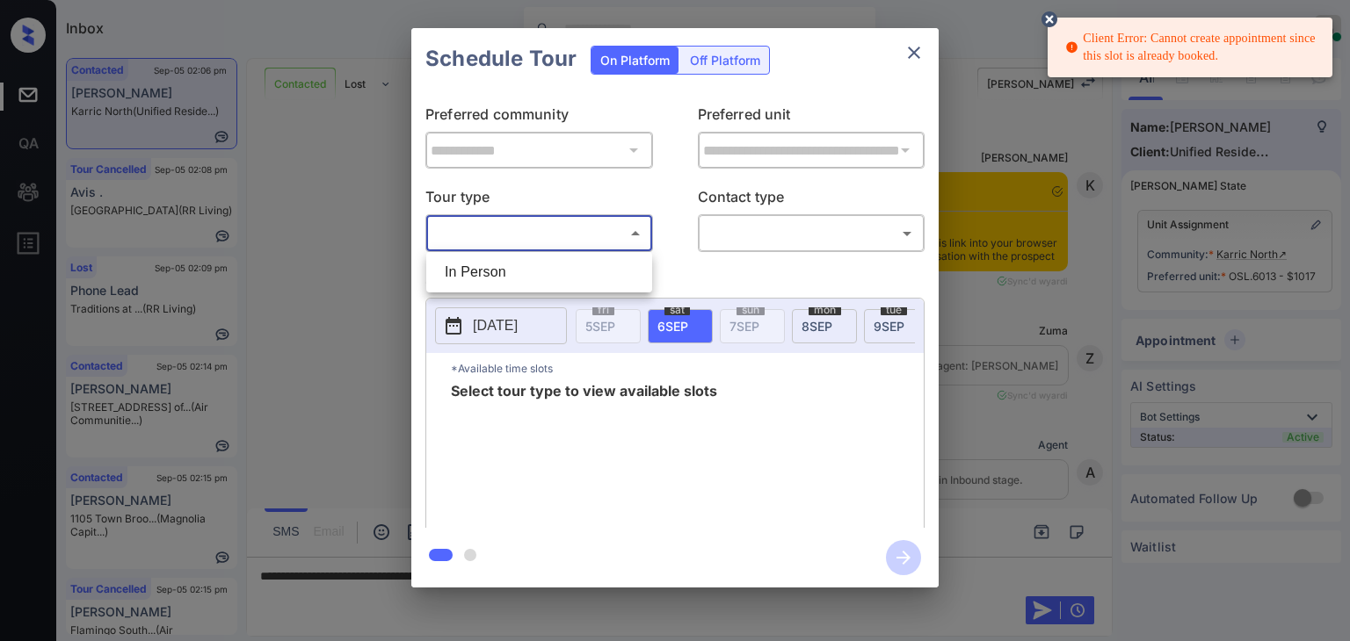
scroll to position [7048, 0]
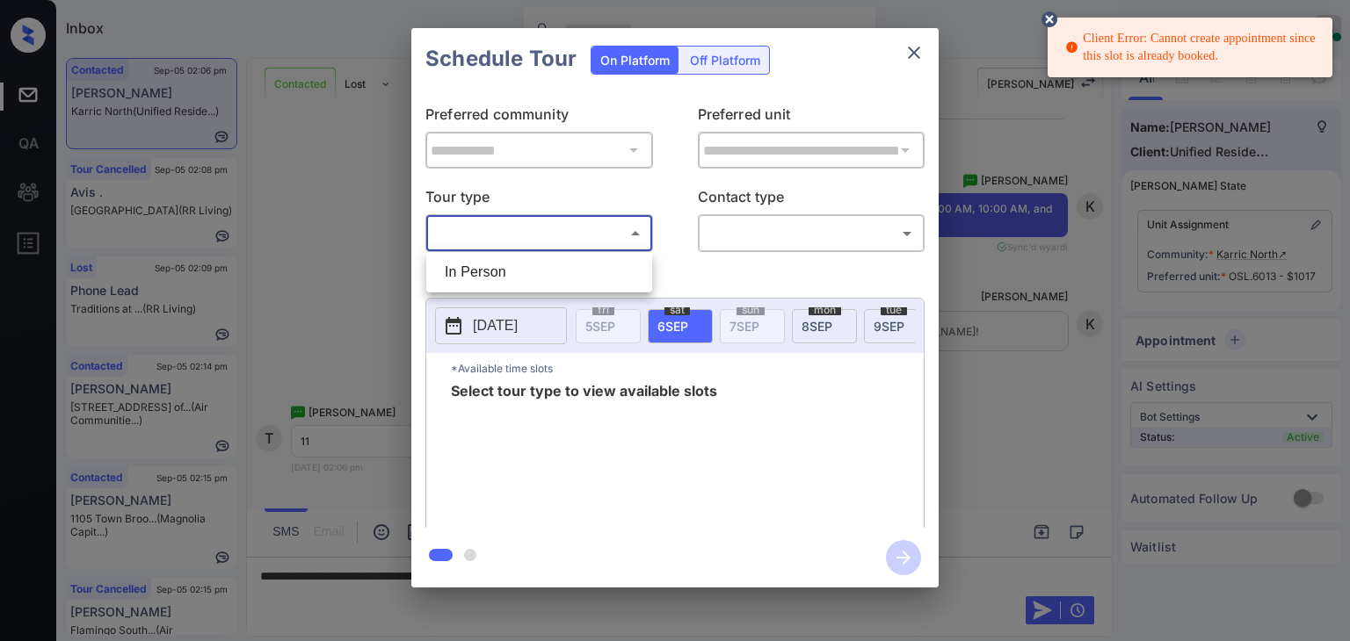
click at [506, 275] on li "In Person" at bounding box center [539, 273] width 217 height 32
type input "********"
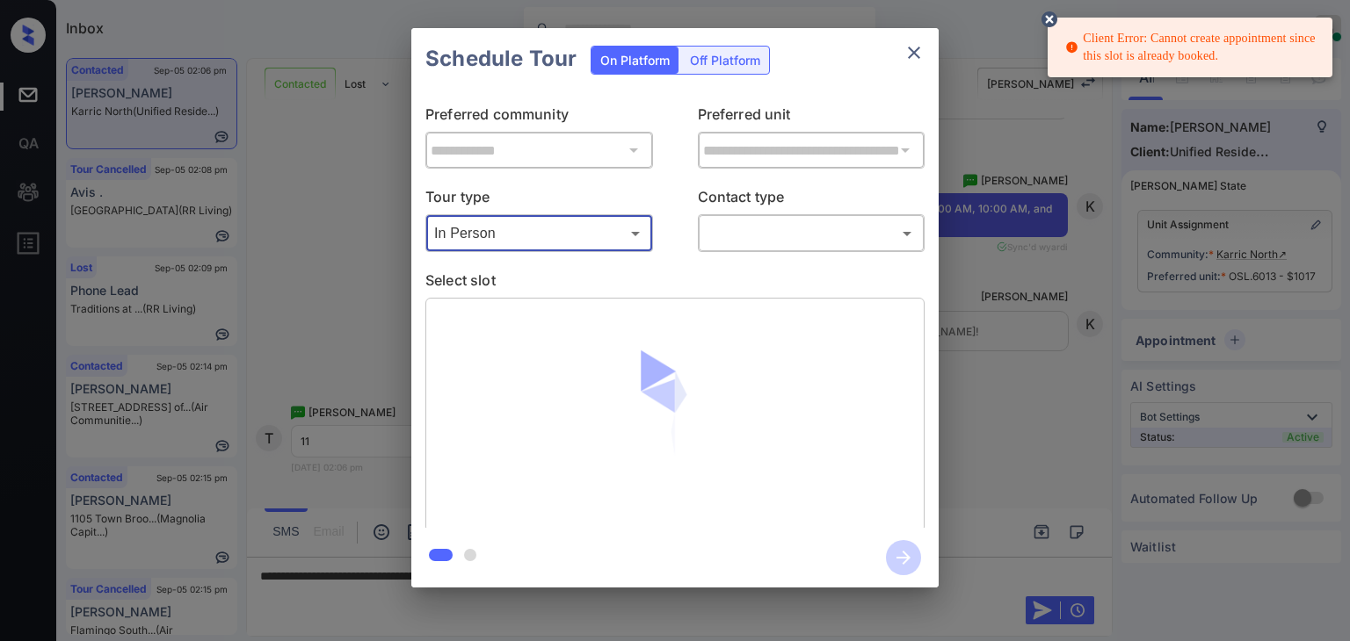
click at [777, 237] on body "Client Error: Cannot create appointment since this slot is already booked. Inbo…" at bounding box center [675, 320] width 1350 height 641
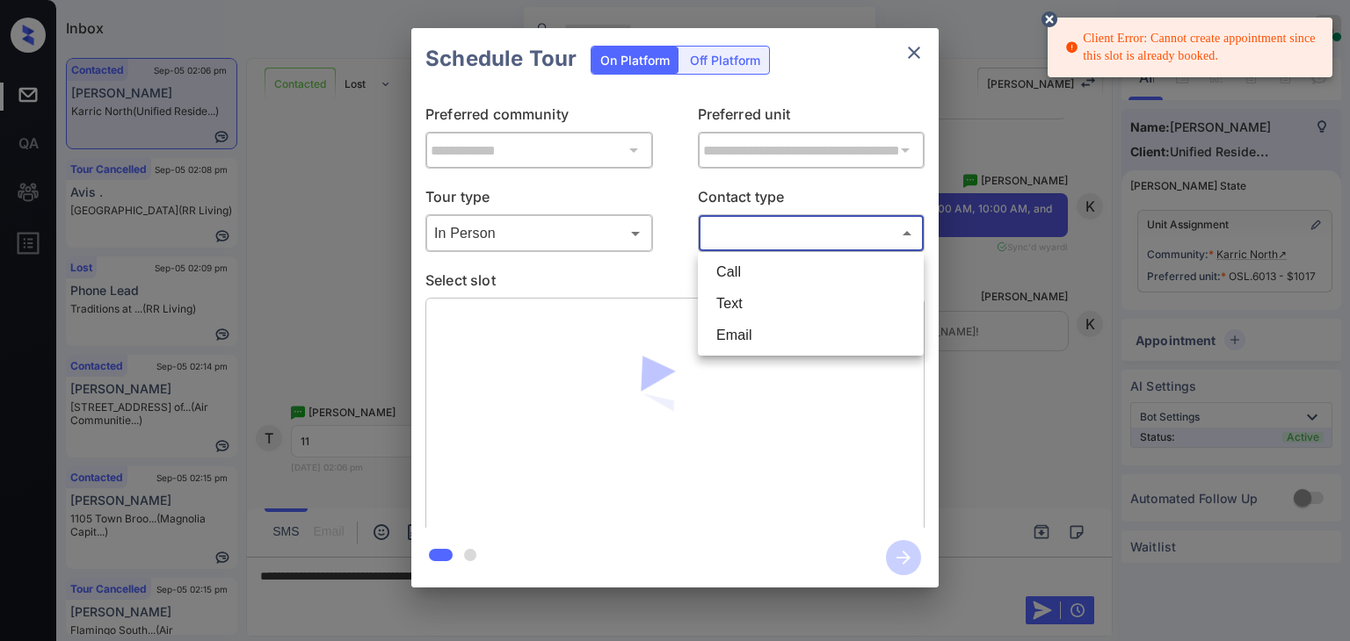
click at [757, 303] on li "Text" at bounding box center [810, 304] width 217 height 32
type input "****"
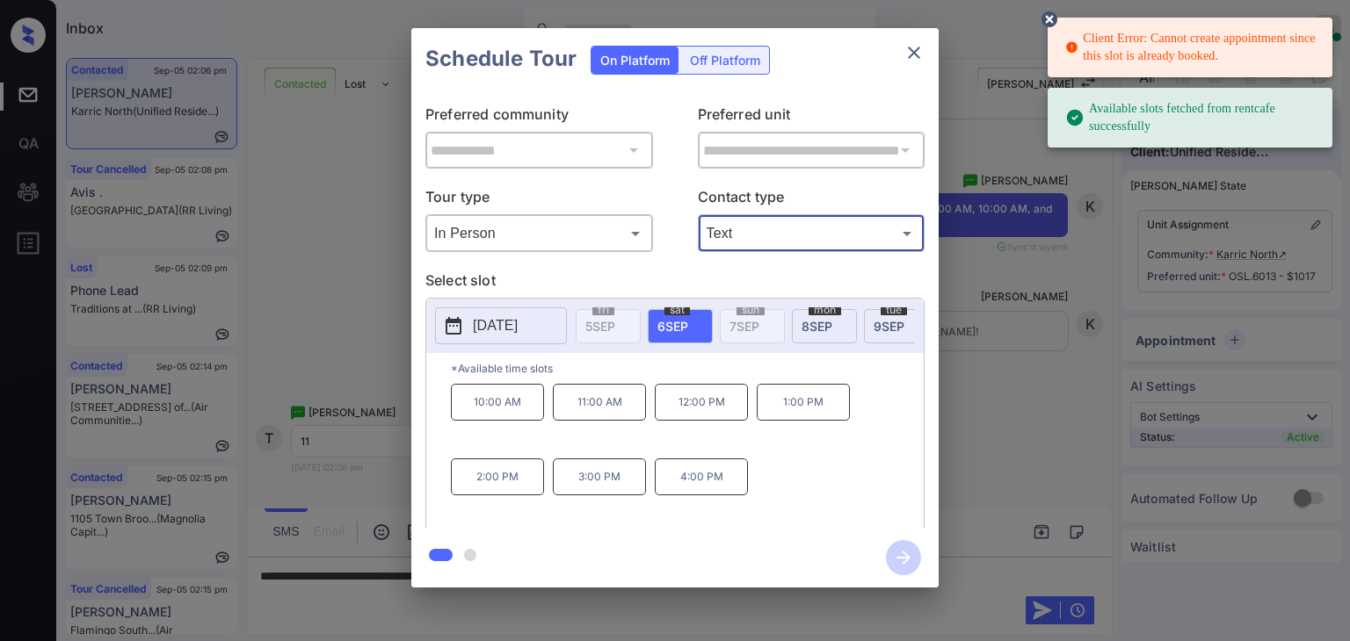
click at [829, 324] on span "[DATE]" at bounding box center [816, 326] width 31 height 15
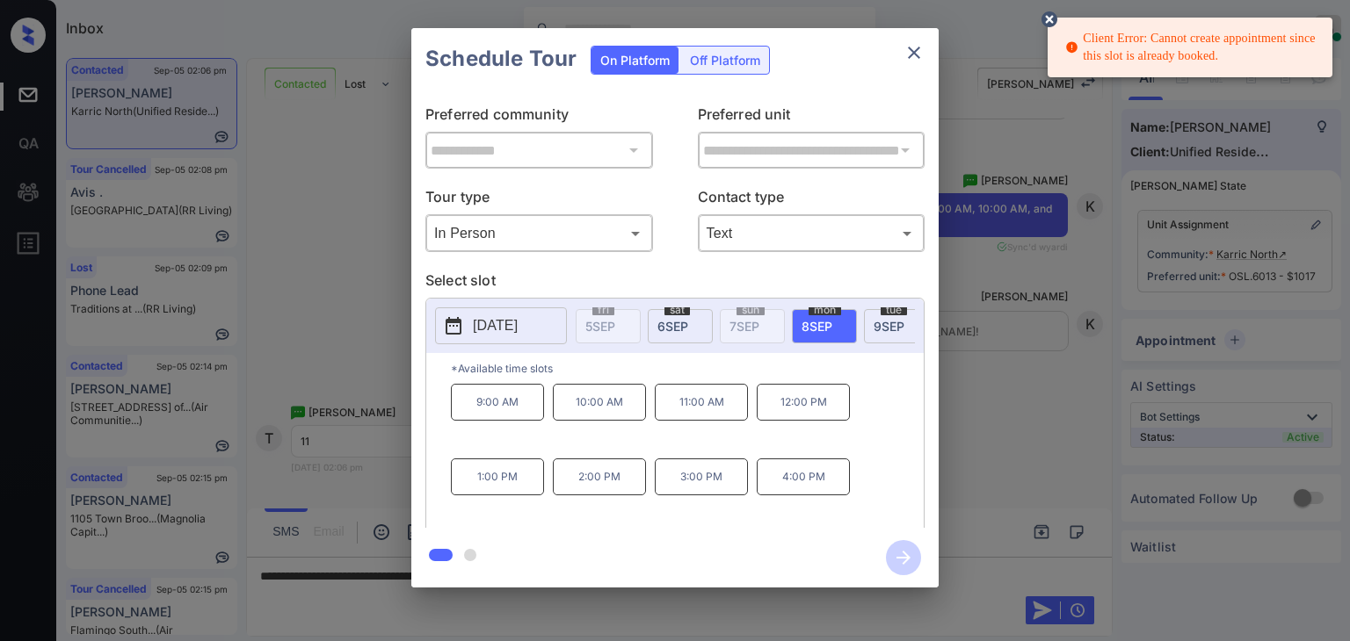
click at [355, 233] on div "**********" at bounding box center [675, 308] width 1350 height 616
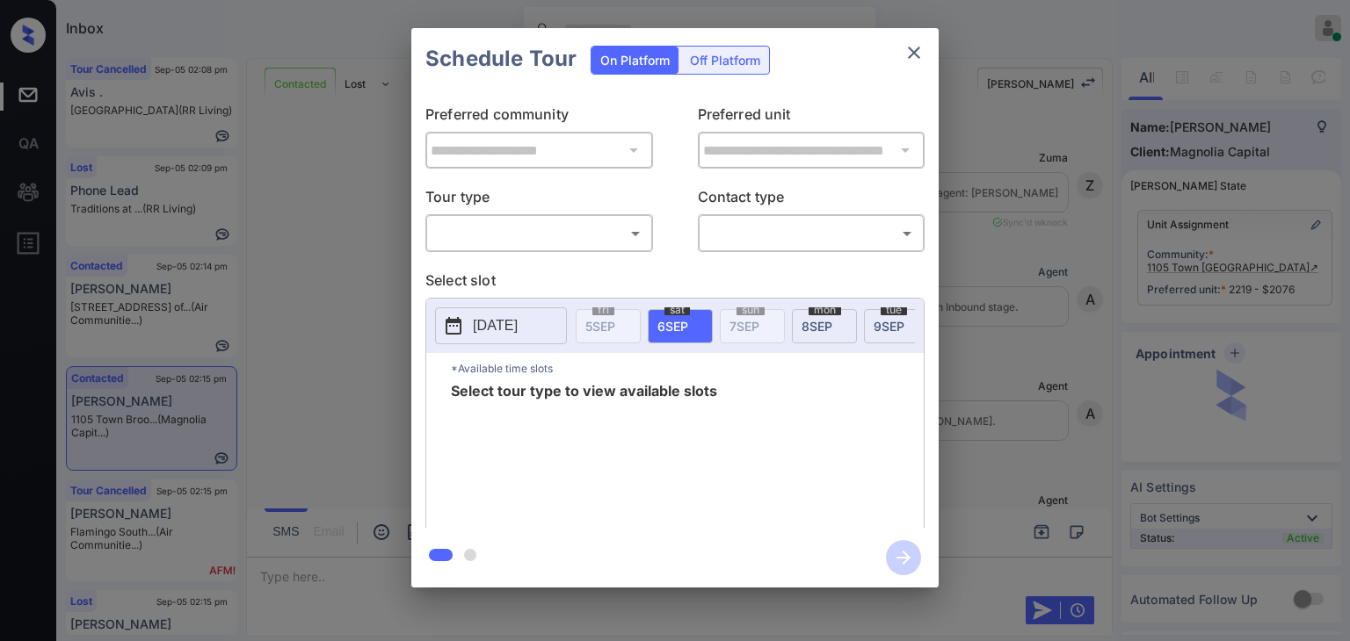
click at [565, 237] on body "Inbox [PERSON_NAME] [PERSON_NAME] Online Set yourself offline Set yourself on b…" at bounding box center [675, 320] width 1350 height 641
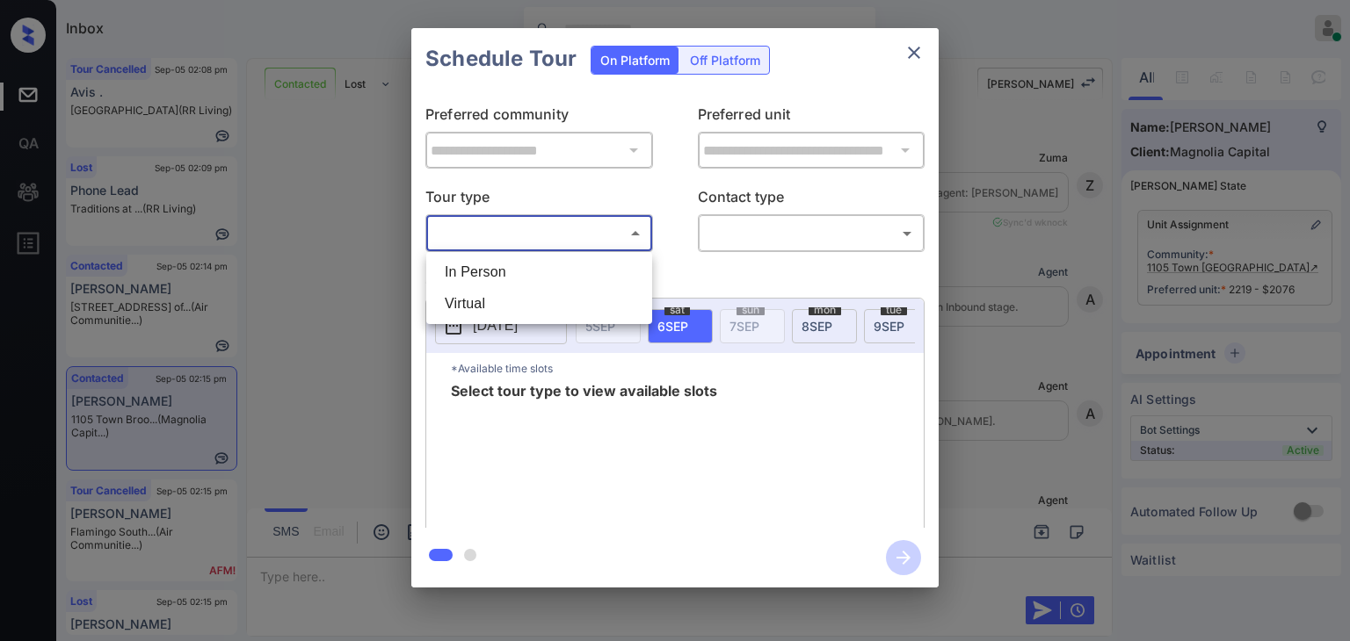
scroll to position [3092, 0]
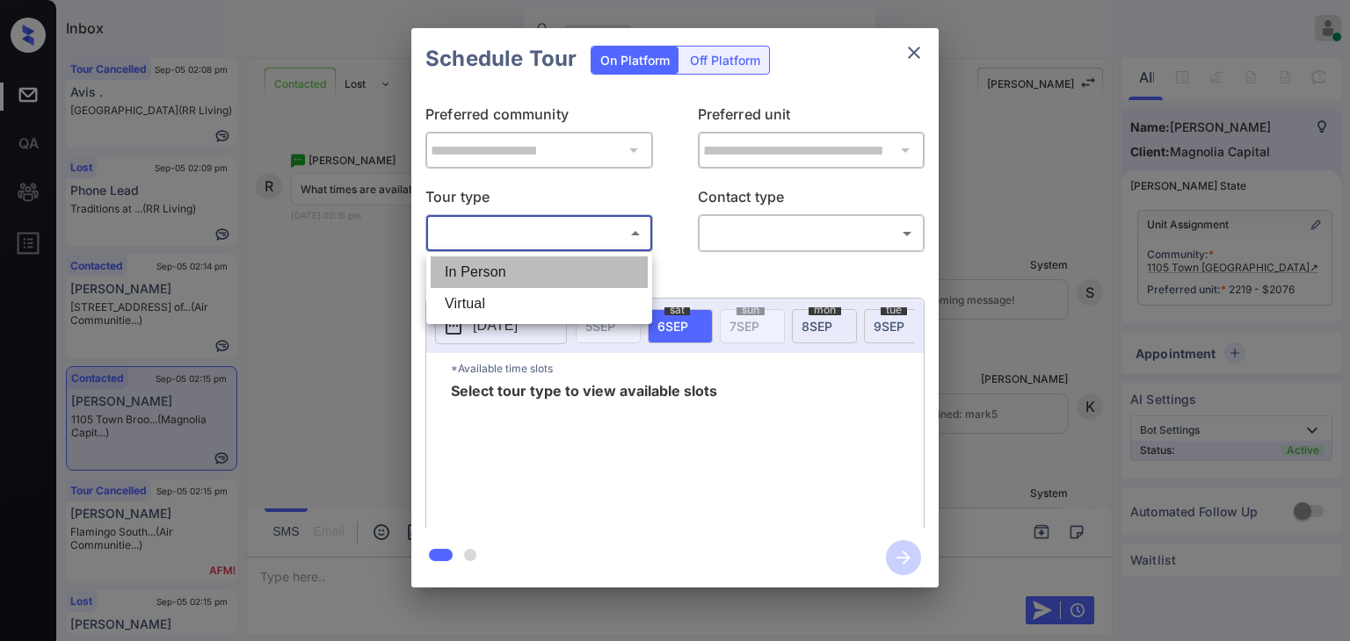
click at [512, 268] on li "In Person" at bounding box center [539, 273] width 217 height 32
type input "********"
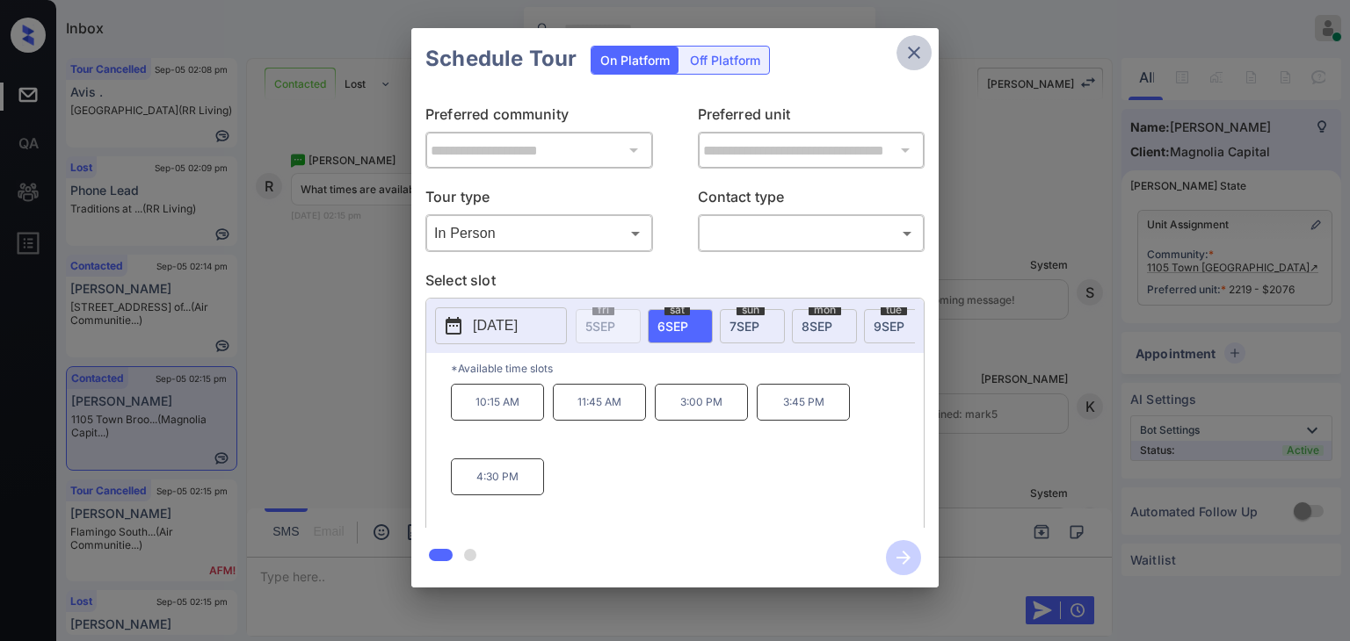
click at [912, 57] on icon "close" at bounding box center [913, 52] width 21 height 21
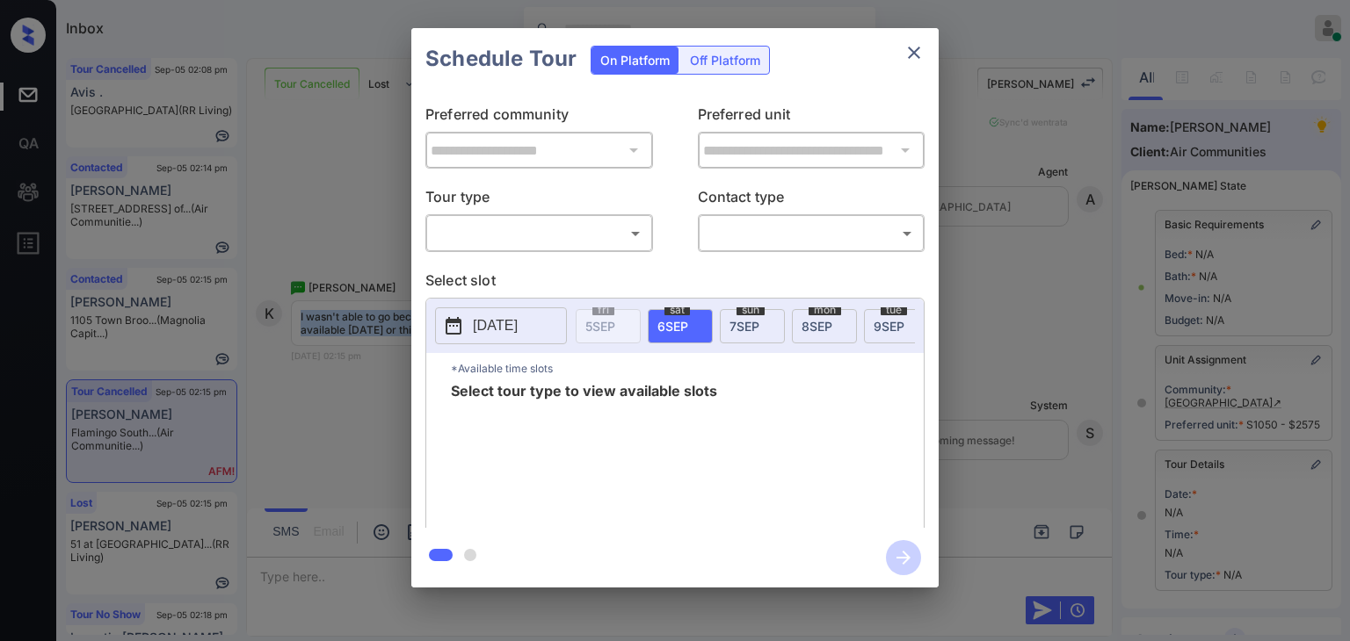
scroll to position [239, 0]
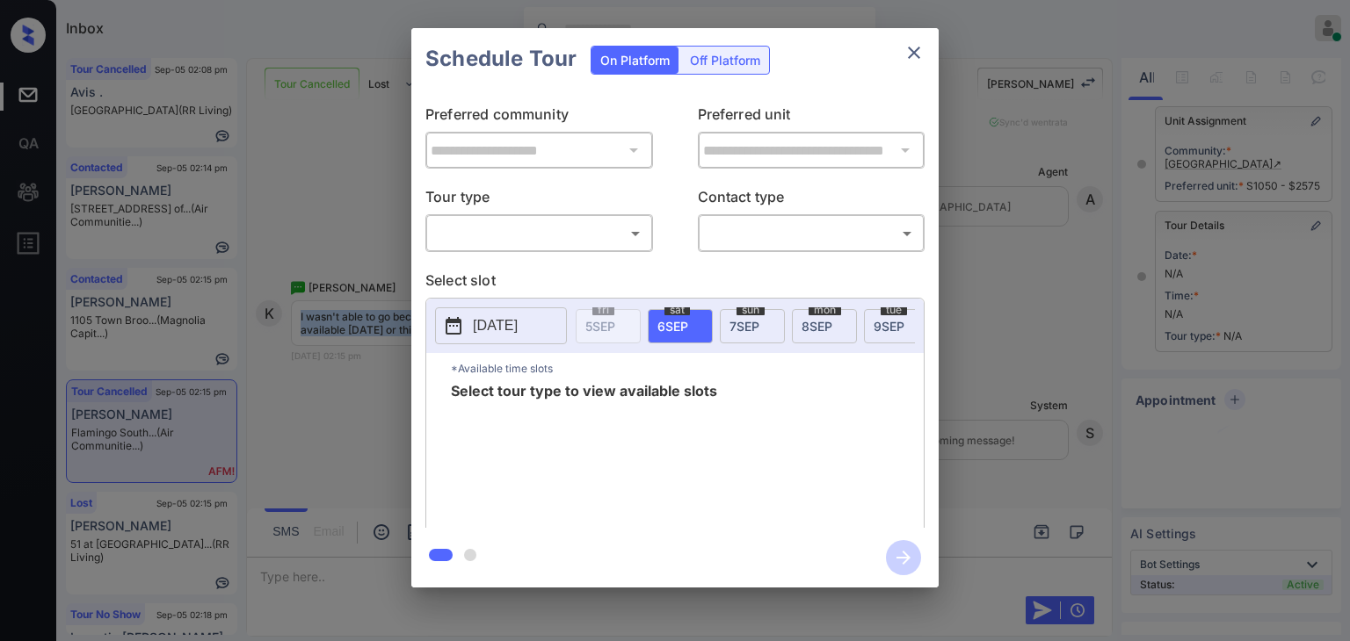
click at [478, 230] on body "Inbox [PERSON_NAME] [PERSON_NAME] Online Set yourself offline Set yourself on b…" at bounding box center [675, 320] width 1350 height 641
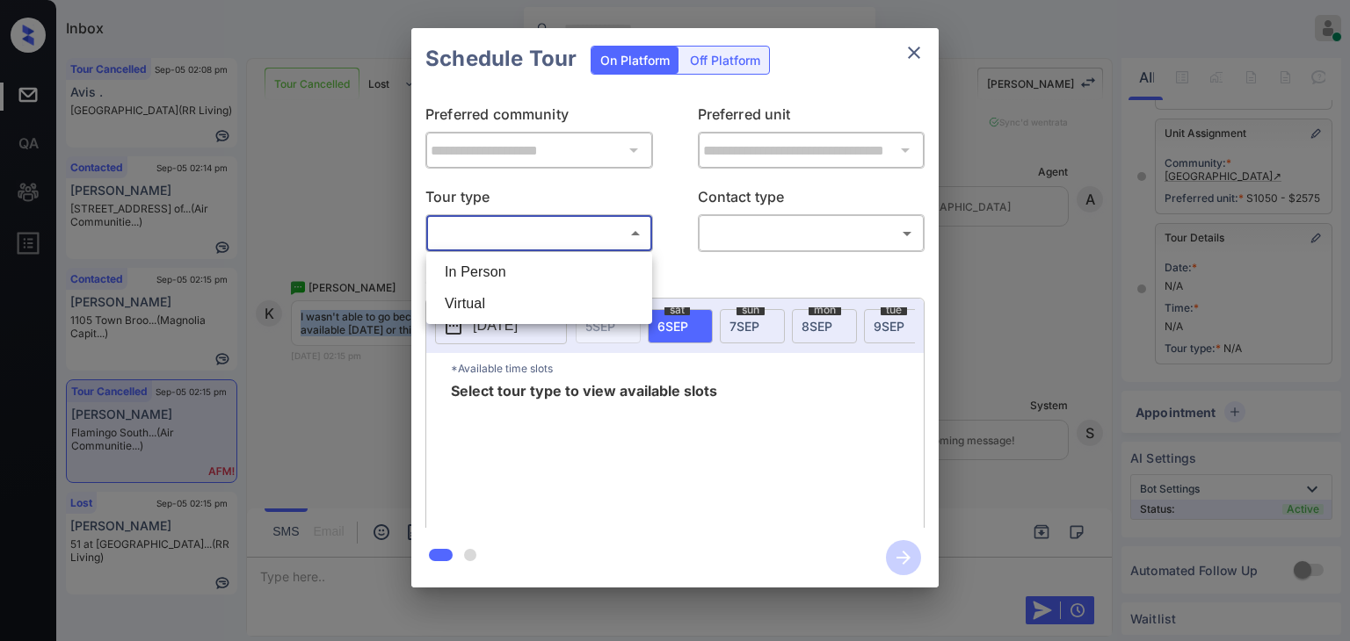
click at [487, 268] on li "In Person" at bounding box center [539, 273] width 217 height 32
type input "********"
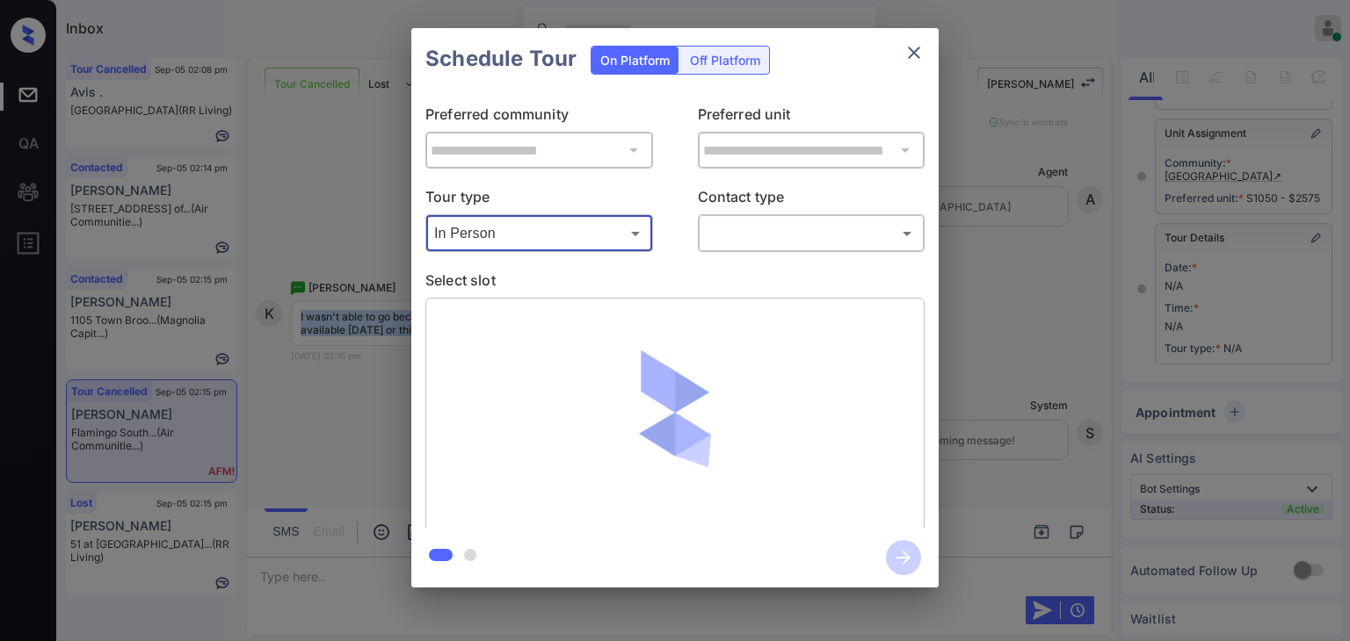
click at [799, 241] on body "Inbox [PERSON_NAME] [PERSON_NAME] Online Set yourself offline Set yourself on b…" at bounding box center [675, 320] width 1350 height 641
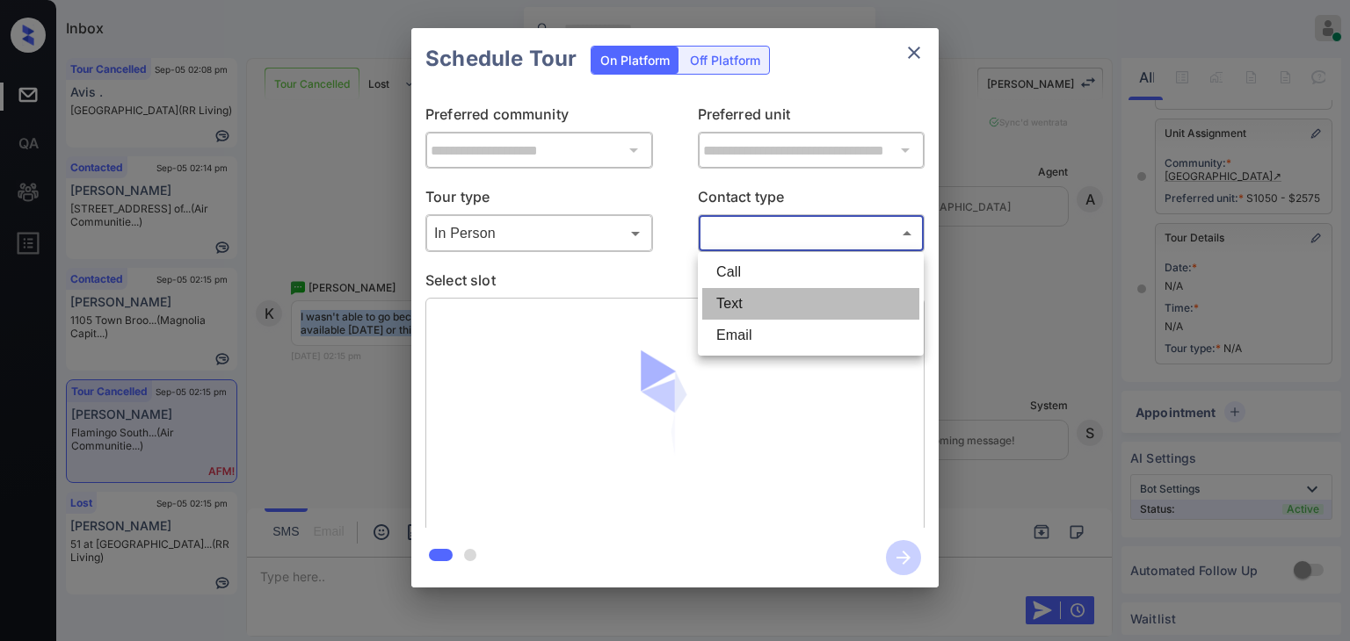
click at [759, 306] on li "Text" at bounding box center [810, 304] width 217 height 32
type input "****"
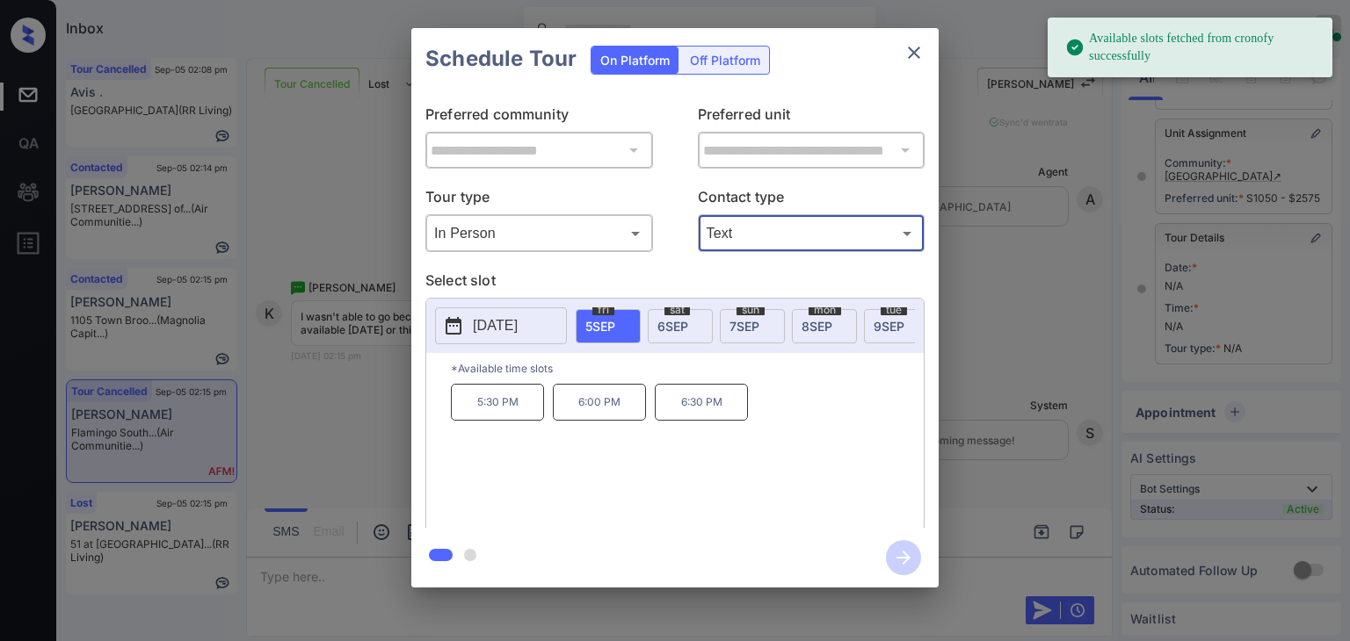
click at [675, 335] on div "[DATE]" at bounding box center [680, 326] width 65 height 34
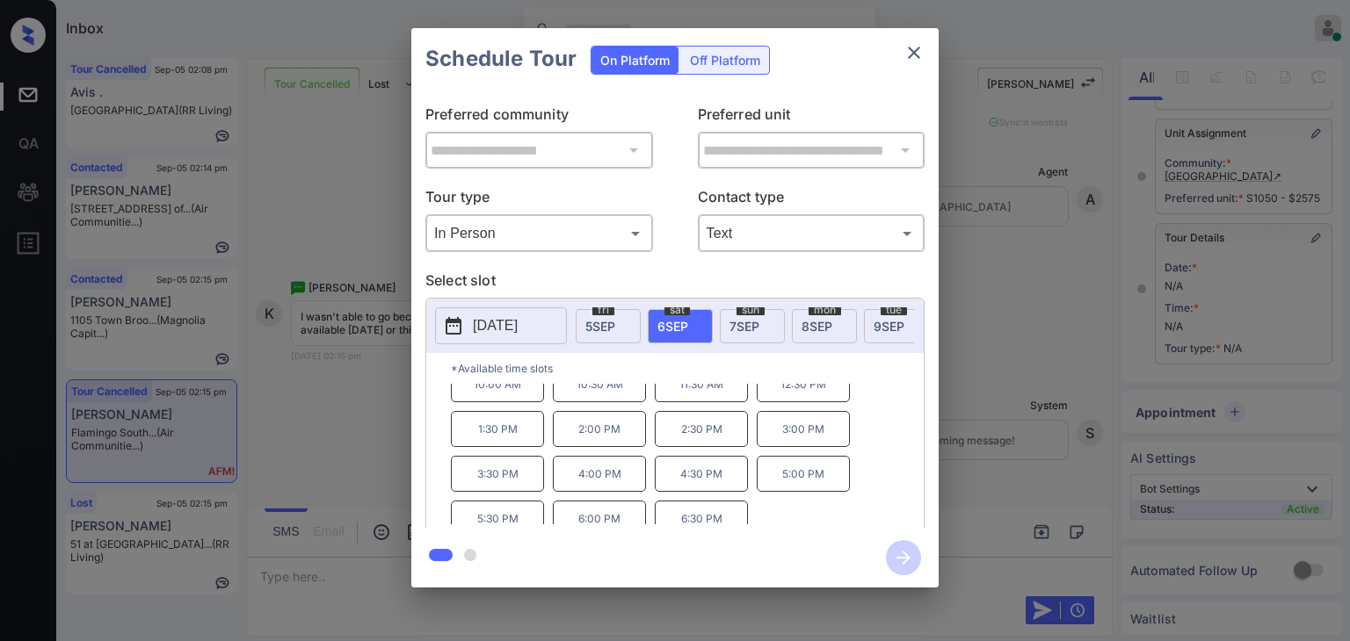
scroll to position [28, 0]
click at [916, 57] on icon "close" at bounding box center [913, 52] width 21 height 21
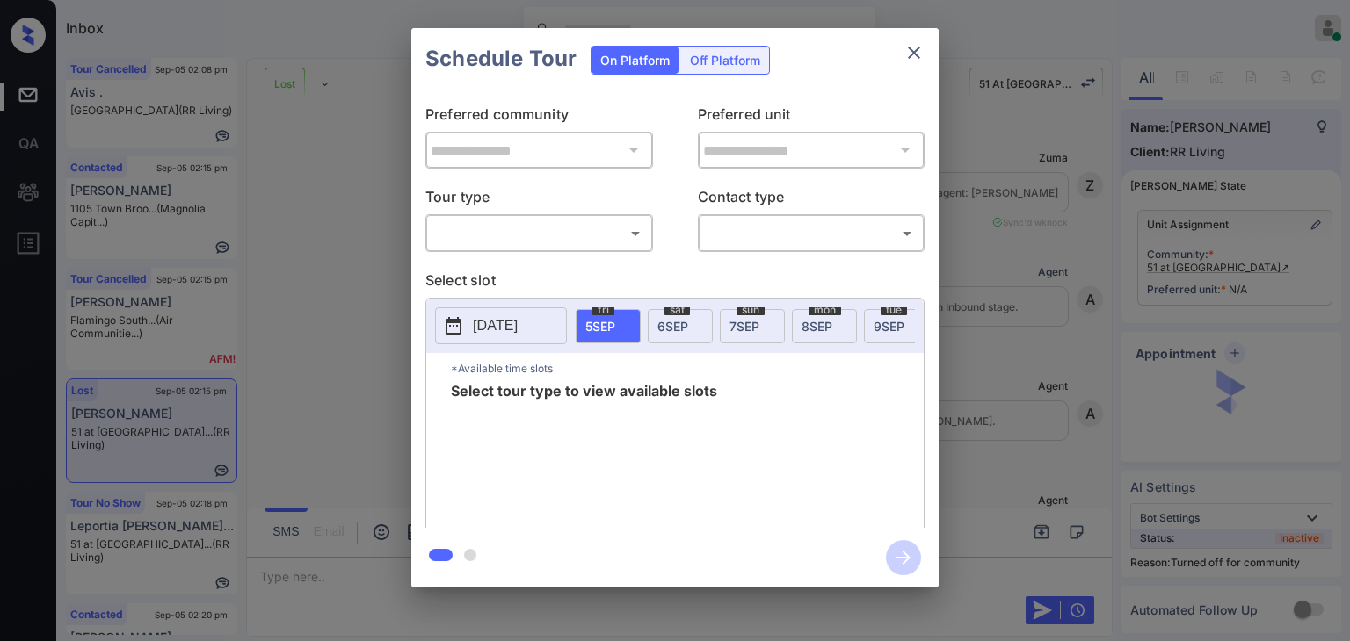
scroll to position [6742, 0]
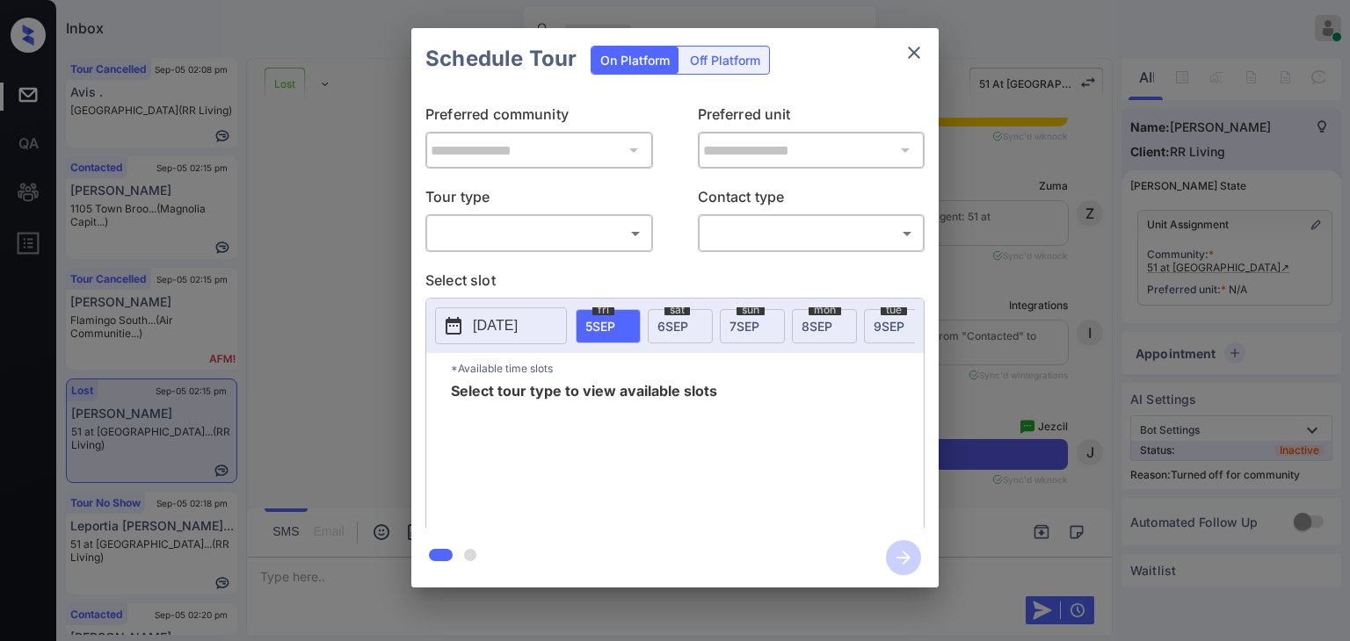
click at [914, 55] on icon "close" at bounding box center [913, 52] width 21 height 21
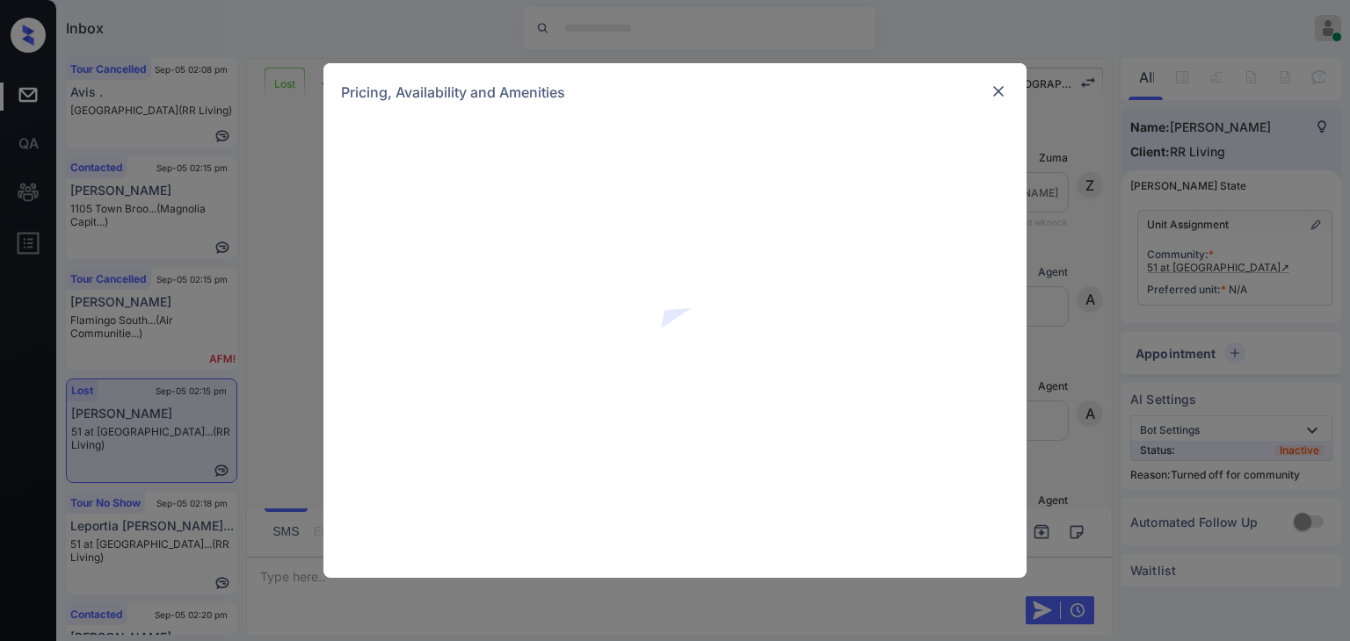
scroll to position [6742, 0]
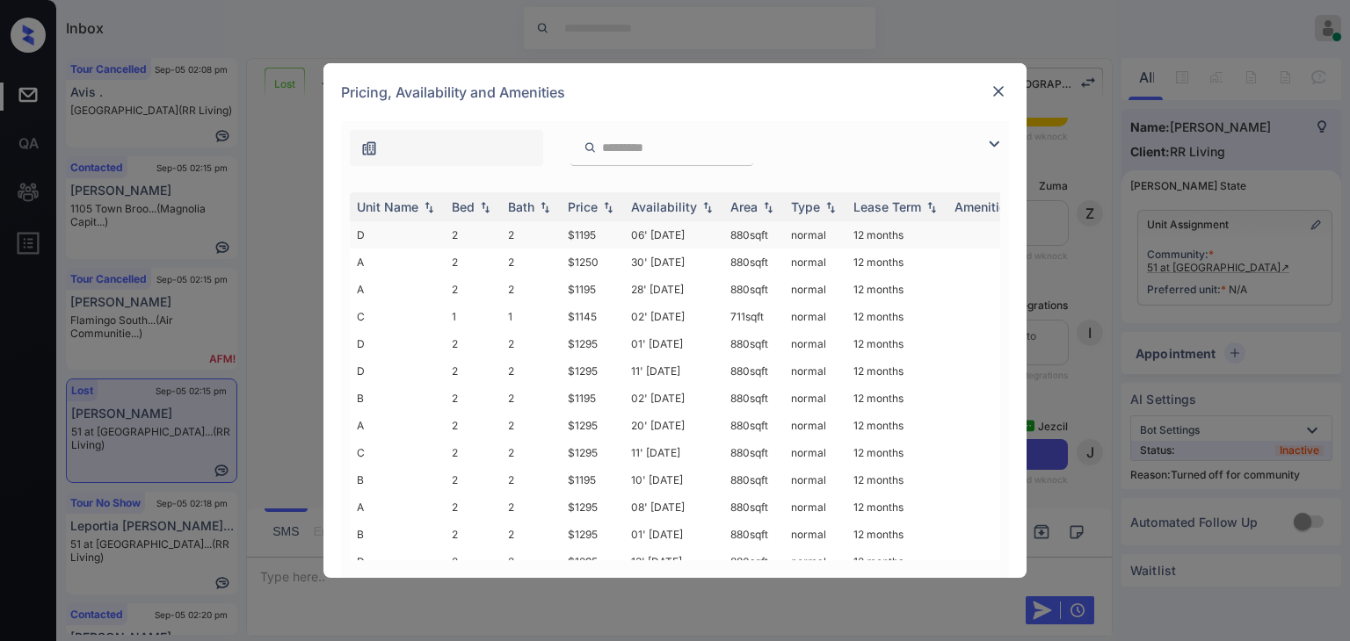
click at [448, 236] on td "2" at bounding box center [473, 234] width 56 height 27
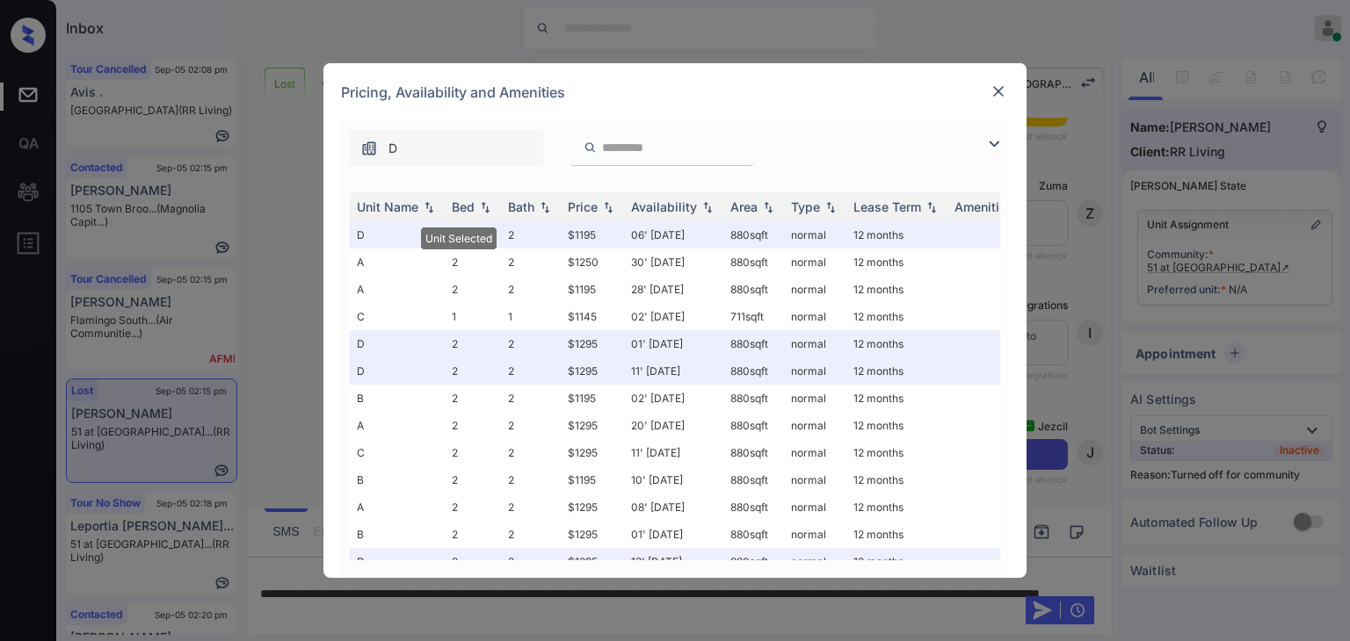
click at [989, 92] on img at bounding box center [998, 92] width 18 height 18
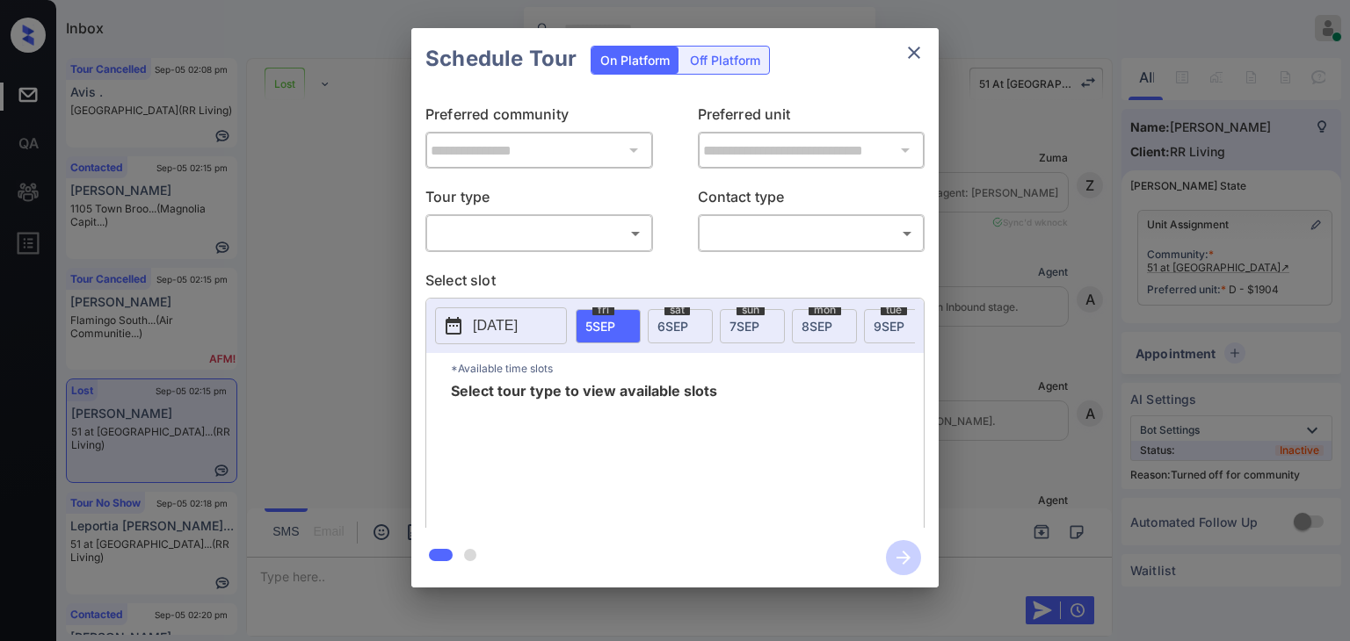
scroll to position [6742, 0]
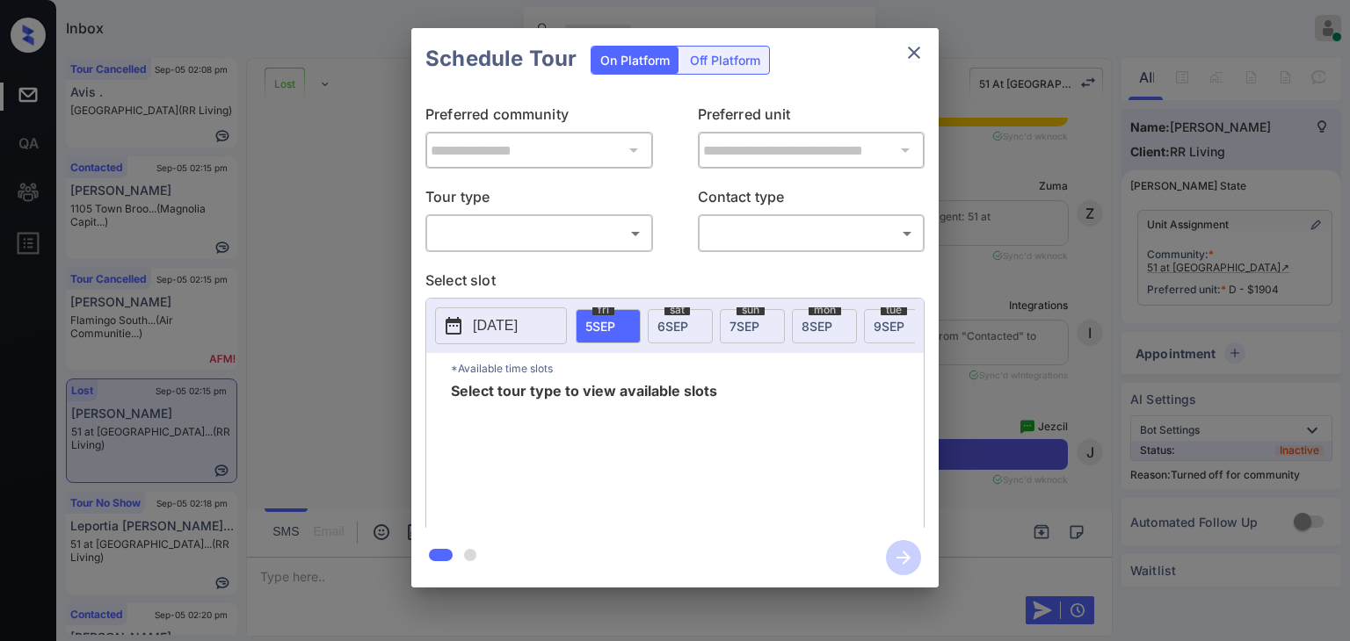
click at [527, 243] on body "Inbox Danielle Dela Cruz Online Set yourself offline Set yourself on break Prof…" at bounding box center [675, 320] width 1350 height 641
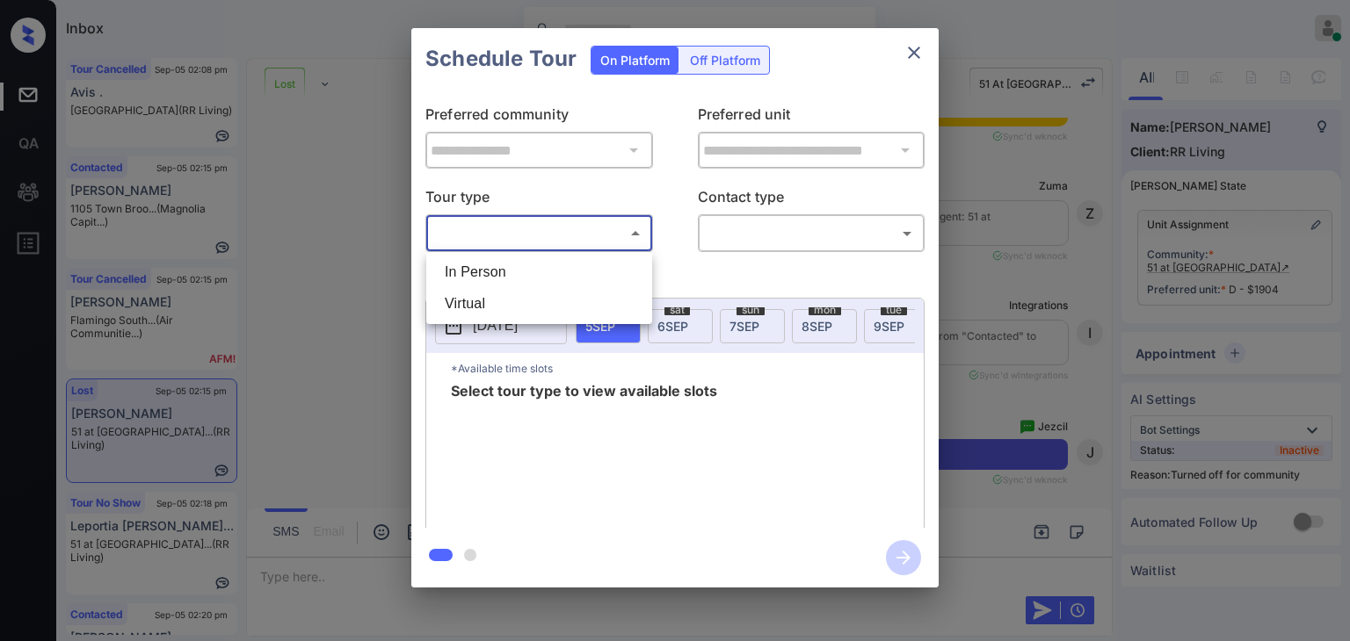
click at [479, 262] on li "In Person" at bounding box center [539, 273] width 217 height 32
type input "********"
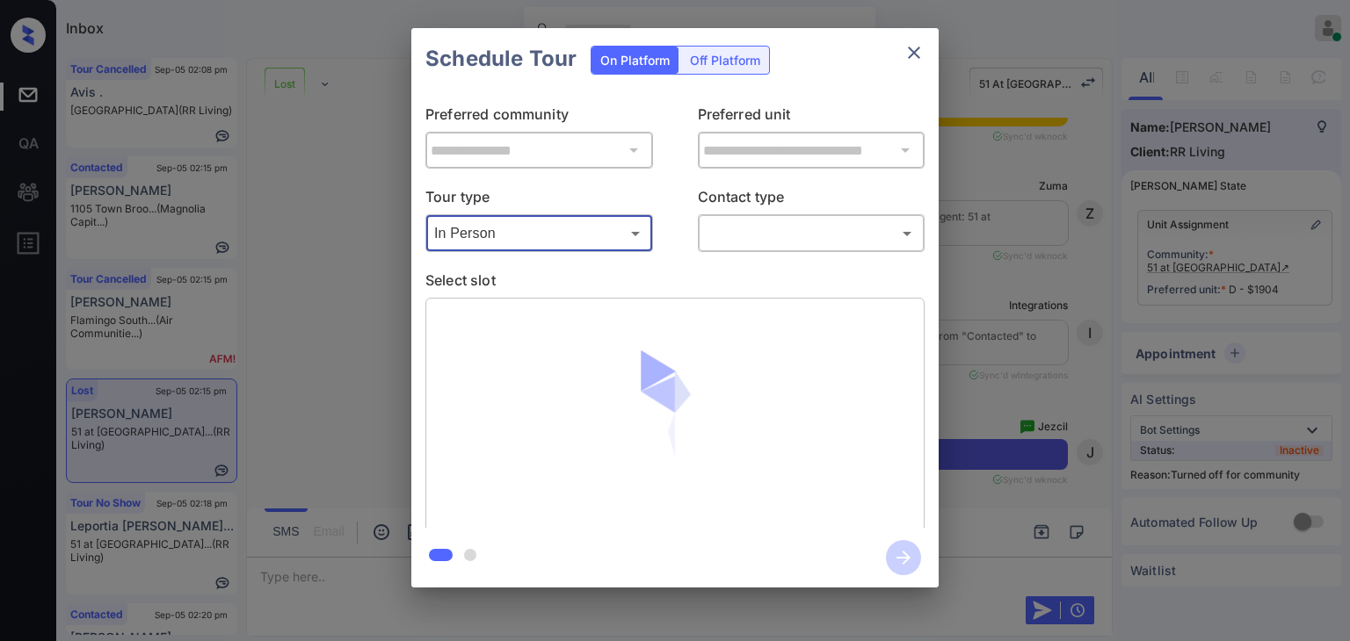
click at [782, 236] on body "Inbox Danielle Dela Cruz Online Set yourself offline Set yourself on break Prof…" at bounding box center [675, 320] width 1350 height 641
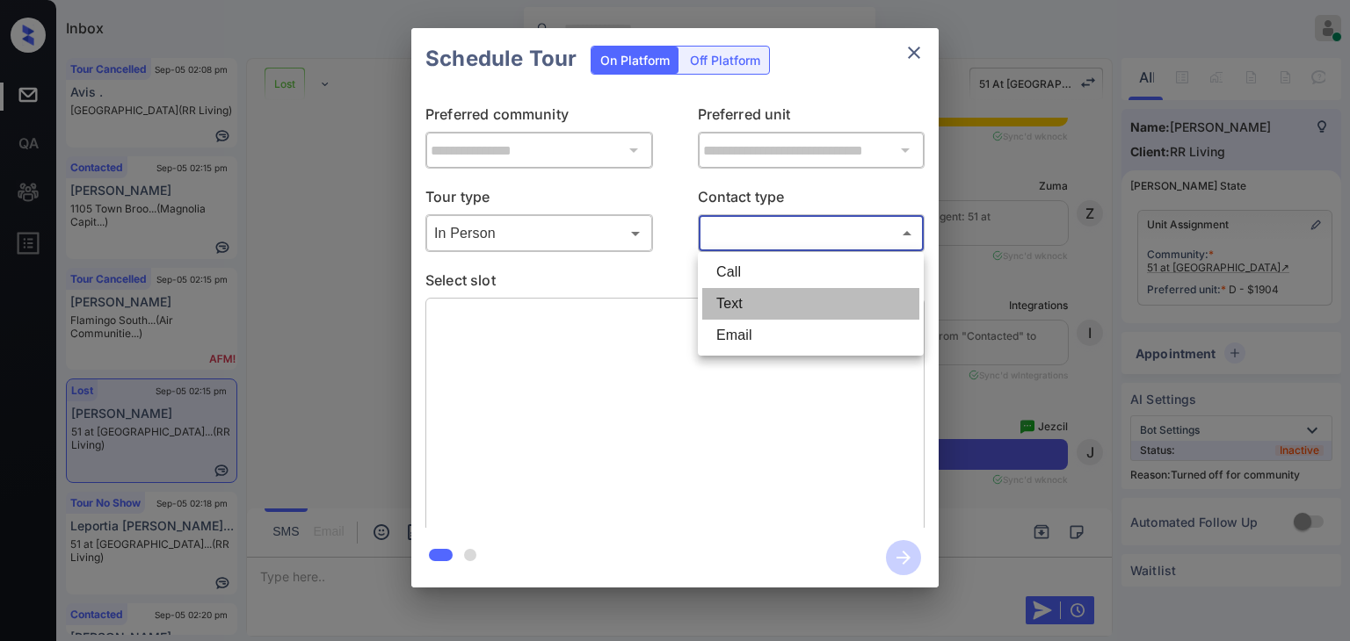
click at [753, 304] on li "Text" at bounding box center [810, 304] width 217 height 32
type input "****"
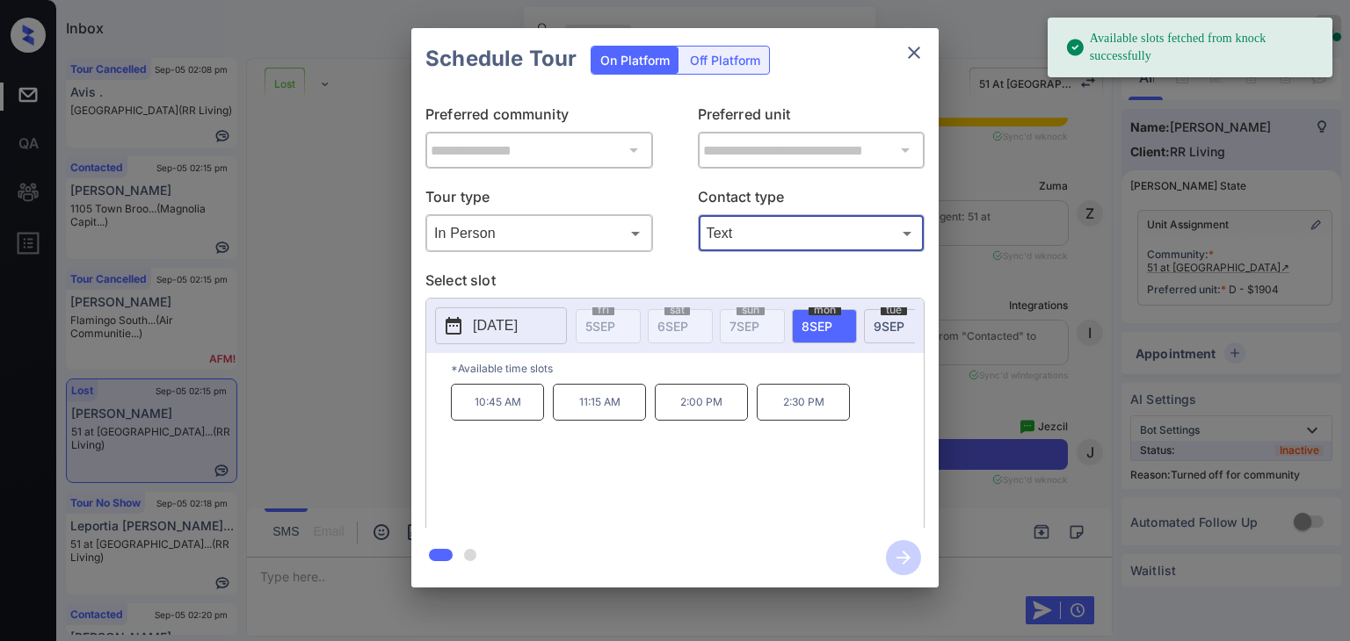
click at [893, 326] on span "9 SEP" at bounding box center [888, 326] width 31 height 15
click at [495, 416] on p "10:45 AM" at bounding box center [497, 402] width 93 height 37
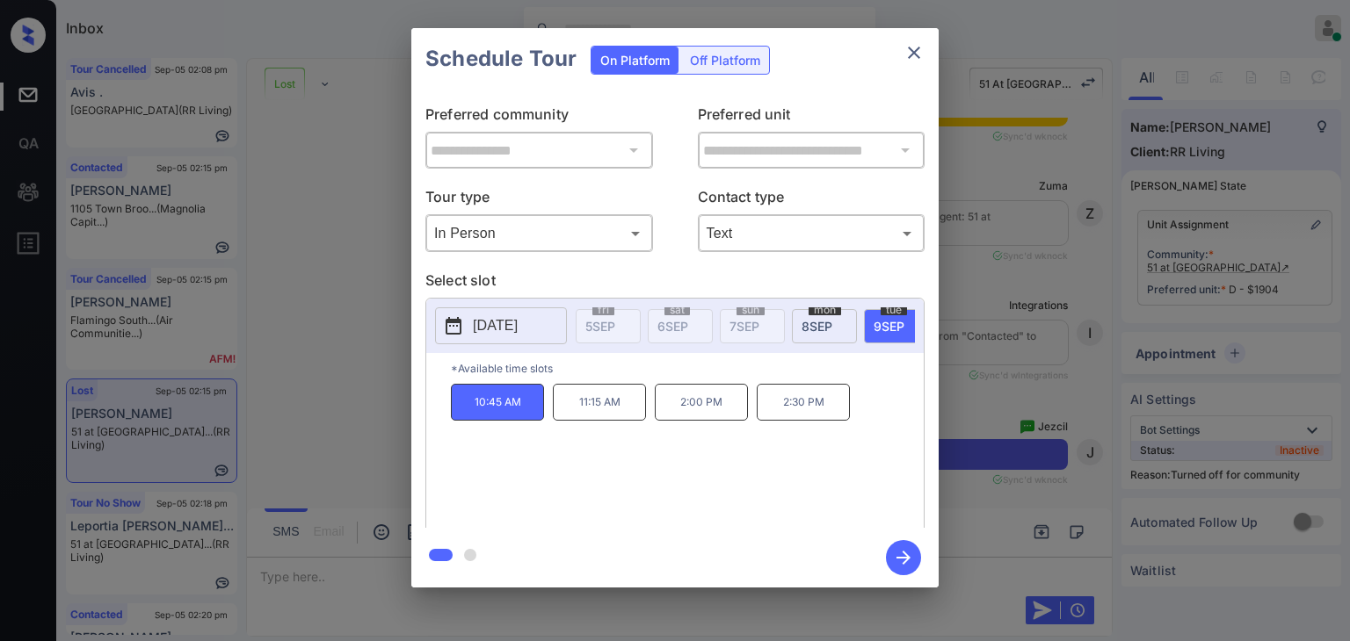
click at [897, 559] on icon "button" at bounding box center [903, 557] width 35 height 35
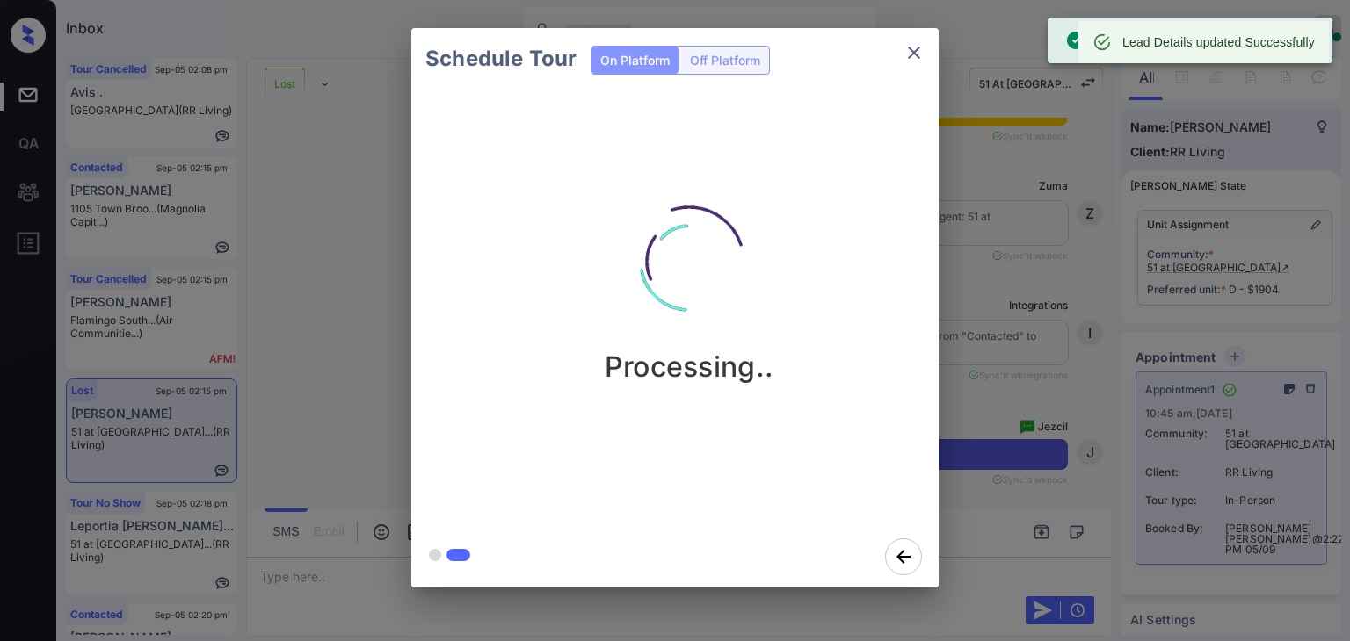
click at [910, 50] on icon "close" at bounding box center [913, 52] width 21 height 21
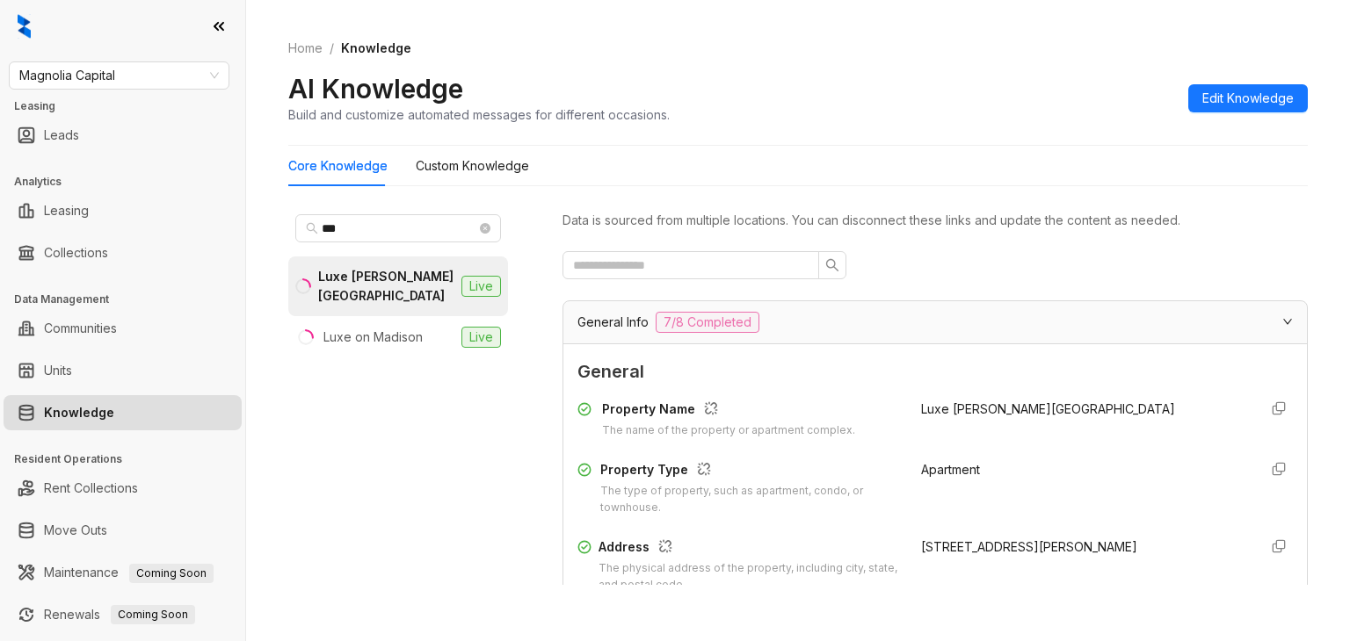
scroll to position [264, 0]
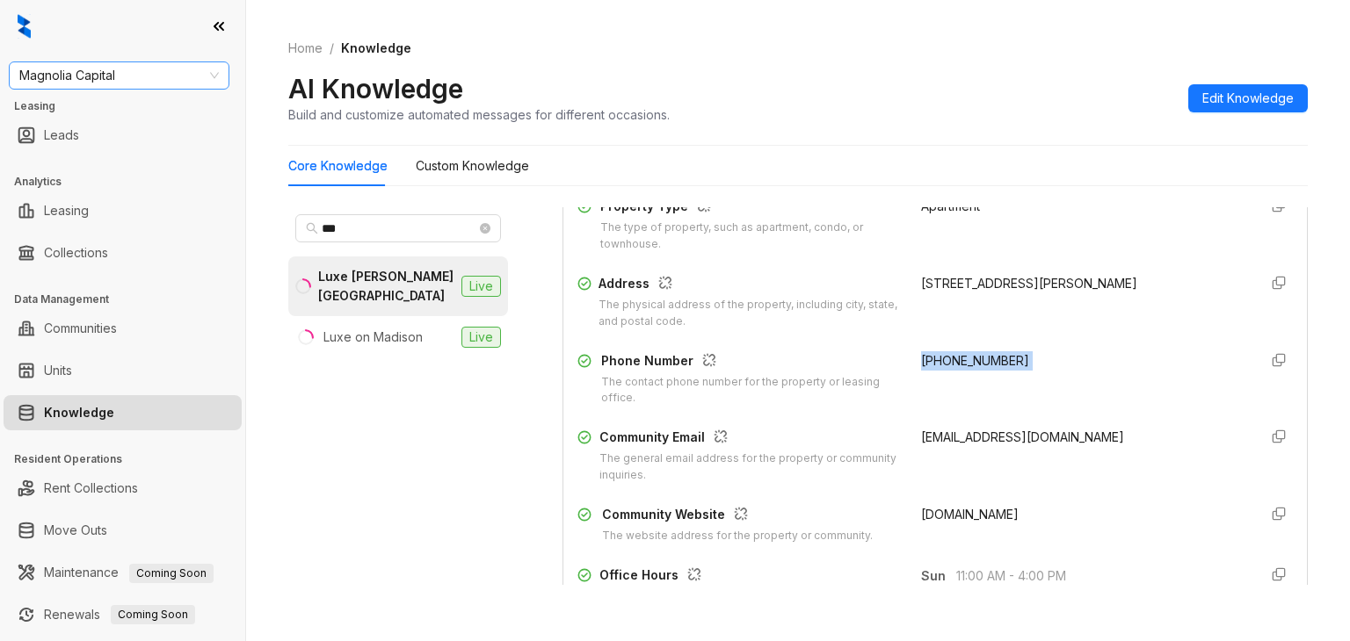
click at [179, 84] on span "Magnolia Capital" at bounding box center [118, 75] width 199 height 26
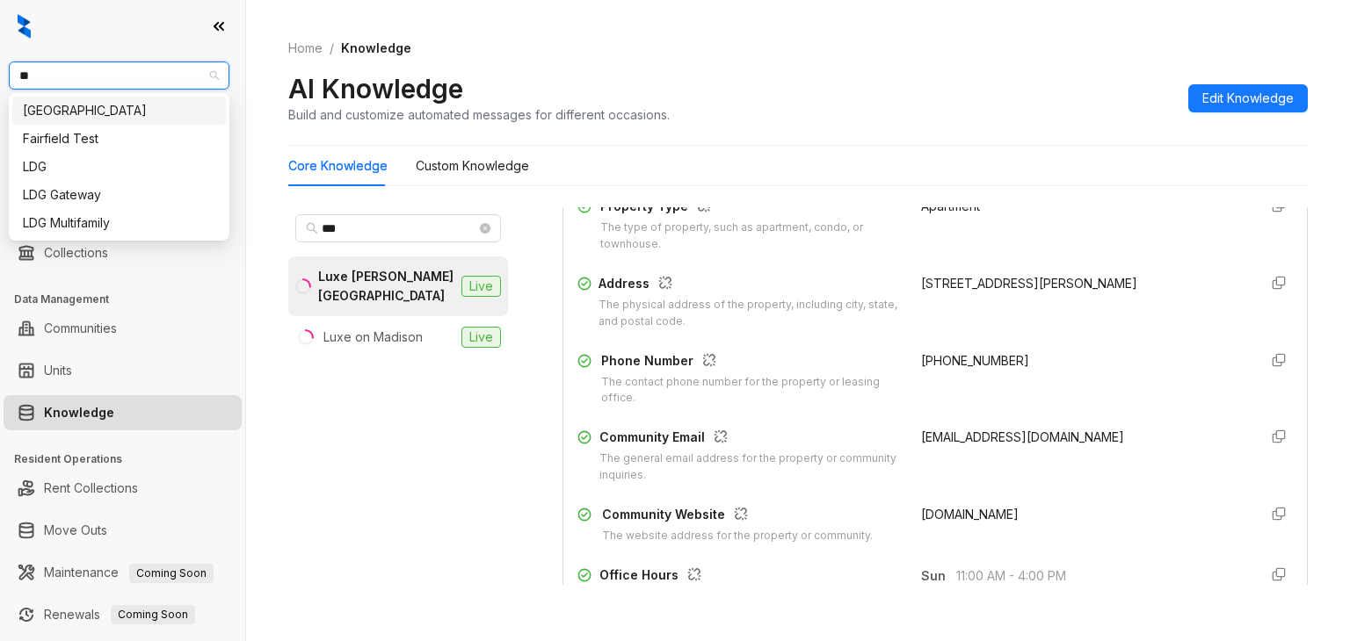
type input "***"
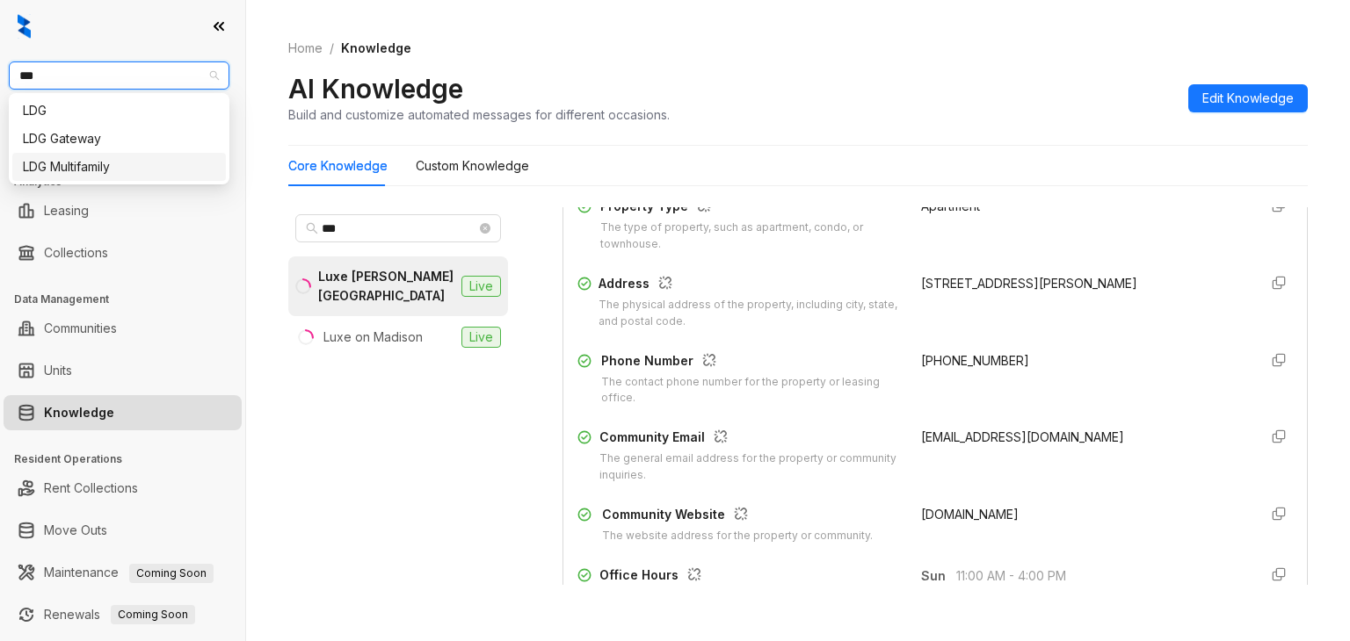
click at [82, 165] on div "LDG Multifamily" at bounding box center [119, 166] width 192 height 19
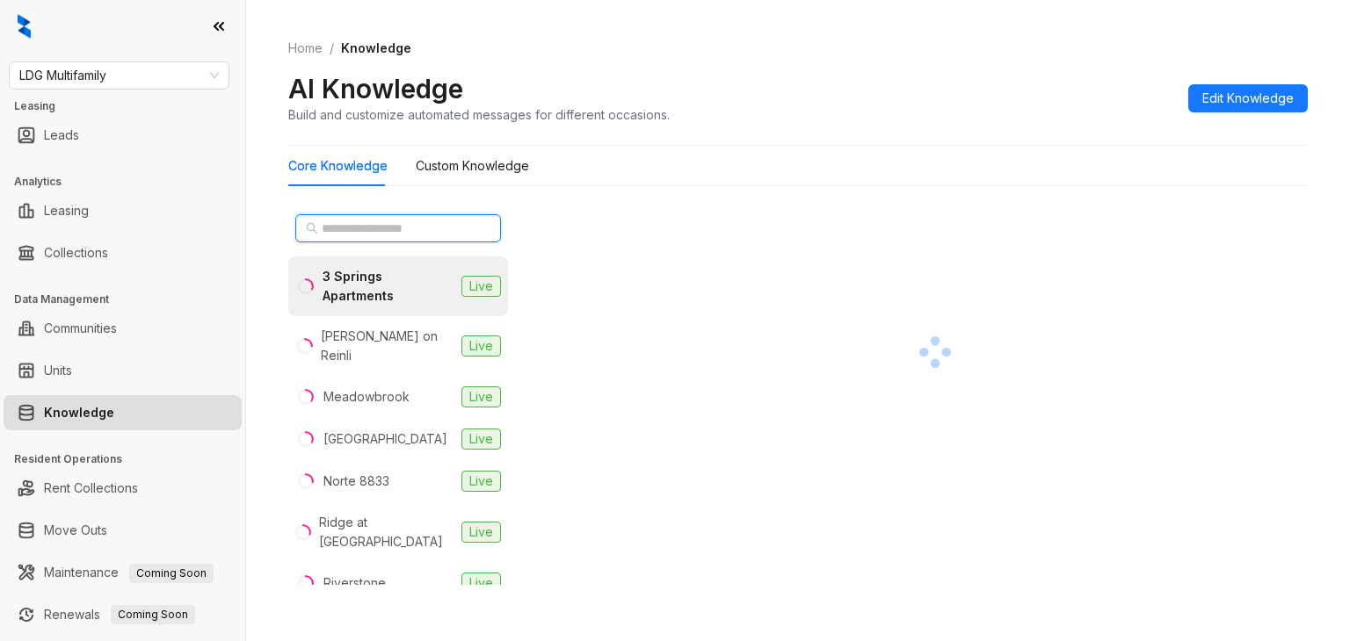
click at [352, 224] on input "text" at bounding box center [399, 228] width 155 height 19
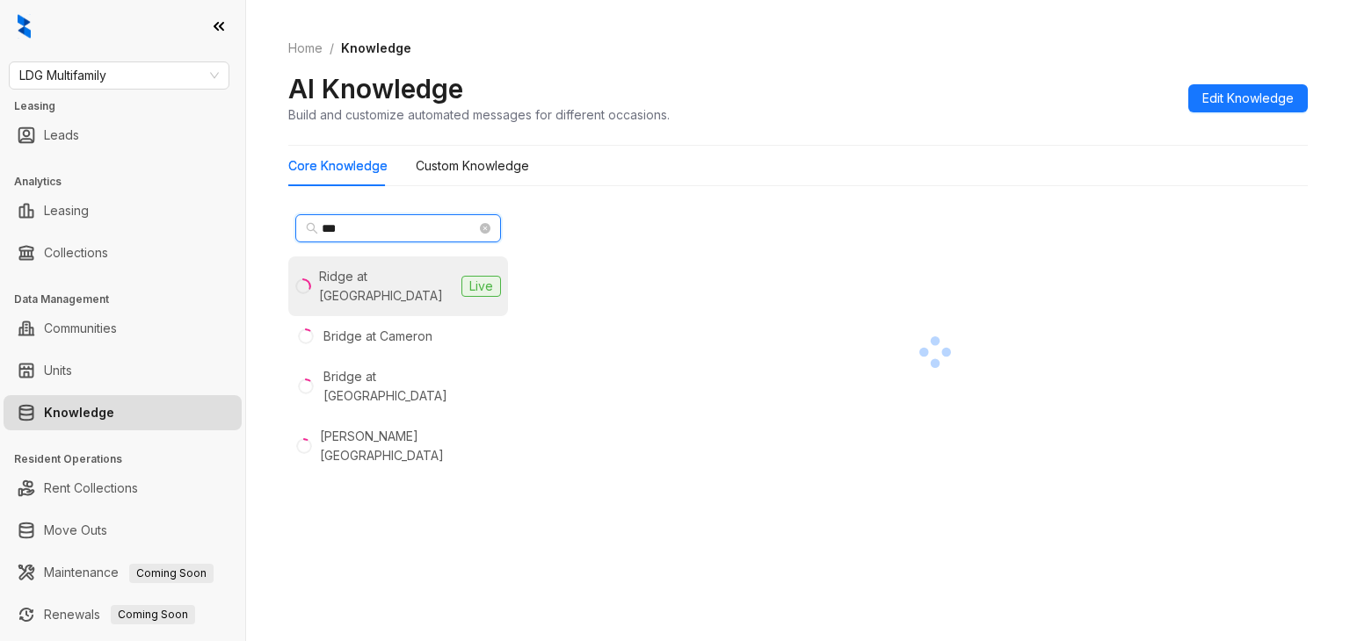
type input "***"
click at [434, 271] on li "Ridge at Lancaster Live" at bounding box center [398, 287] width 220 height 60
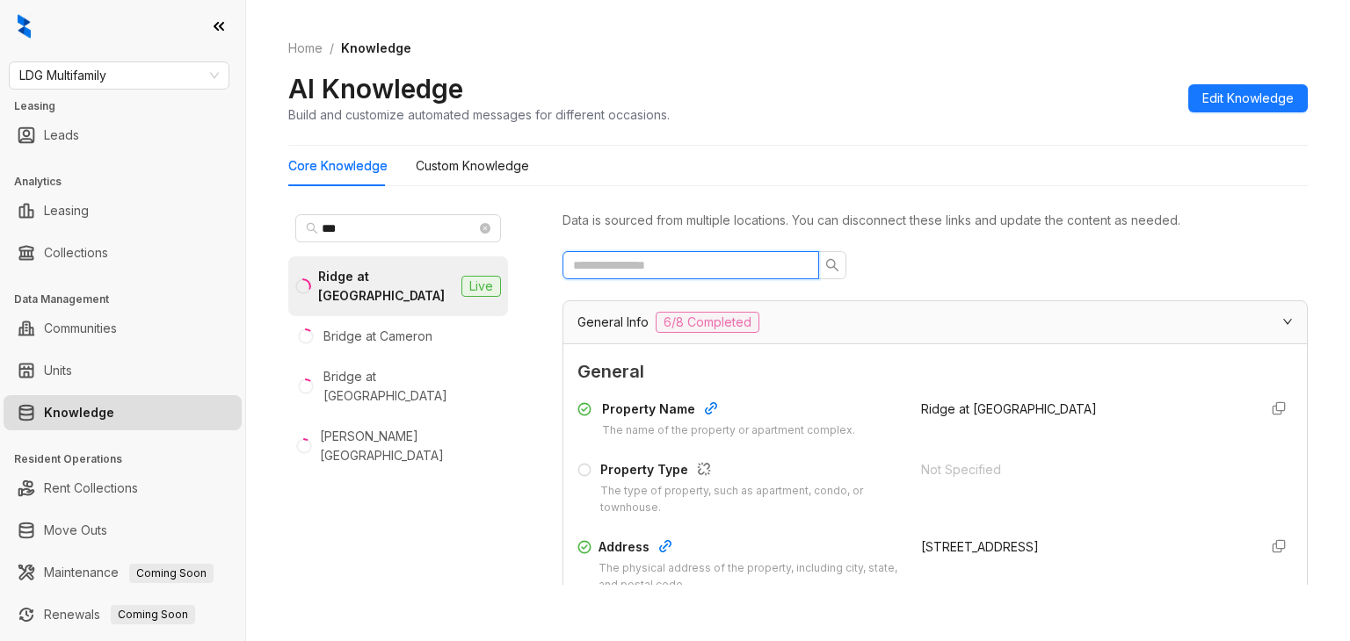
click at [643, 273] on input "text" at bounding box center [683, 265] width 221 height 19
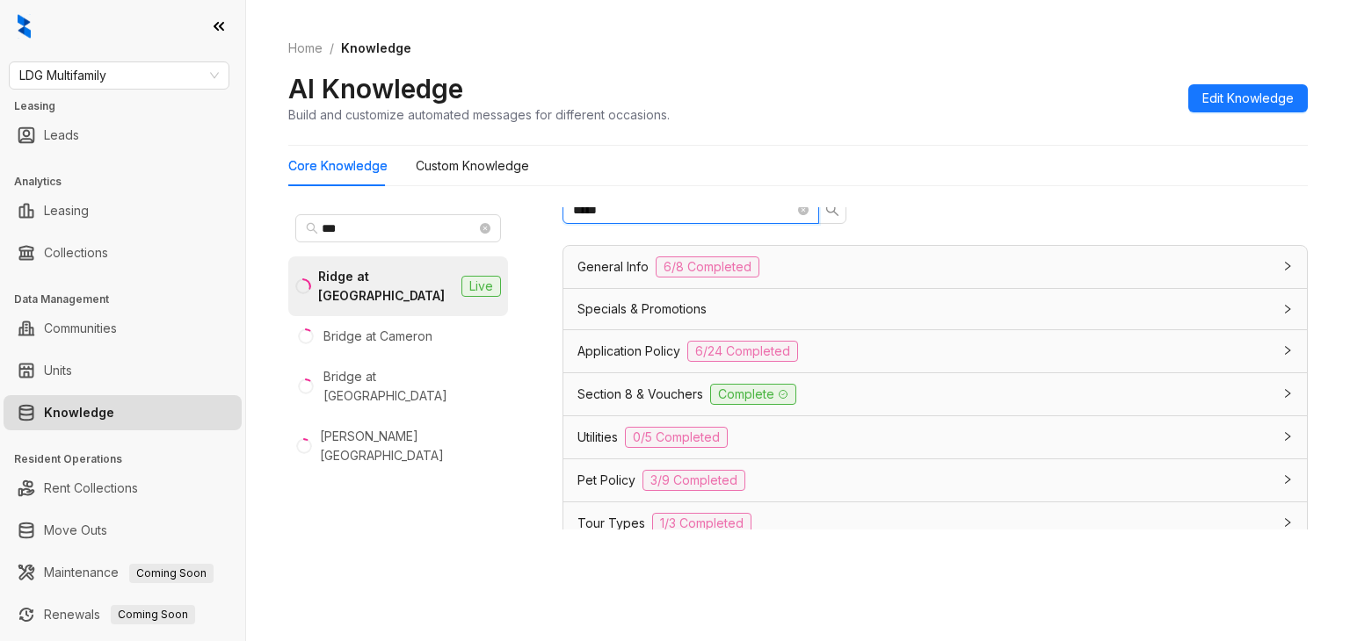
type input "*****"
click at [628, 388] on span "Section 8 & Vouchers" at bounding box center [640, 394] width 126 height 19
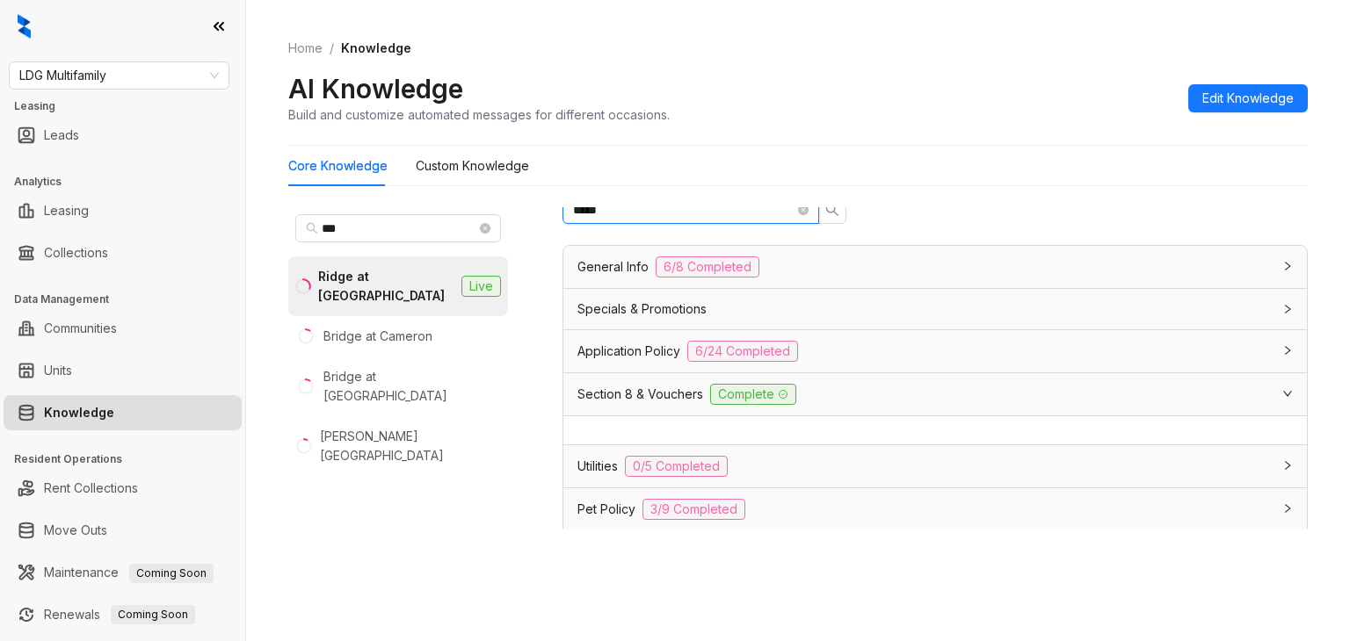
drag, startPoint x: 648, startPoint y: 208, endPoint x: 508, endPoint y: 207, distance: 139.7
click at [508, 207] on div "*** Ridge at Lancaster Live Bridge at Cameron Bridge at Canyon View Sansom Ridg…" at bounding box center [797, 400] width 1019 height 400
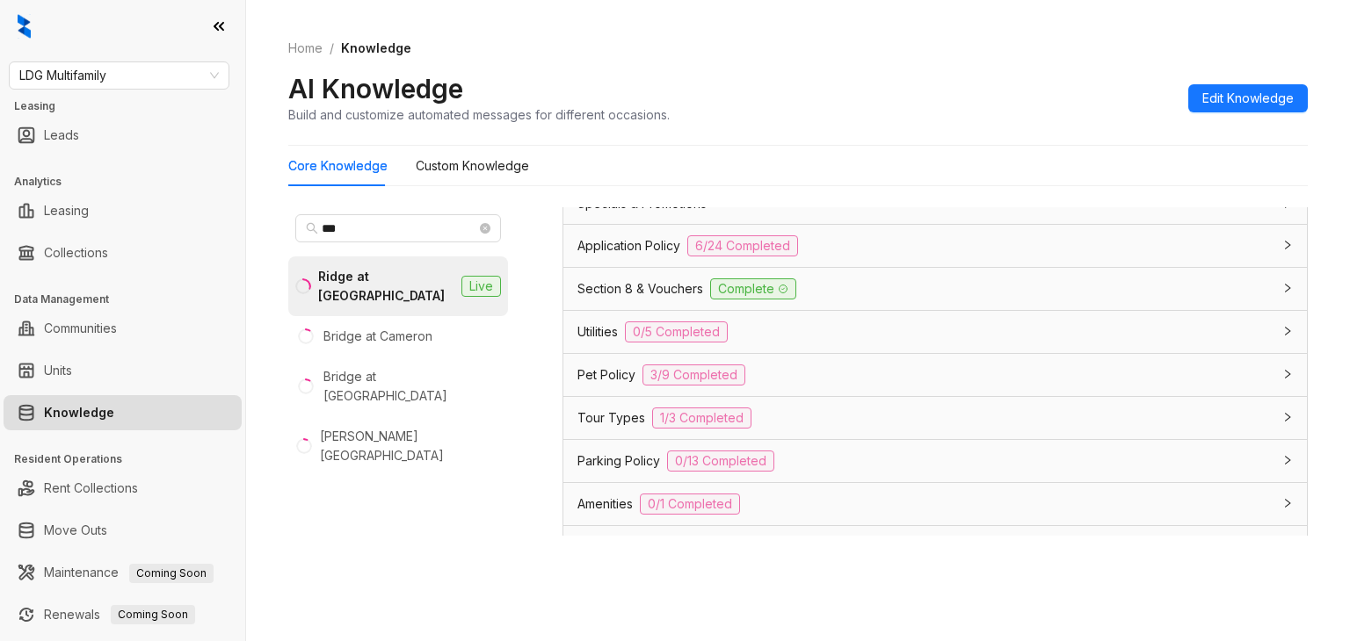
scroll to position [1142, 0]
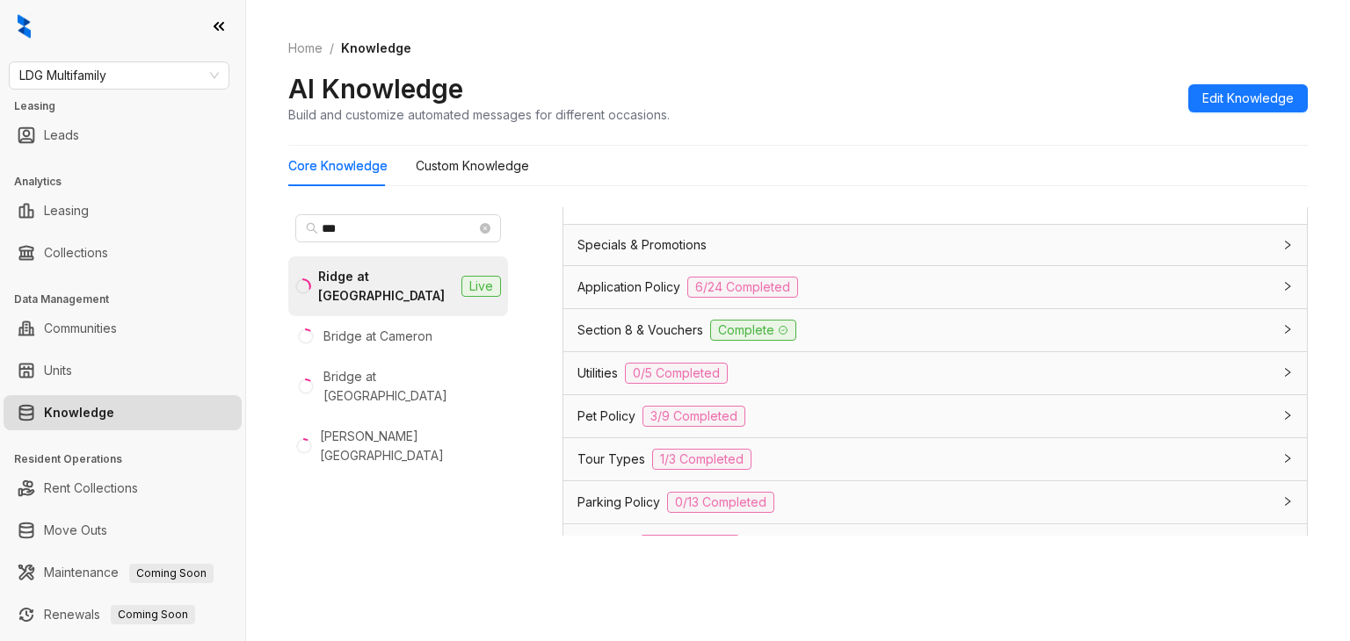
click at [612, 324] on span "Section 8 & Vouchers" at bounding box center [640, 330] width 126 height 19
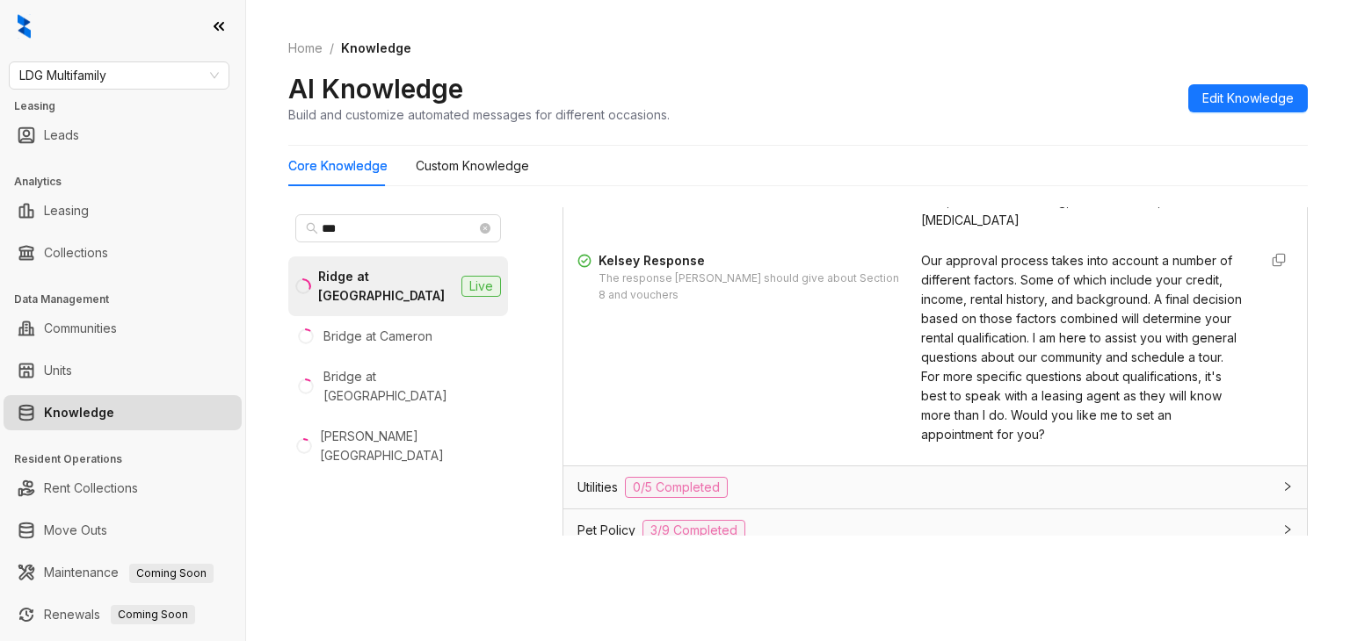
scroll to position [1406, 0]
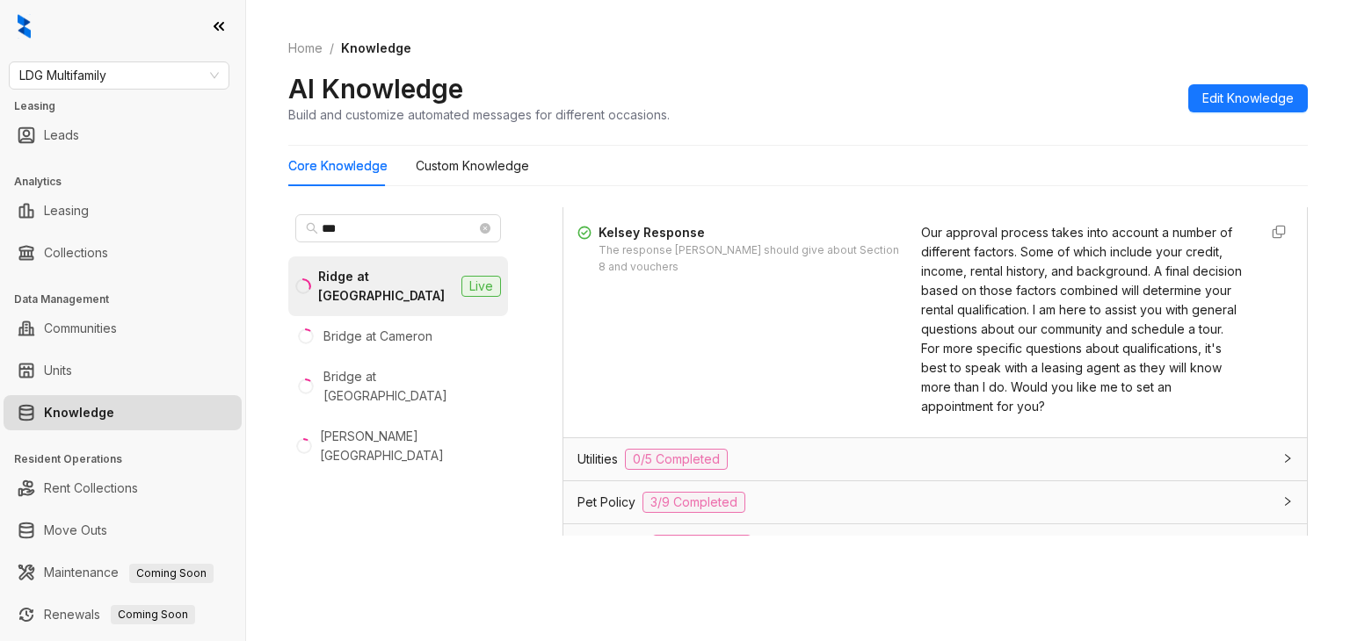
click at [971, 317] on div "Our approval process takes into account a number of different factors. Some of …" at bounding box center [1082, 319] width 323 height 193
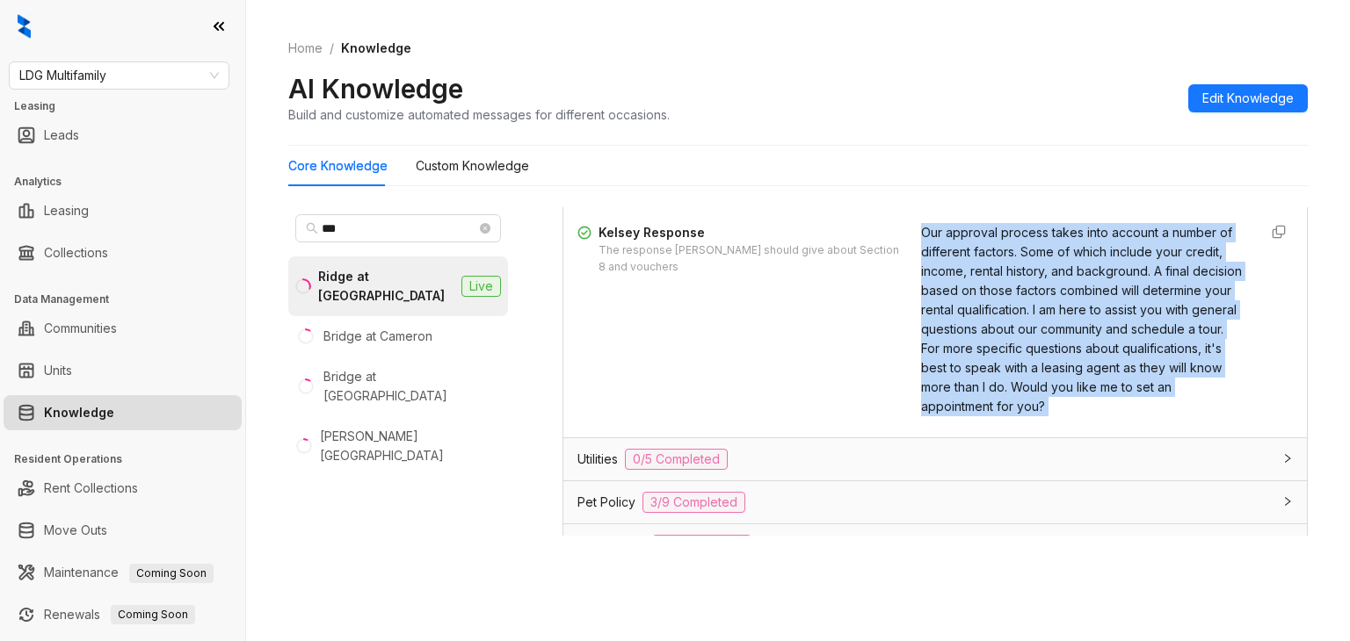
click at [971, 317] on div "Our approval process takes into account a number of different factors. Some of …" at bounding box center [1082, 319] width 323 height 193
copy div "Our approval process takes into account a number of different factors. Some of …"
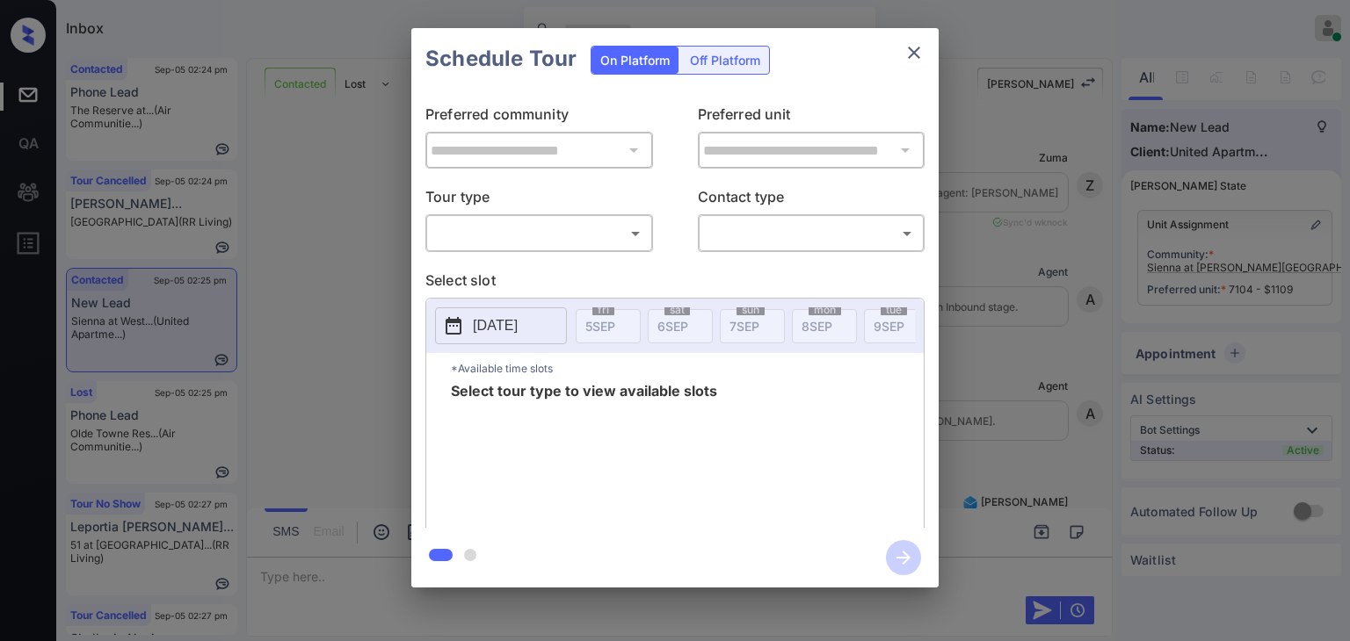
scroll to position [1592, 0]
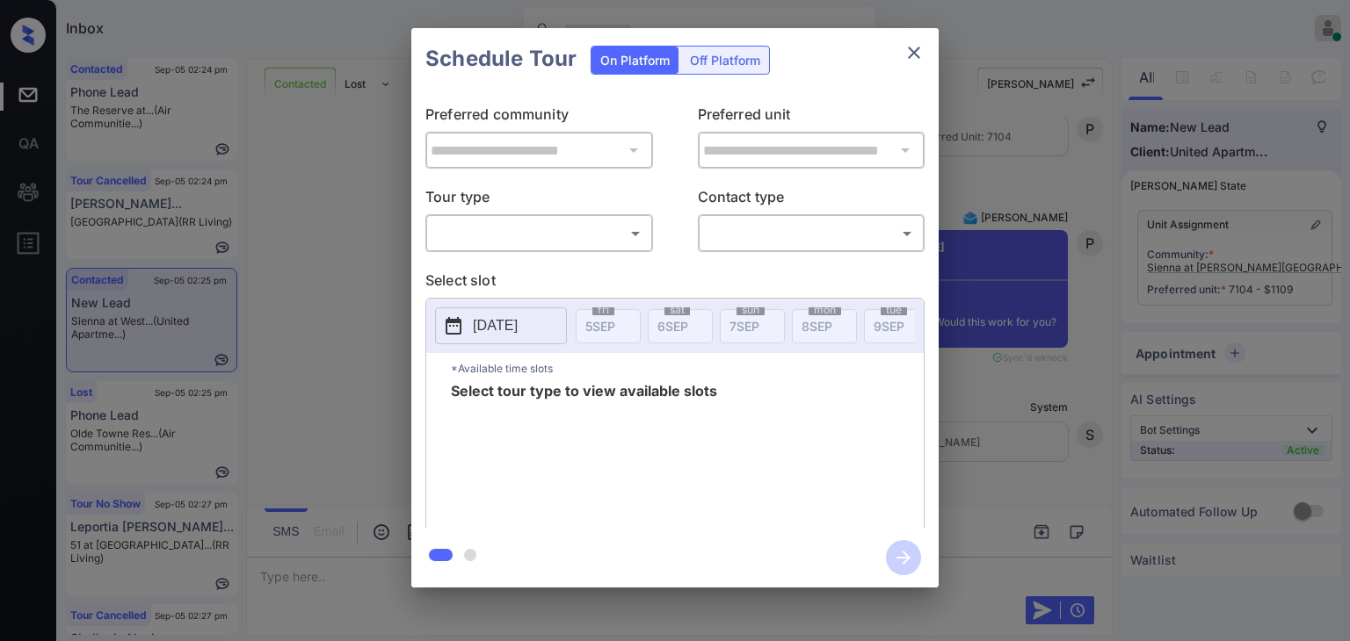
click at [543, 224] on body "Inbox Danielle Dela Cruz Online Set yourself offline Set yourself on break Prof…" at bounding box center [675, 320] width 1350 height 641
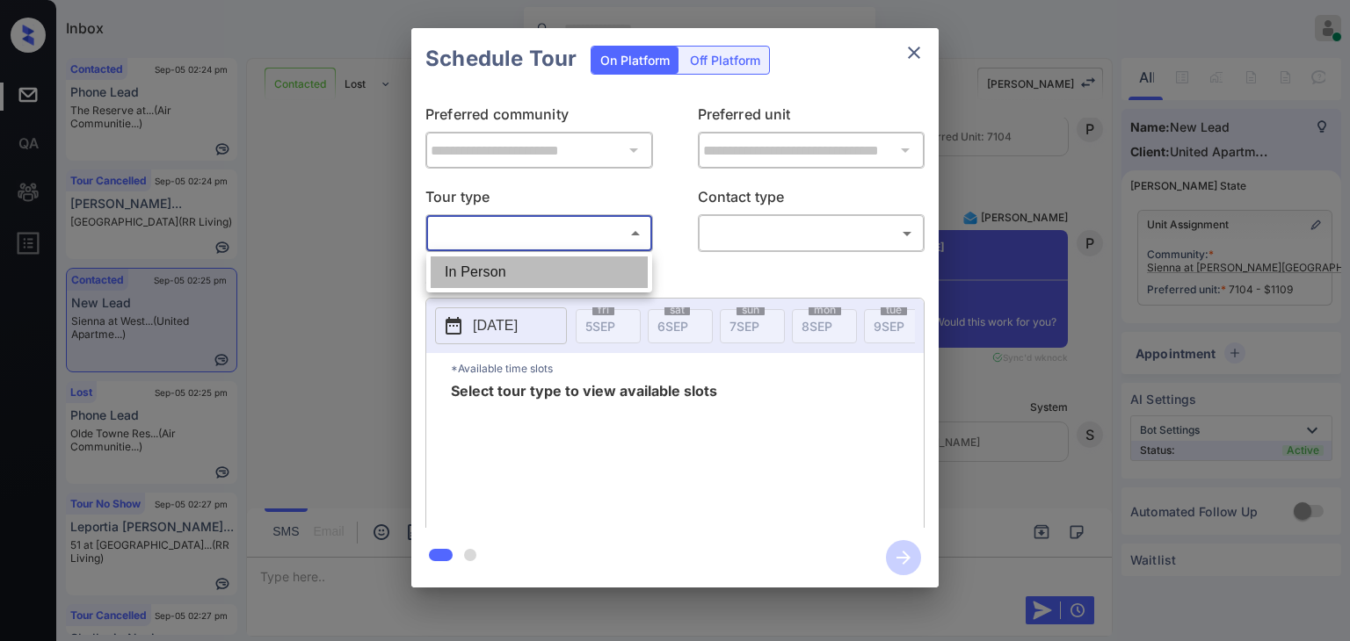
click at [482, 273] on li "In Person" at bounding box center [539, 273] width 217 height 32
type input "********"
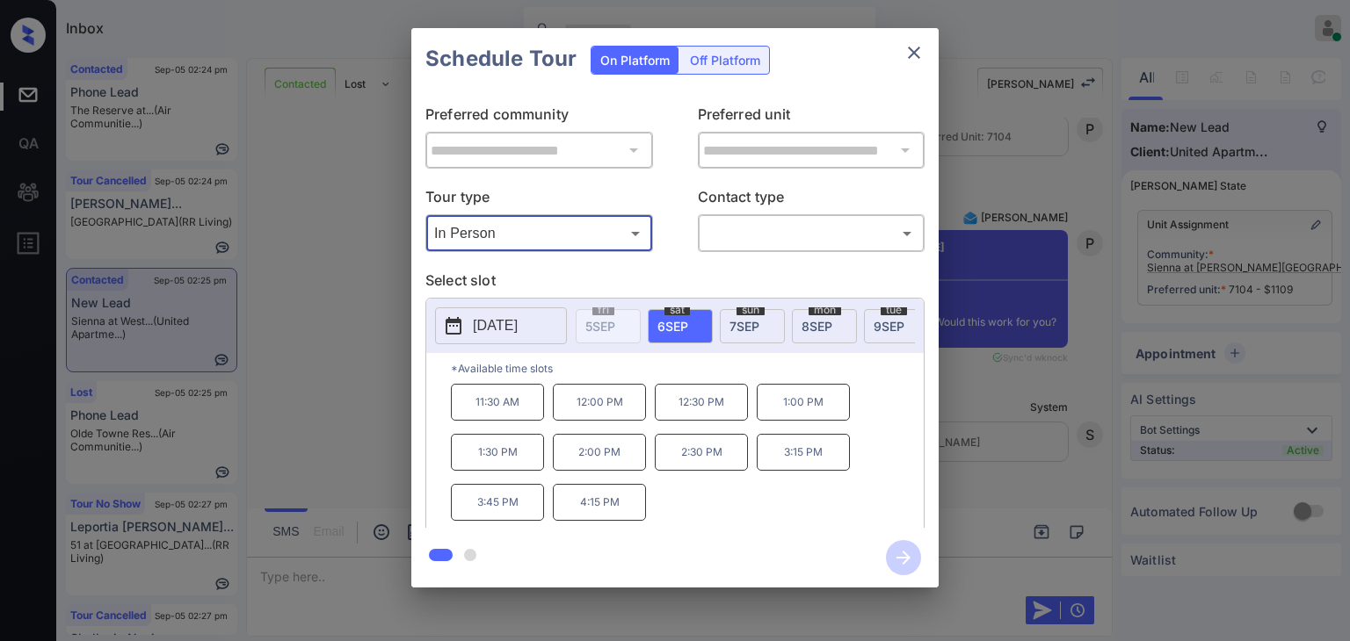
click at [917, 52] on icon "close" at bounding box center [913, 52] width 21 height 21
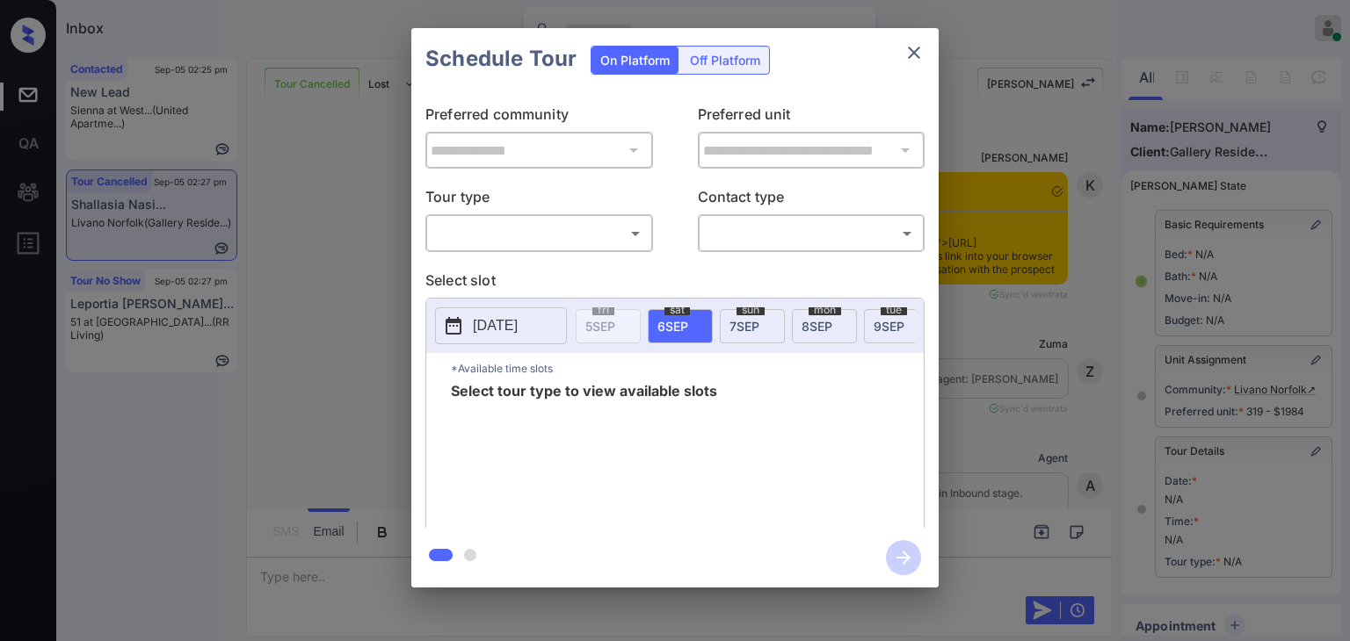
scroll to position [226, 0]
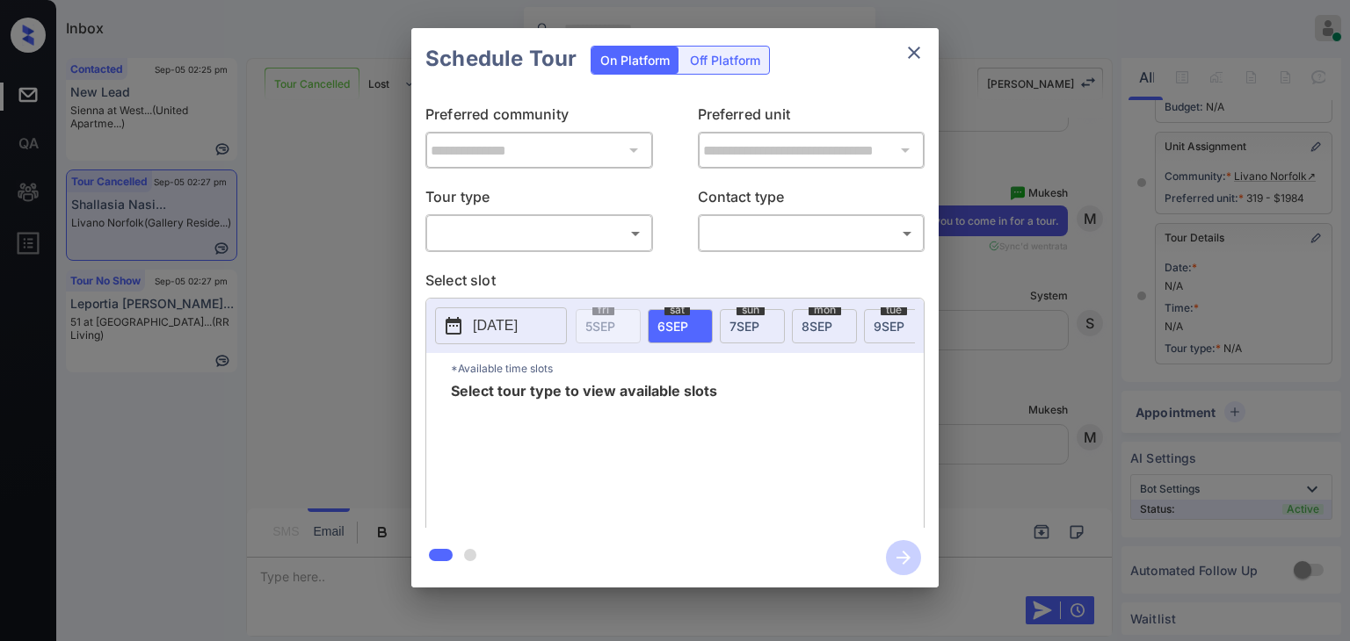
click at [479, 226] on body "Inbox [PERSON_NAME] [PERSON_NAME] Online Set yourself offline Set yourself on b…" at bounding box center [675, 320] width 1350 height 641
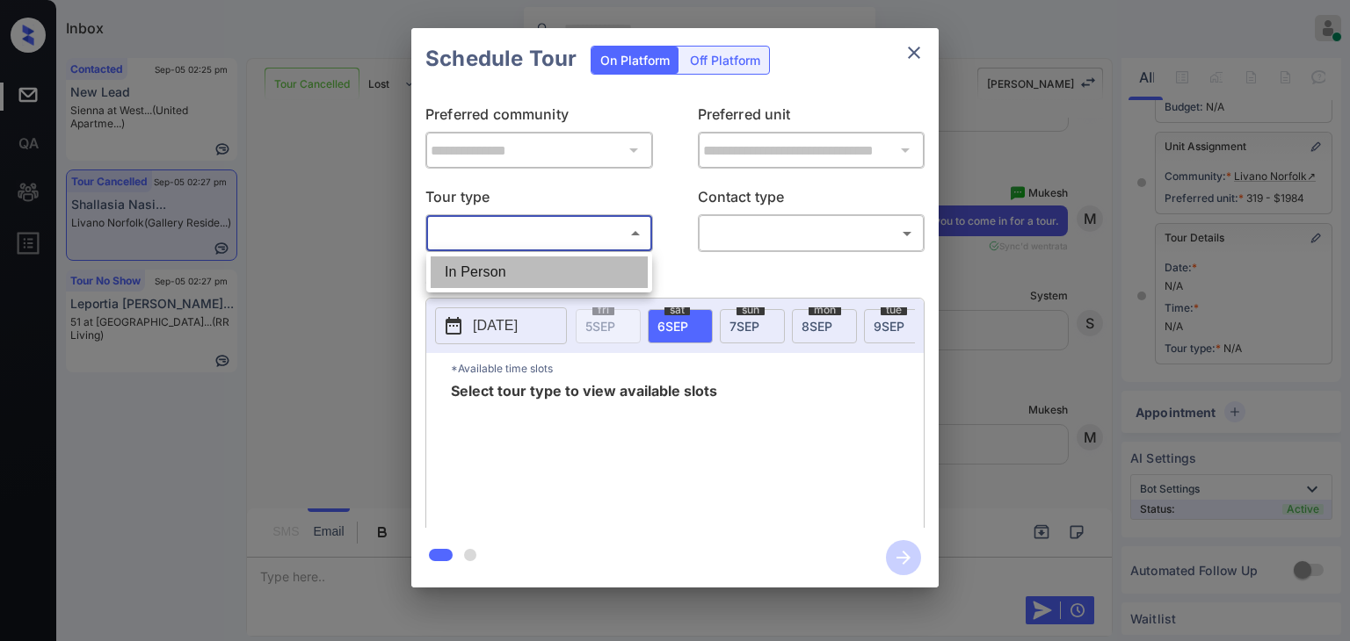
click at [474, 265] on li "In Person" at bounding box center [539, 273] width 217 height 32
type input "********"
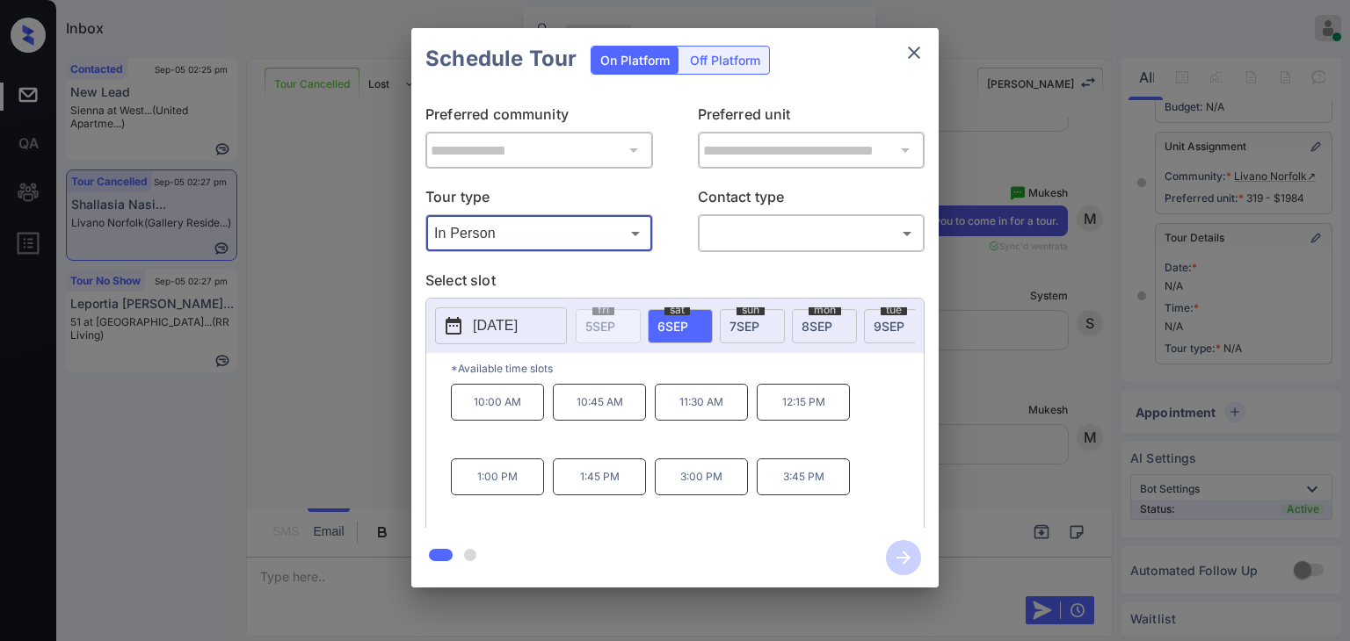
click at [915, 55] on icon "close" at bounding box center [913, 52] width 21 height 21
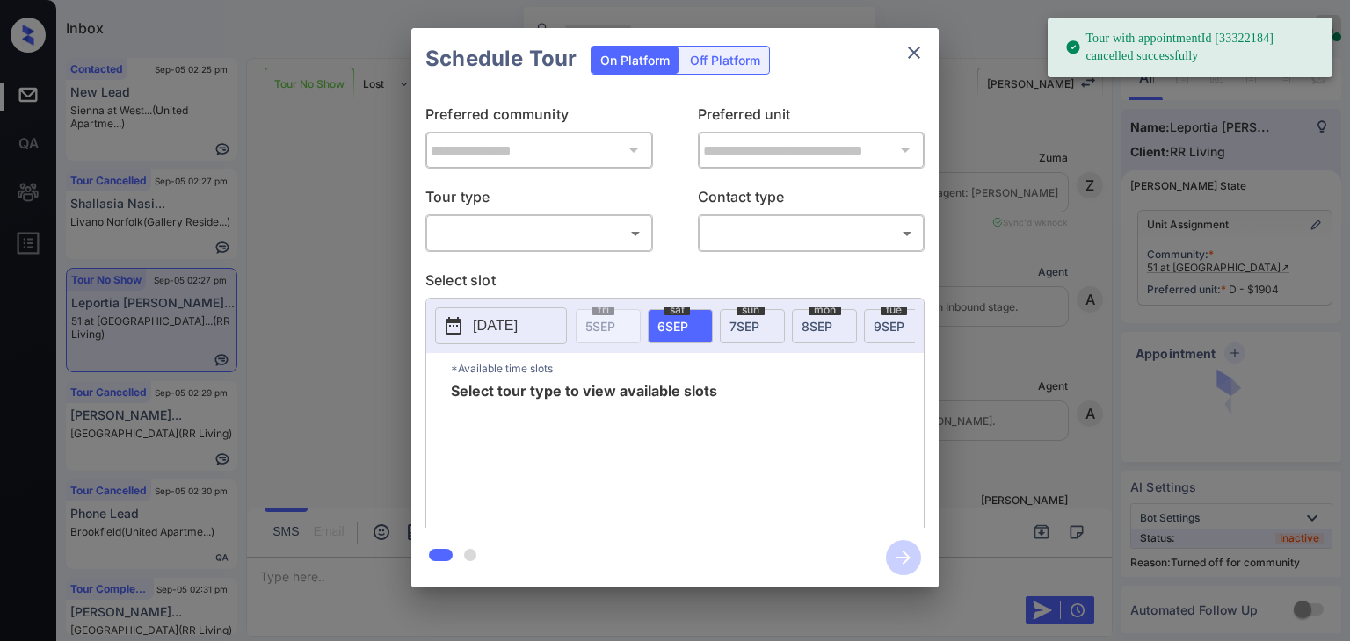
click at [486, 226] on body "Tour with appointmentId [33322184] cancelled successfully Inbox [PERSON_NAME] […" at bounding box center [675, 320] width 1350 height 641
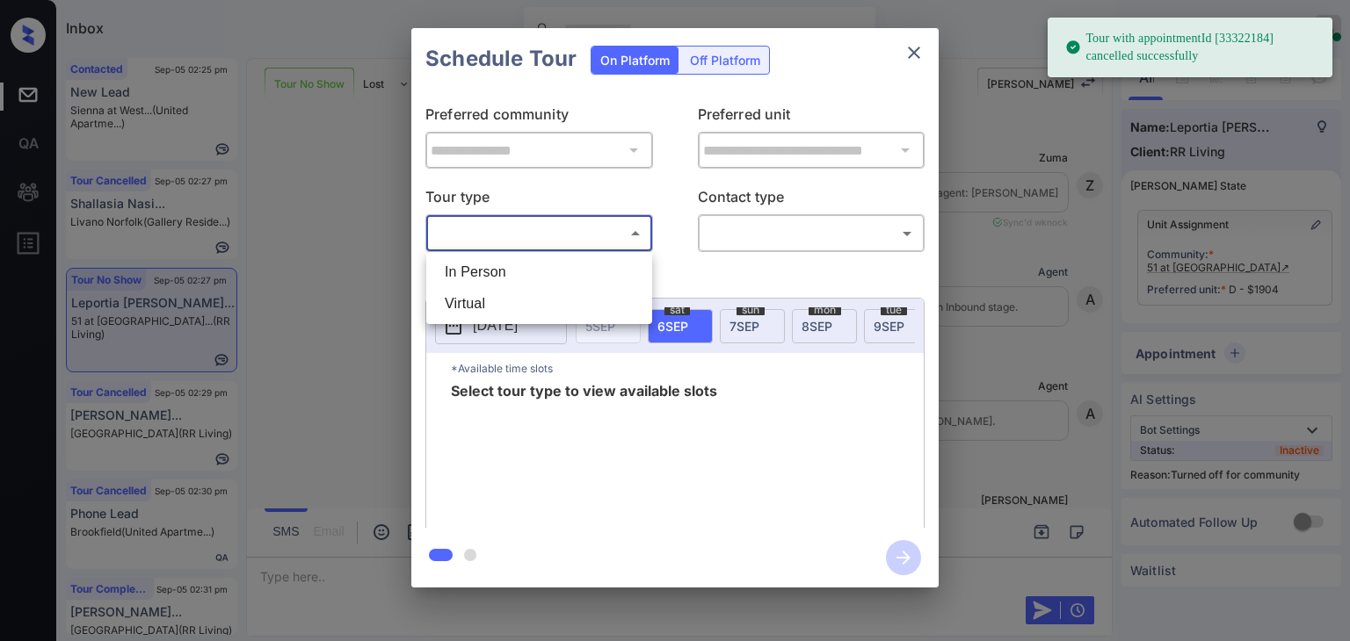
scroll to position [22187, 0]
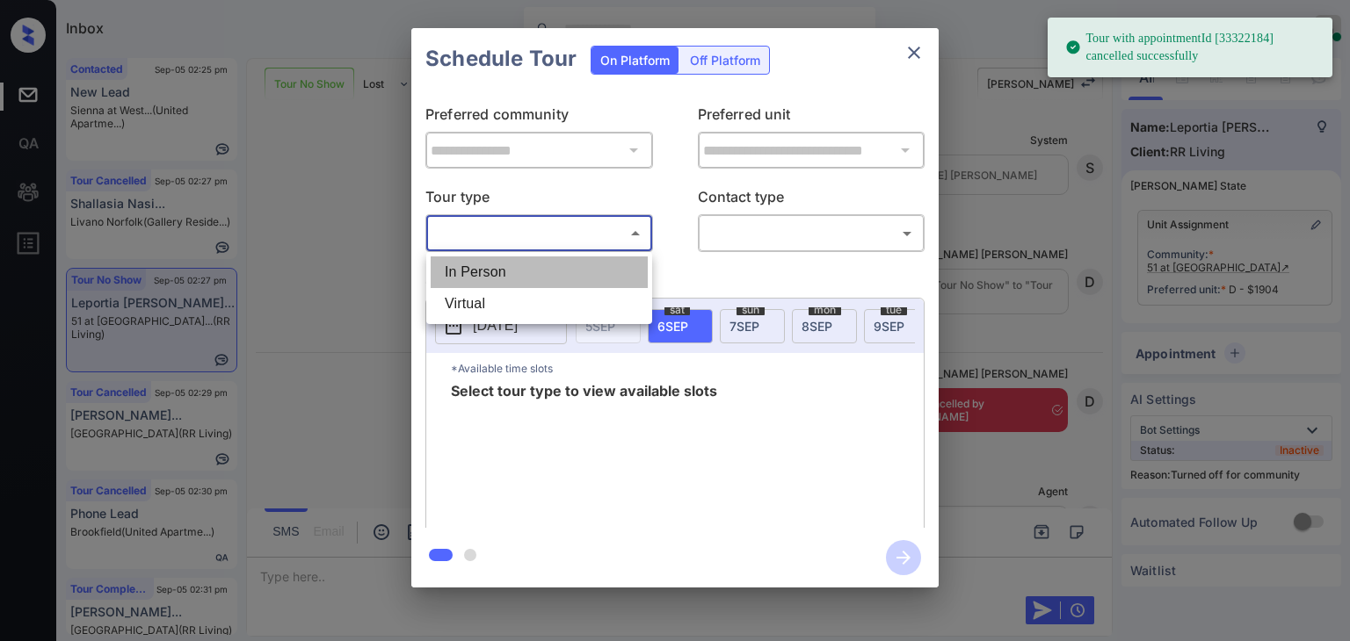
click at [490, 264] on li "In Person" at bounding box center [539, 273] width 217 height 32
type input "********"
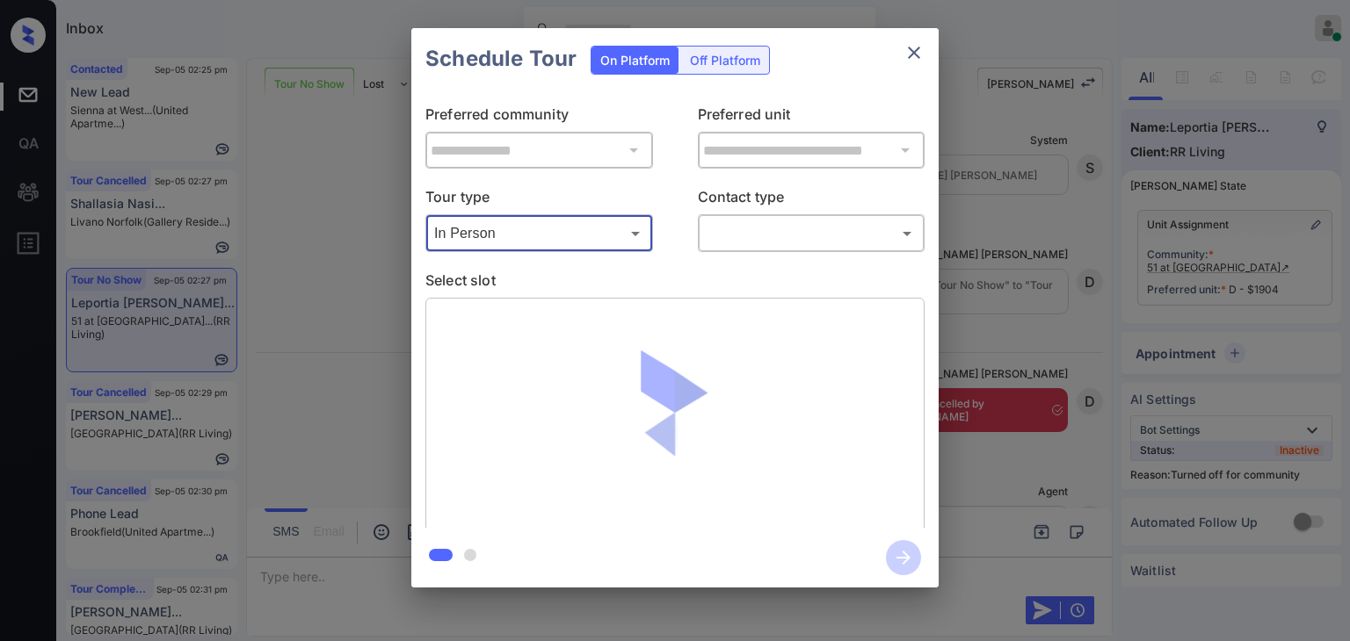
click at [728, 240] on body "Inbox [PERSON_NAME] [PERSON_NAME] Online Set yourself offline Set yourself on b…" at bounding box center [675, 320] width 1350 height 641
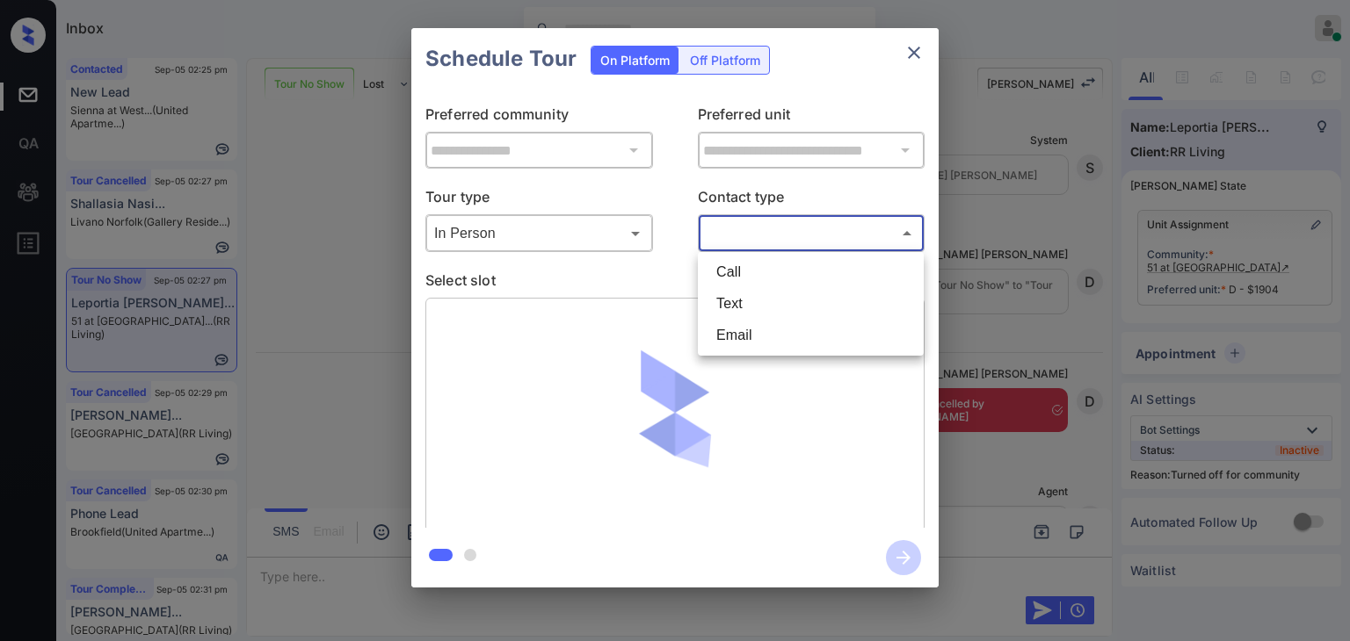
click at [728, 305] on li "Text" at bounding box center [810, 304] width 217 height 32
type input "****"
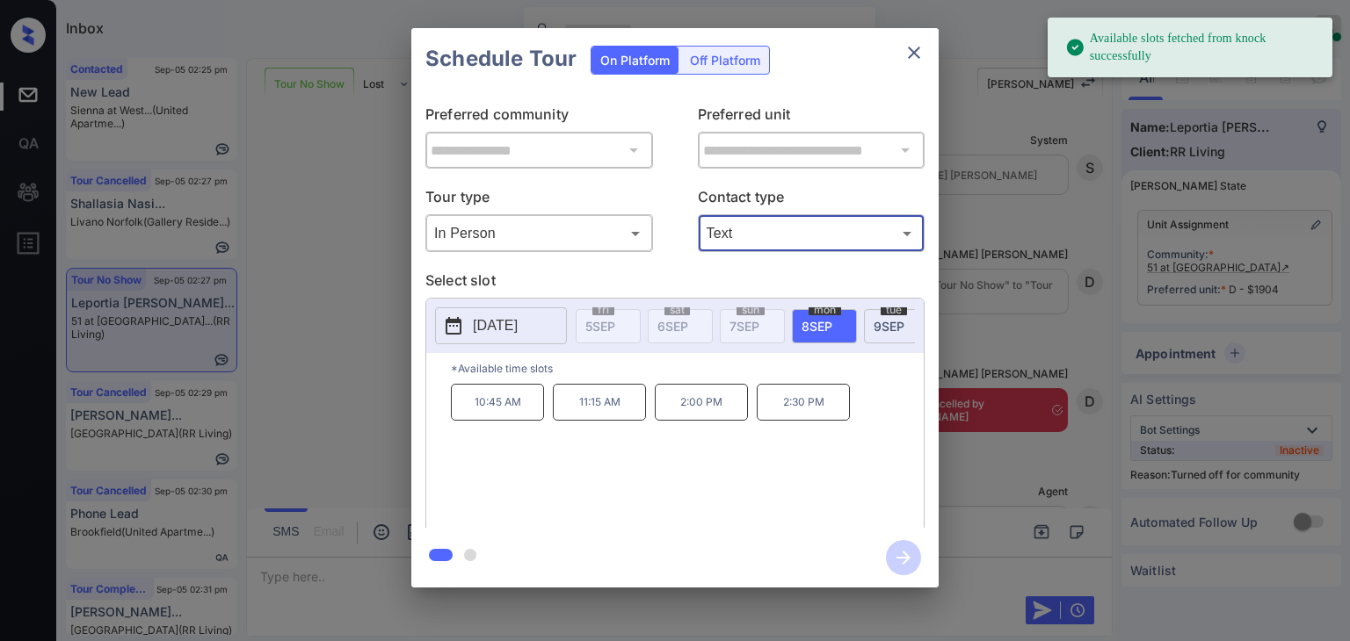
click at [512, 330] on p "[DATE]" at bounding box center [495, 325] width 45 height 21
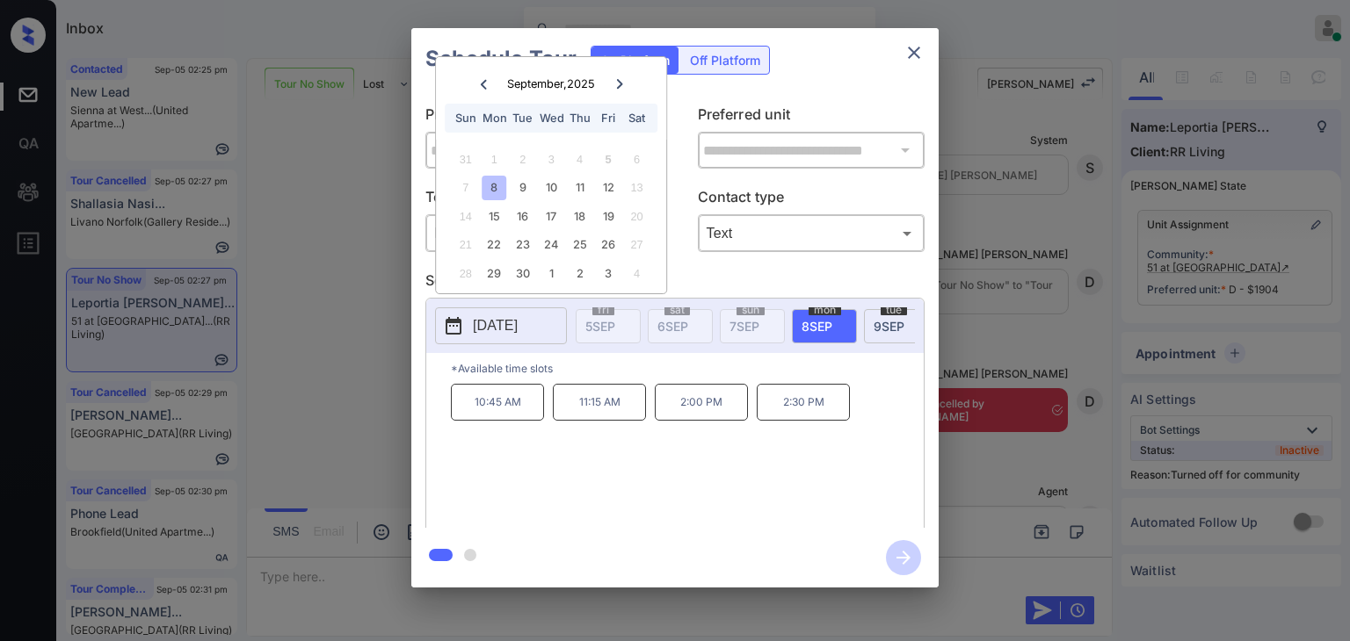
click at [914, 50] on icon "close" at bounding box center [913, 52] width 21 height 21
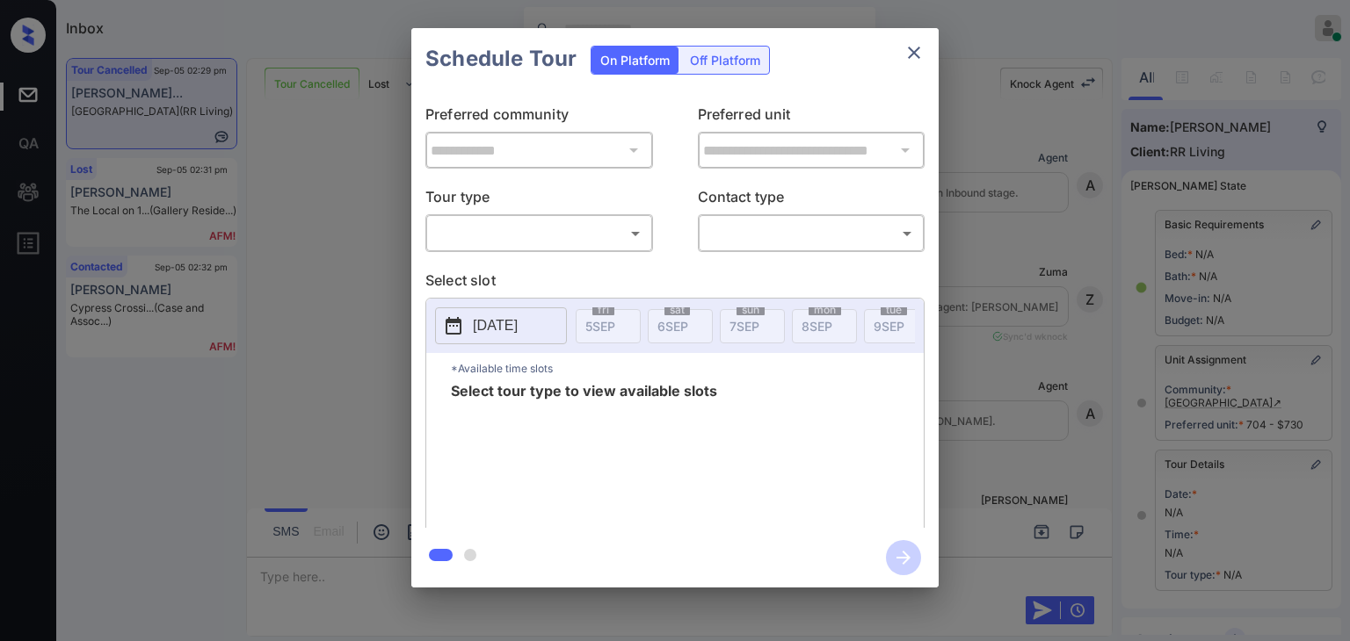
scroll to position [176, 0]
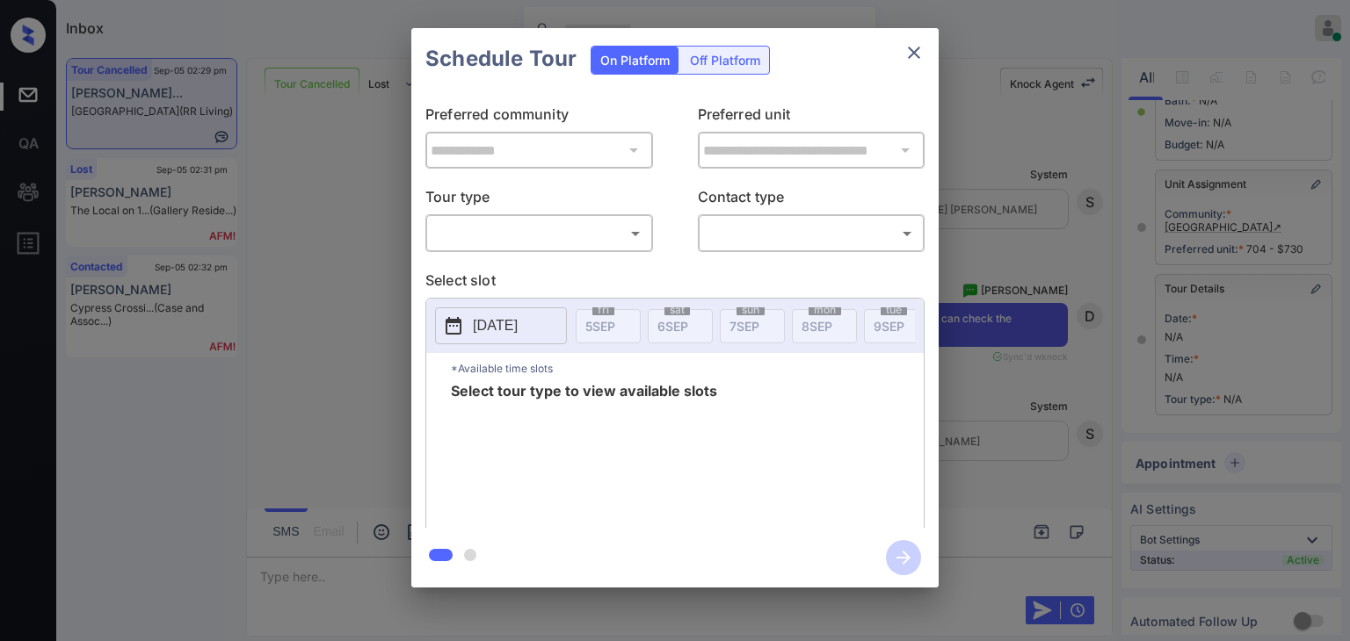
click at [477, 233] on body "Inbox [PERSON_NAME] [PERSON_NAME] Online Set yourself offline Set yourself on b…" at bounding box center [675, 320] width 1350 height 641
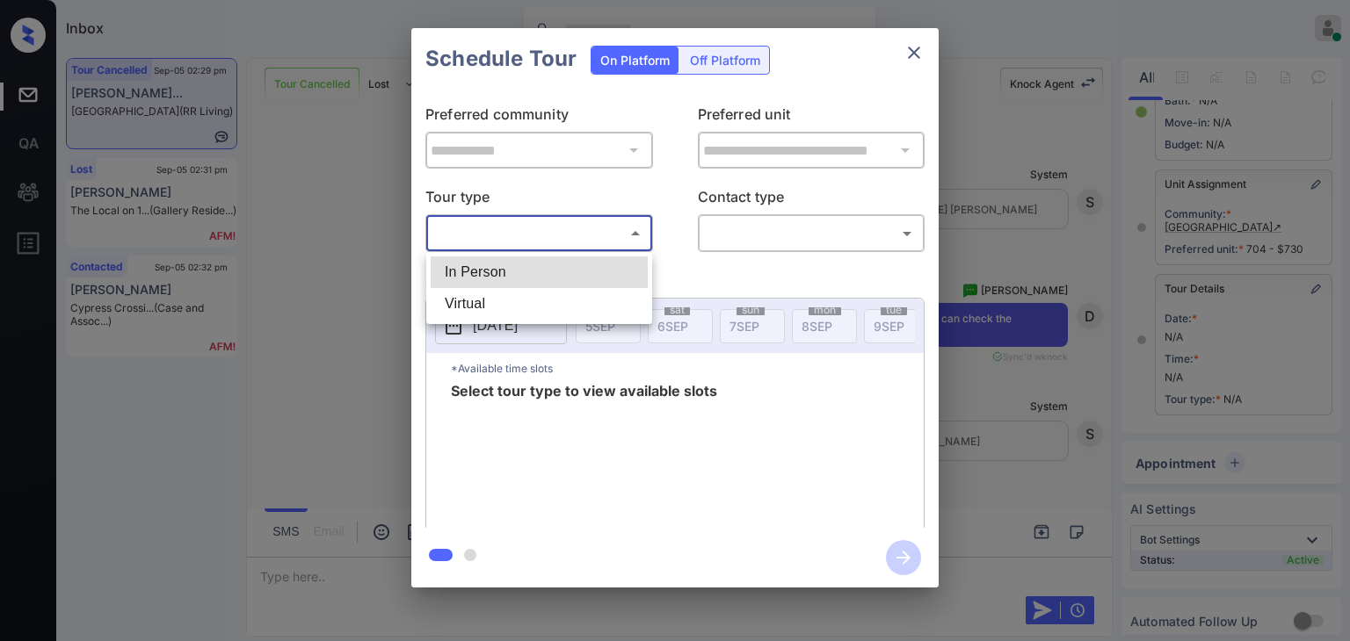
click at [479, 269] on li "In Person" at bounding box center [539, 273] width 217 height 32
type input "********"
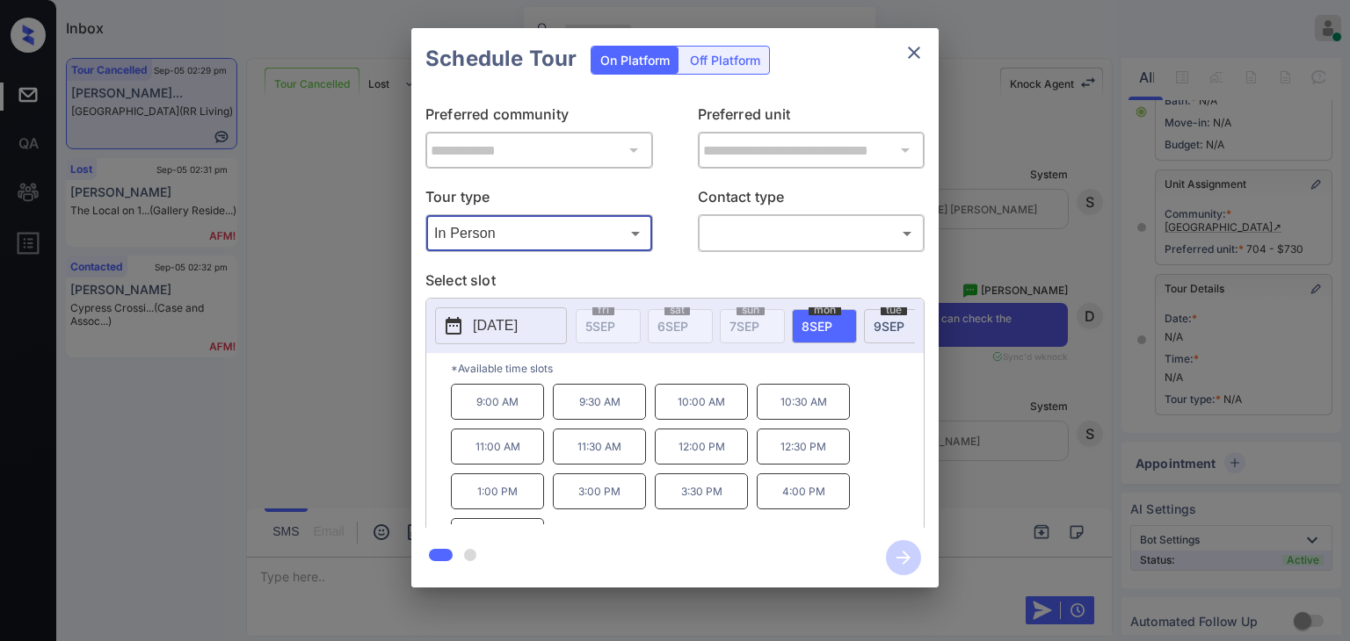
scroll to position [28, 0]
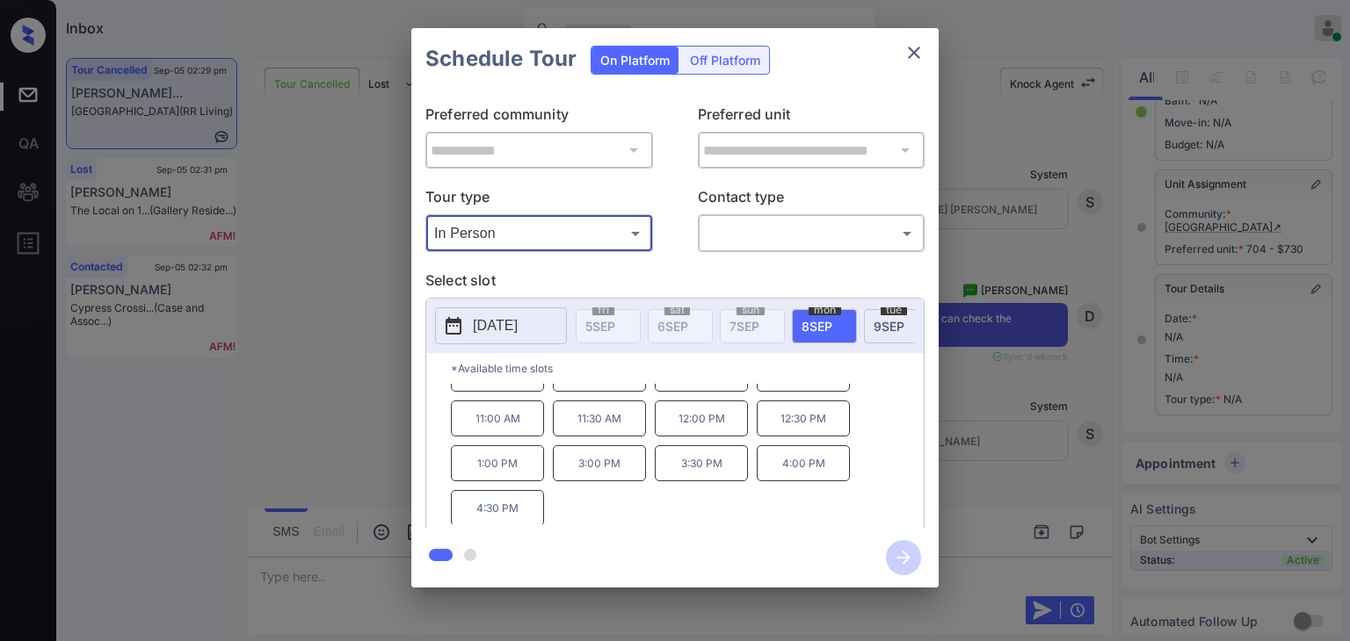
click at [324, 439] on div "**********" at bounding box center [675, 308] width 1350 height 616
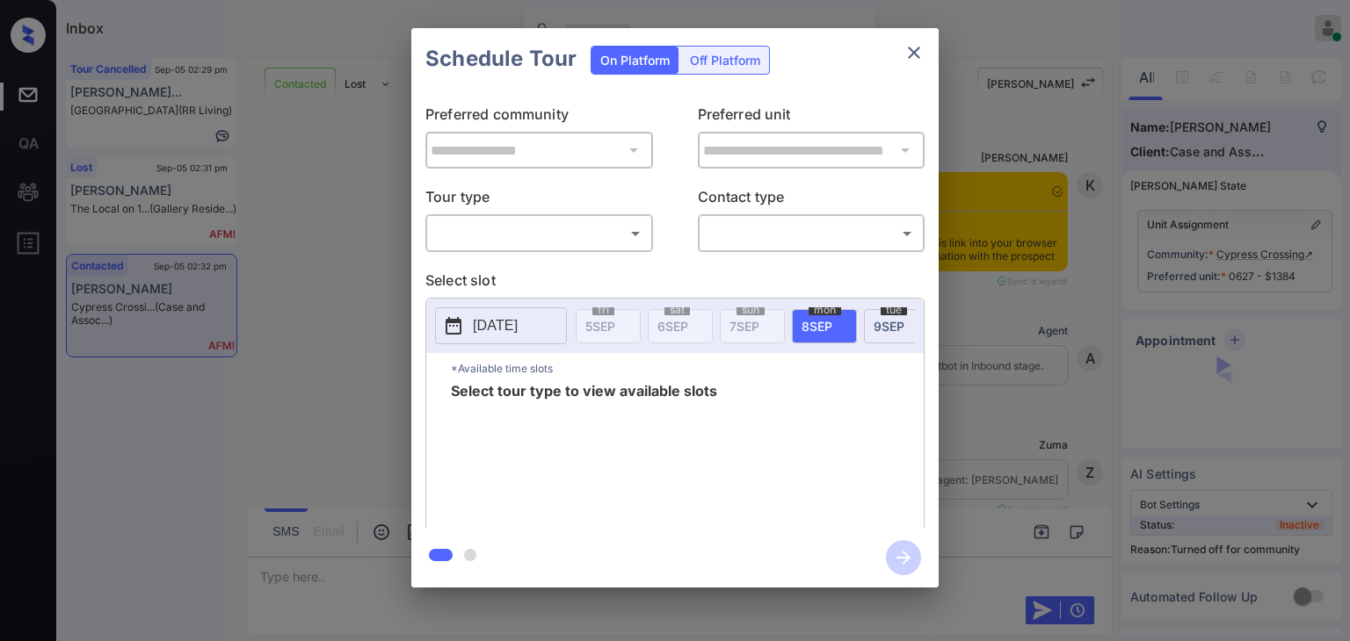
scroll to position [7171, 0]
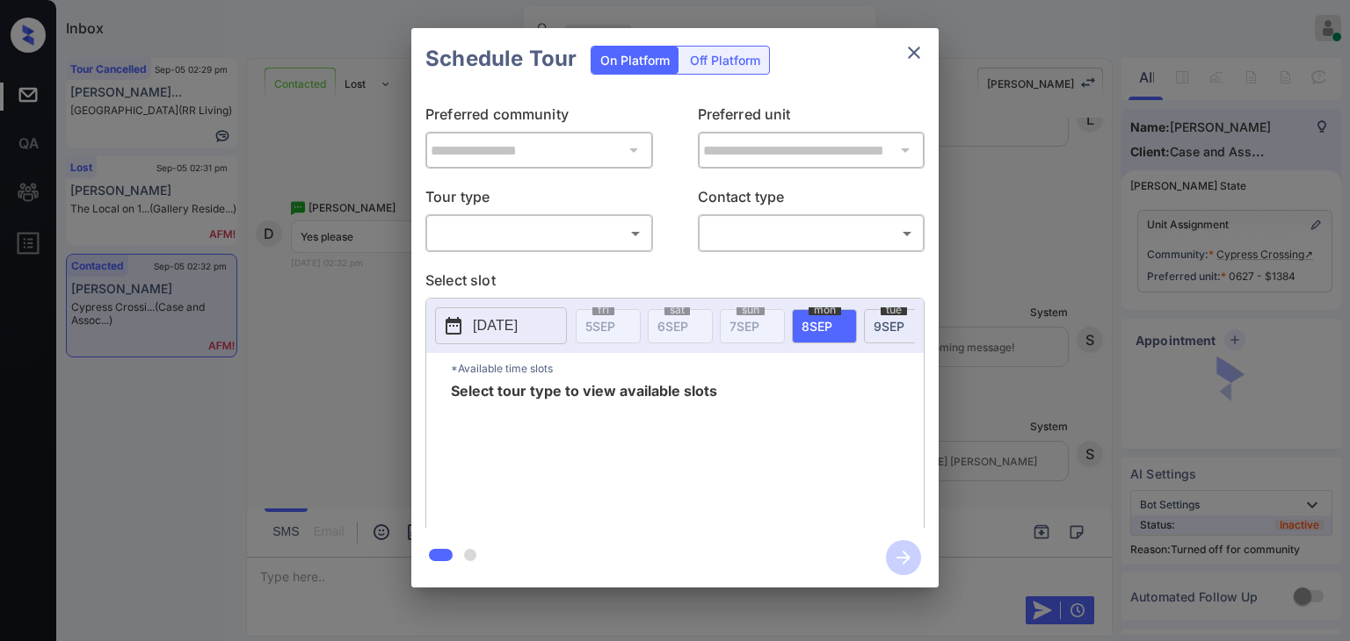
click at [584, 250] on div "​ ​" at bounding box center [539, 233] width 228 height 38
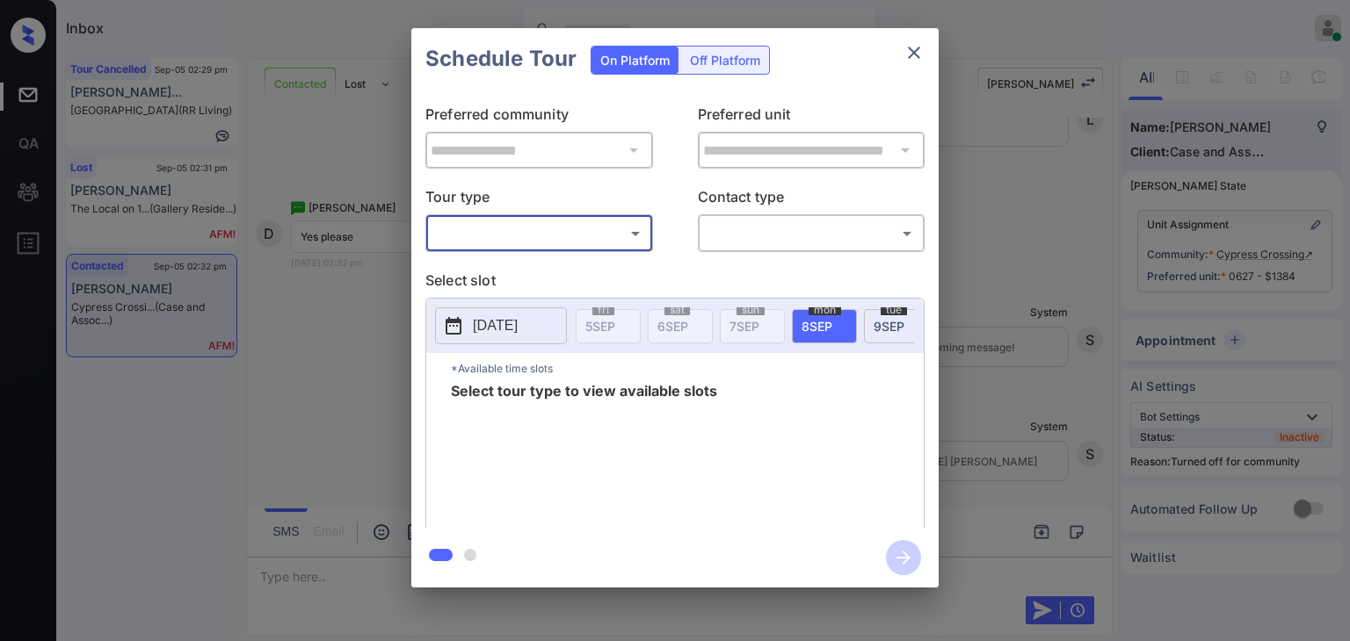
click at [612, 236] on body "Inbox [PERSON_NAME] [PERSON_NAME] Online Set yourself offline Set yourself on b…" at bounding box center [675, 320] width 1350 height 641
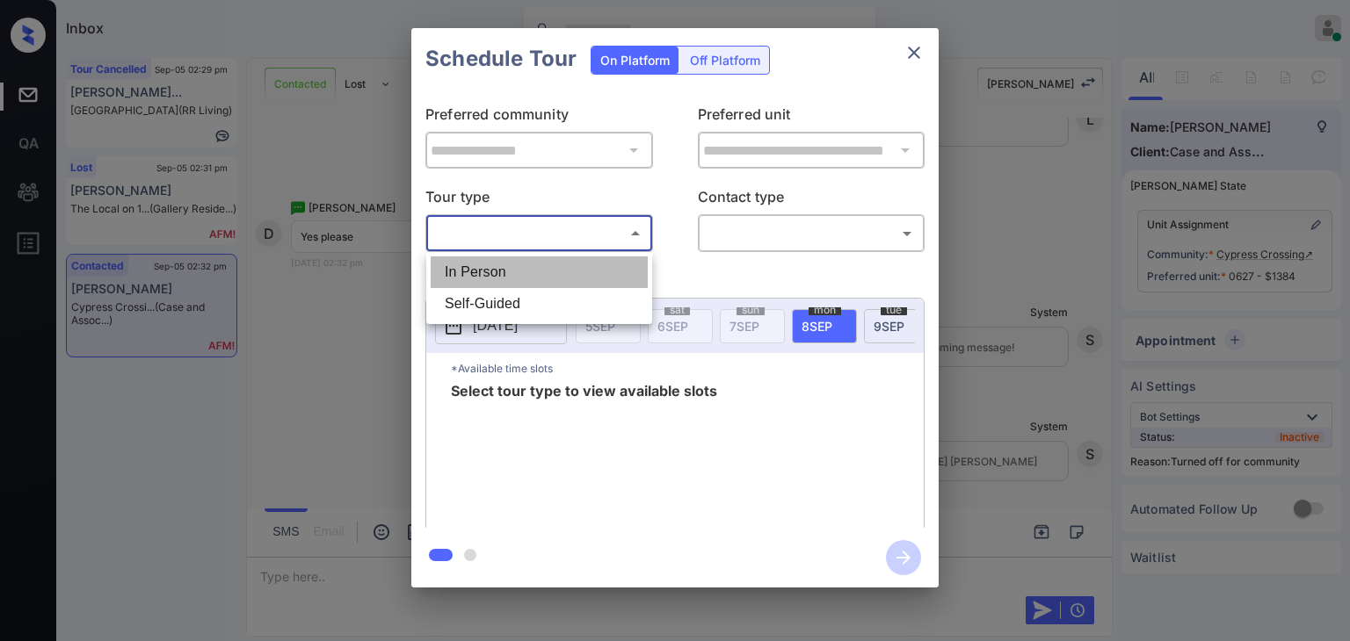
click at [499, 265] on li "In Person" at bounding box center [539, 273] width 217 height 32
type input "********"
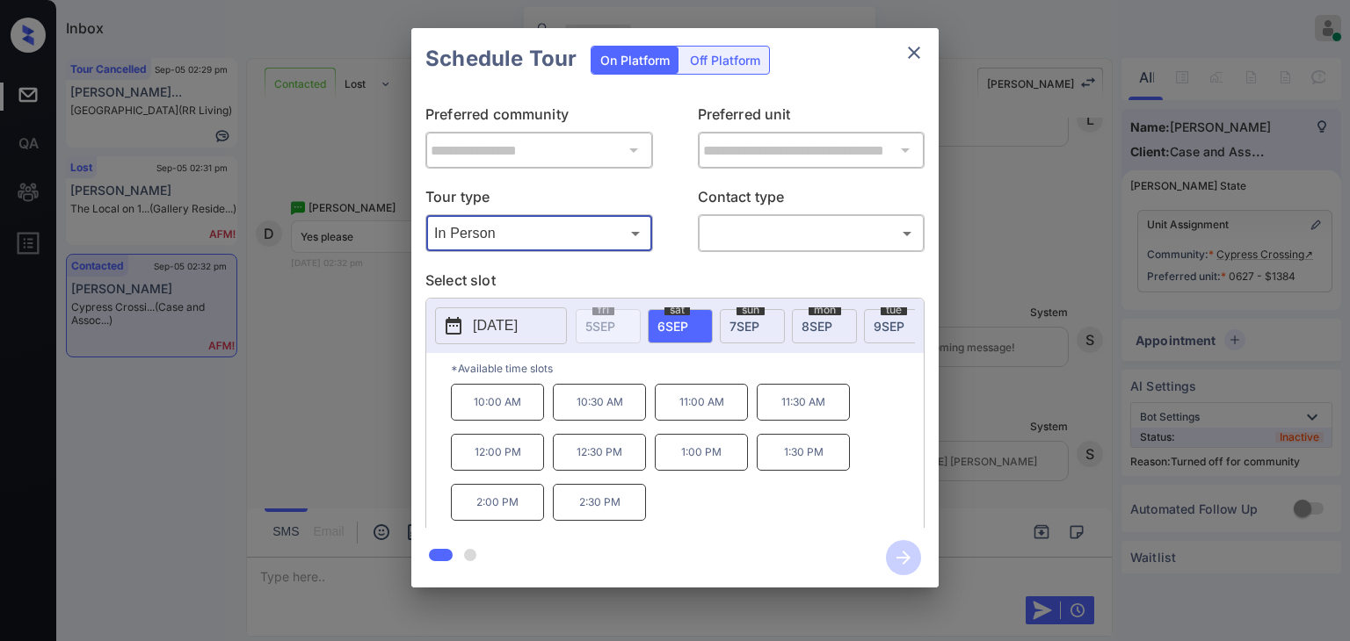
click at [309, 584] on div "**********" at bounding box center [675, 308] width 1350 height 616
